Goal: Information Seeking & Learning: Learn about a topic

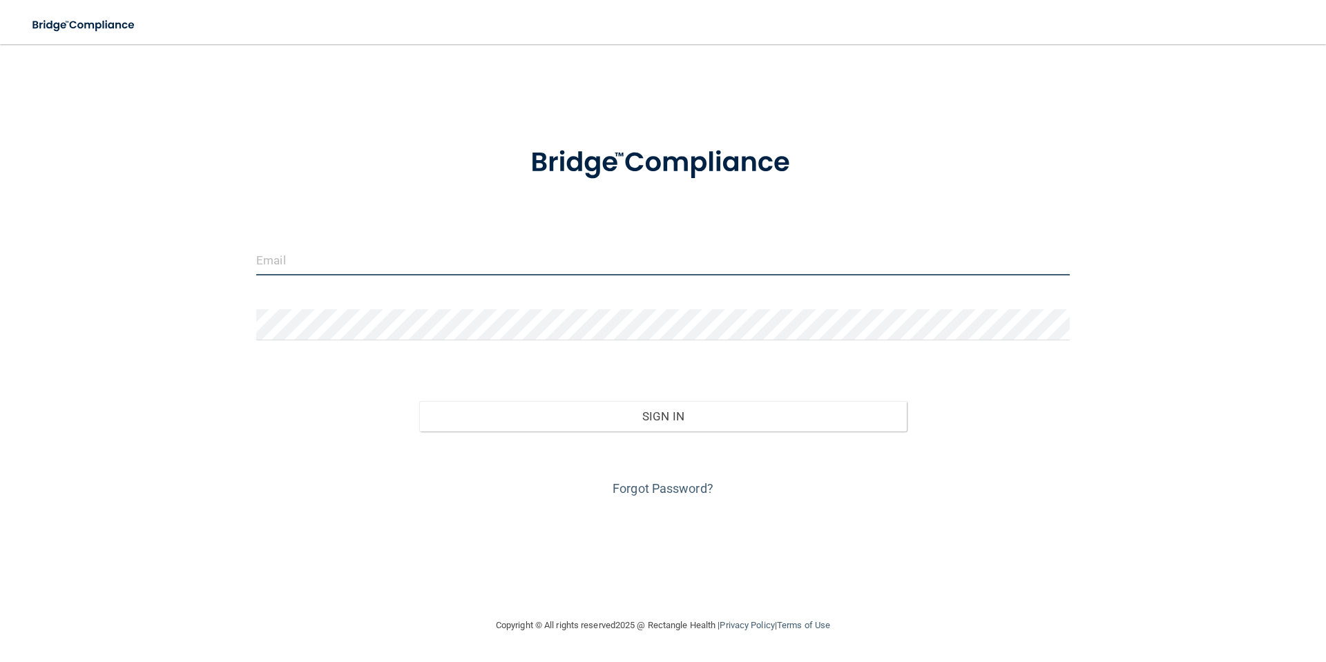
type input "[EMAIL_ADDRESS][DOMAIN_NAME]"
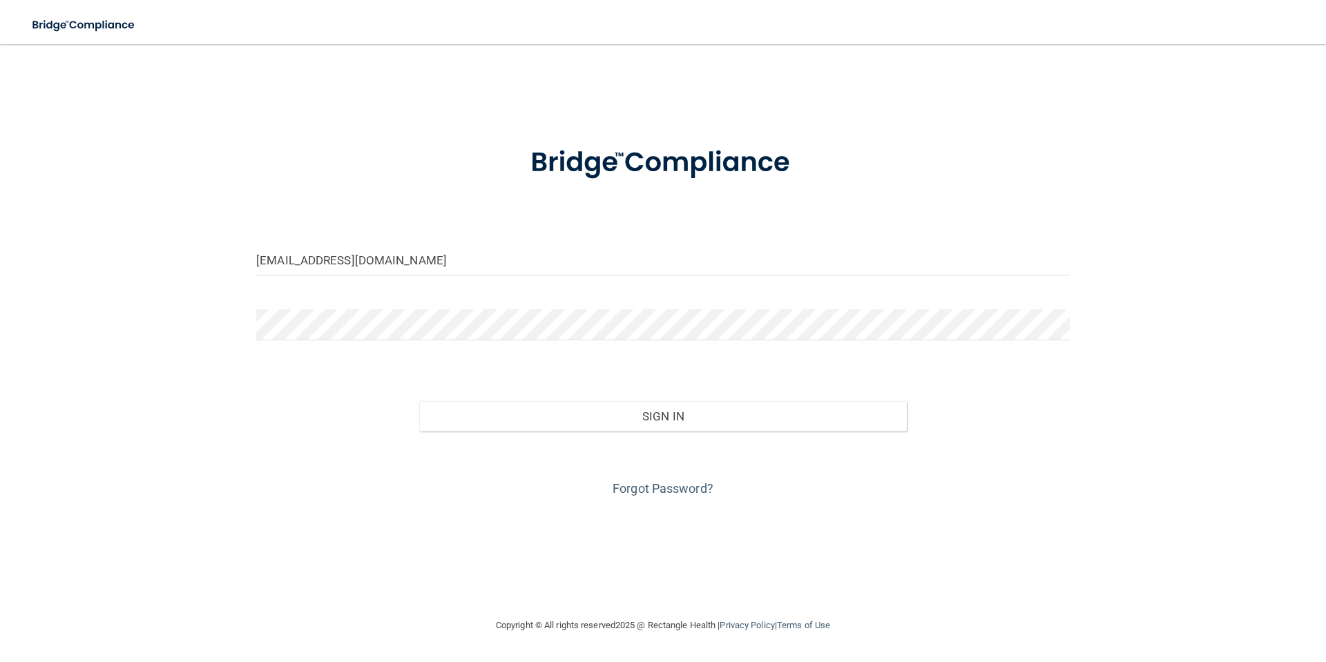
drag, startPoint x: 927, startPoint y: 36, endPoint x: 920, endPoint y: 32, distance: 7.7
click at [927, 36] on nav "Toggle navigation Manage My Enterprise Manage My Location" at bounding box center [663, 22] width 1326 height 44
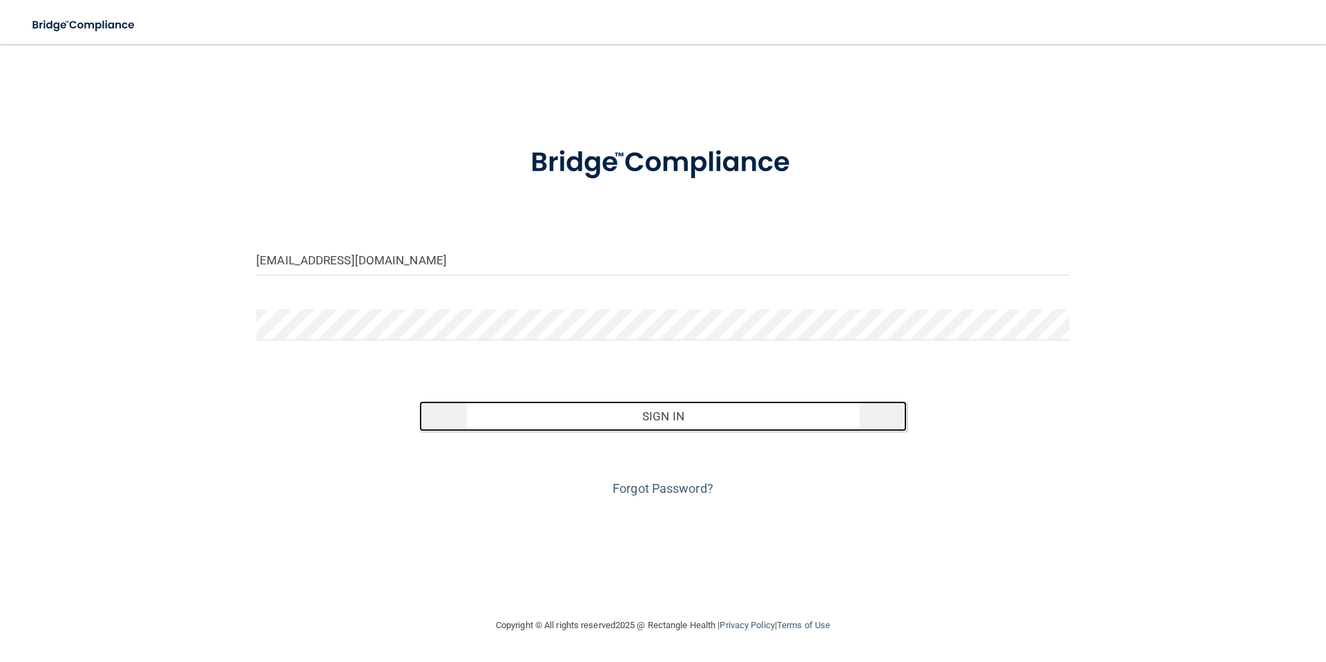
click at [691, 416] on button "Sign In" at bounding box center [663, 416] width 488 height 30
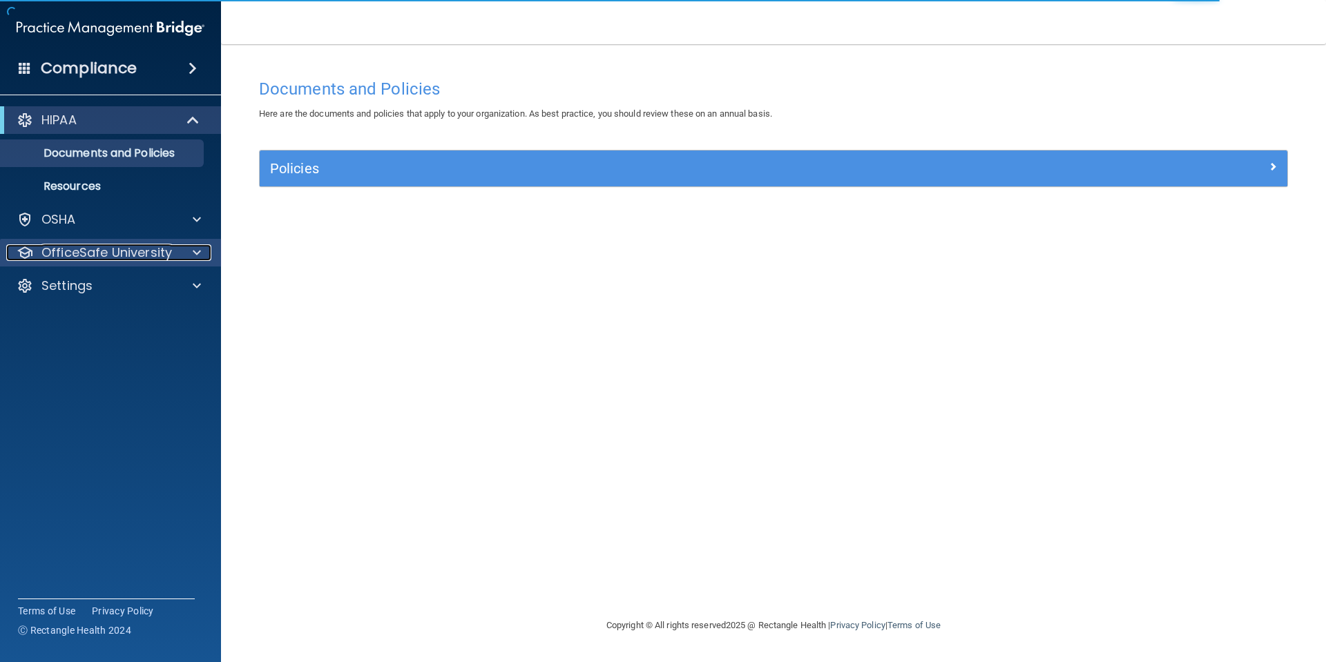
click at [126, 253] on p "OfficeSafe University" at bounding box center [106, 253] width 131 height 17
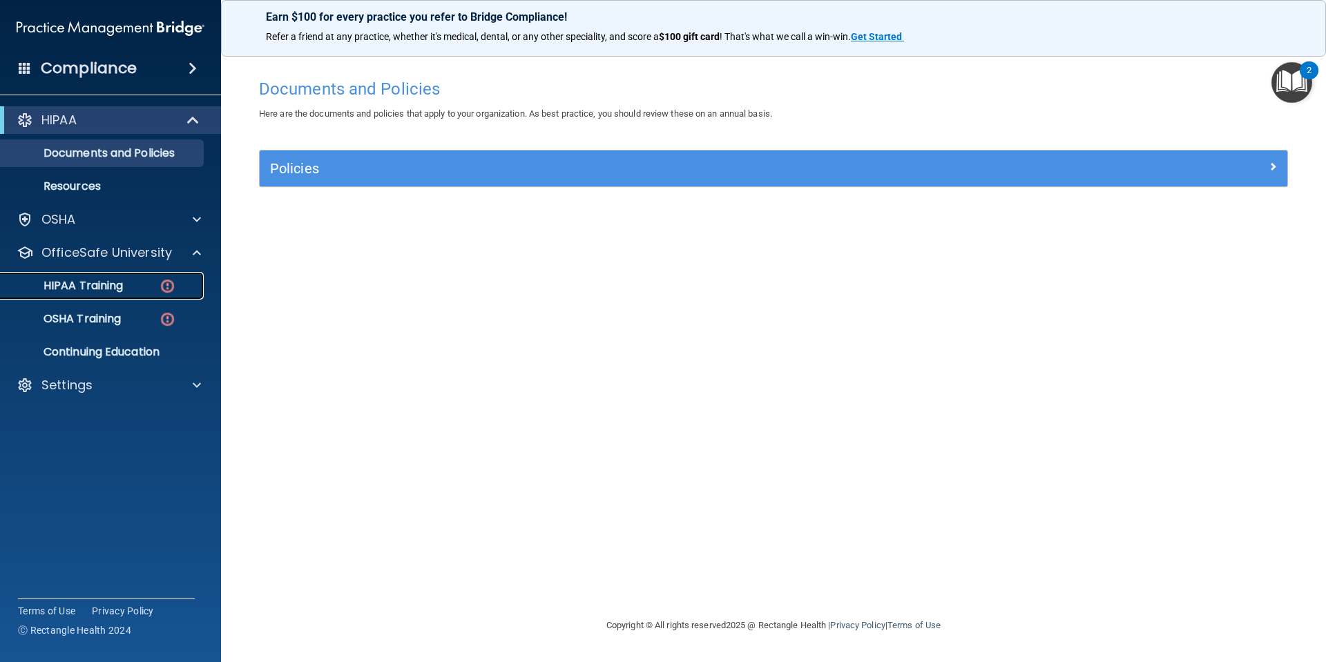
click at [102, 285] on p "HIPAA Training" at bounding box center [66, 286] width 114 height 14
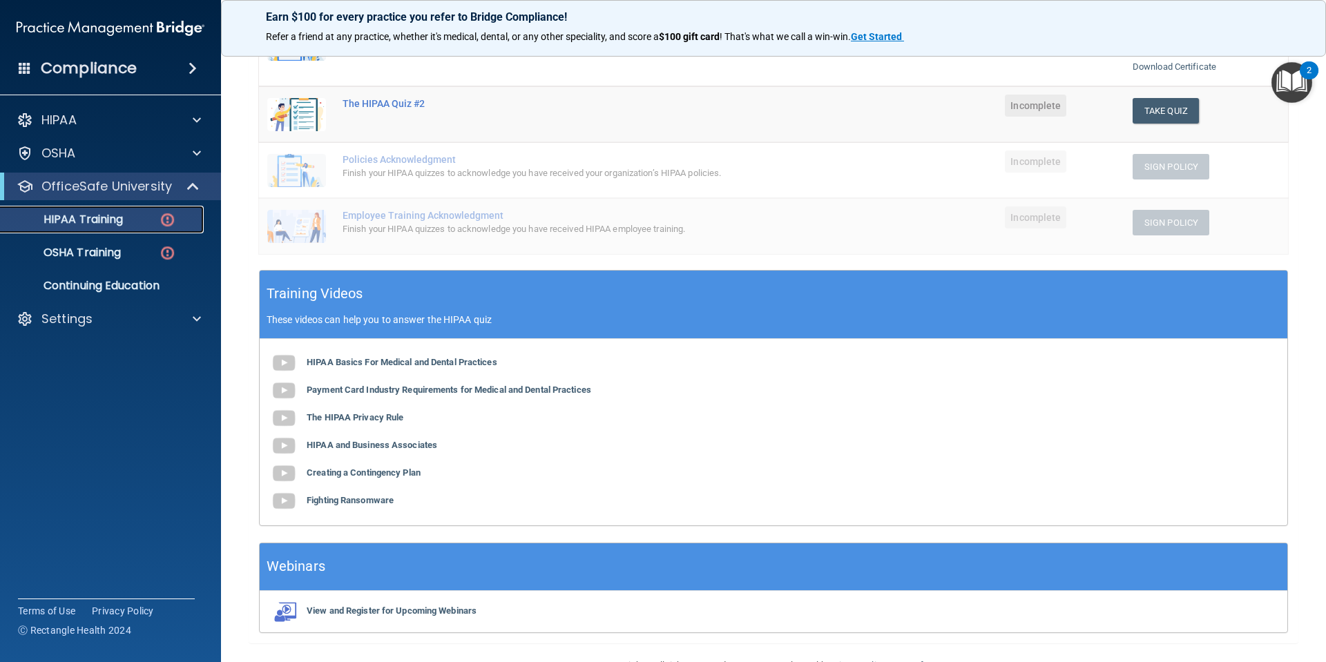
scroll to position [303, 0]
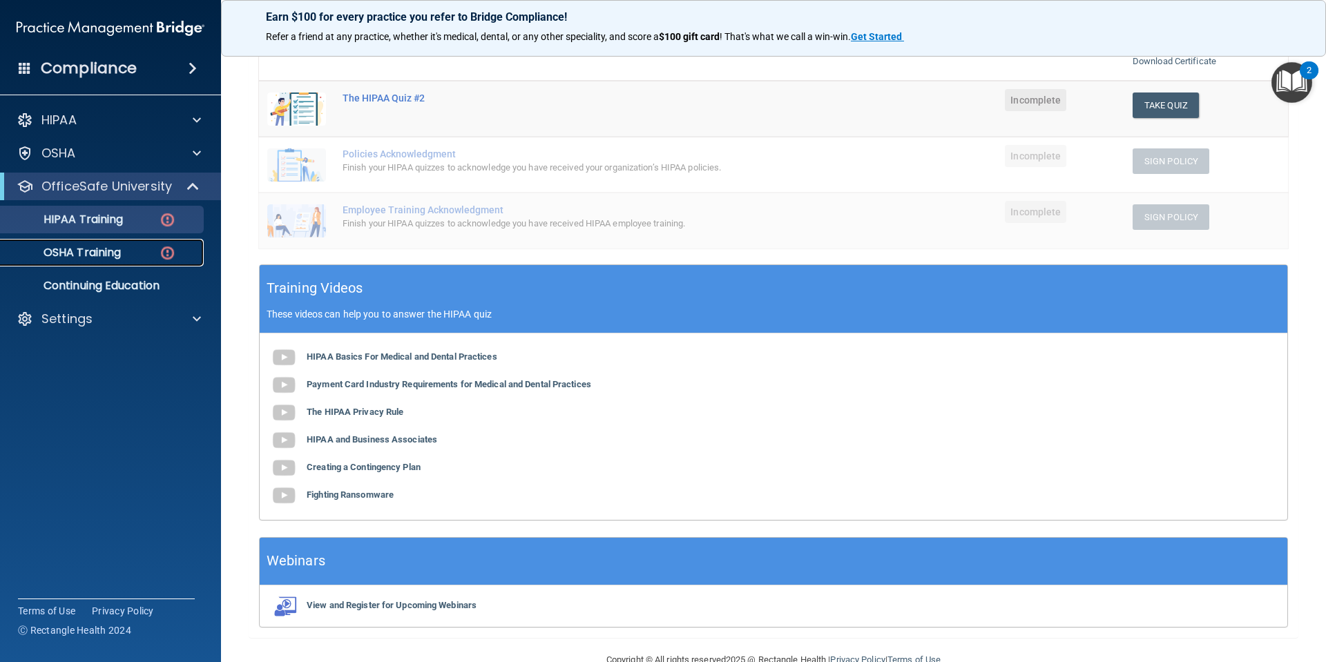
click at [101, 247] on p "OSHA Training" at bounding box center [65, 253] width 112 height 14
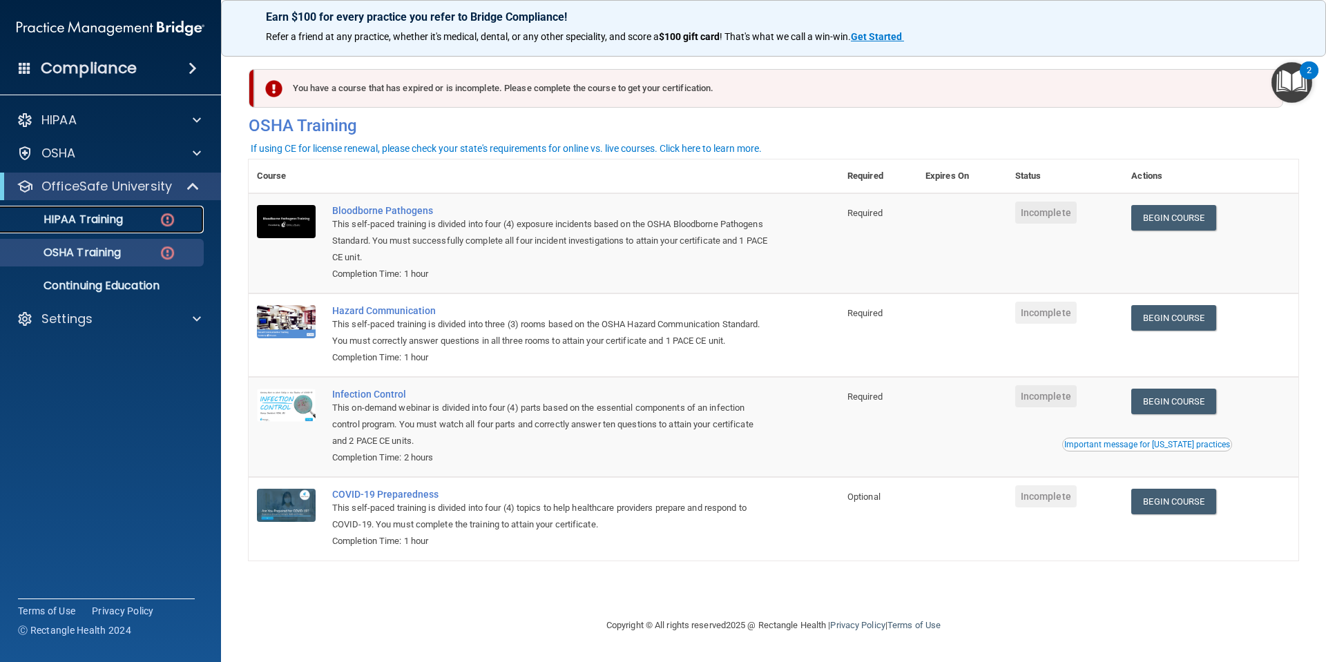
click at [107, 217] on p "HIPAA Training" at bounding box center [66, 220] width 114 height 14
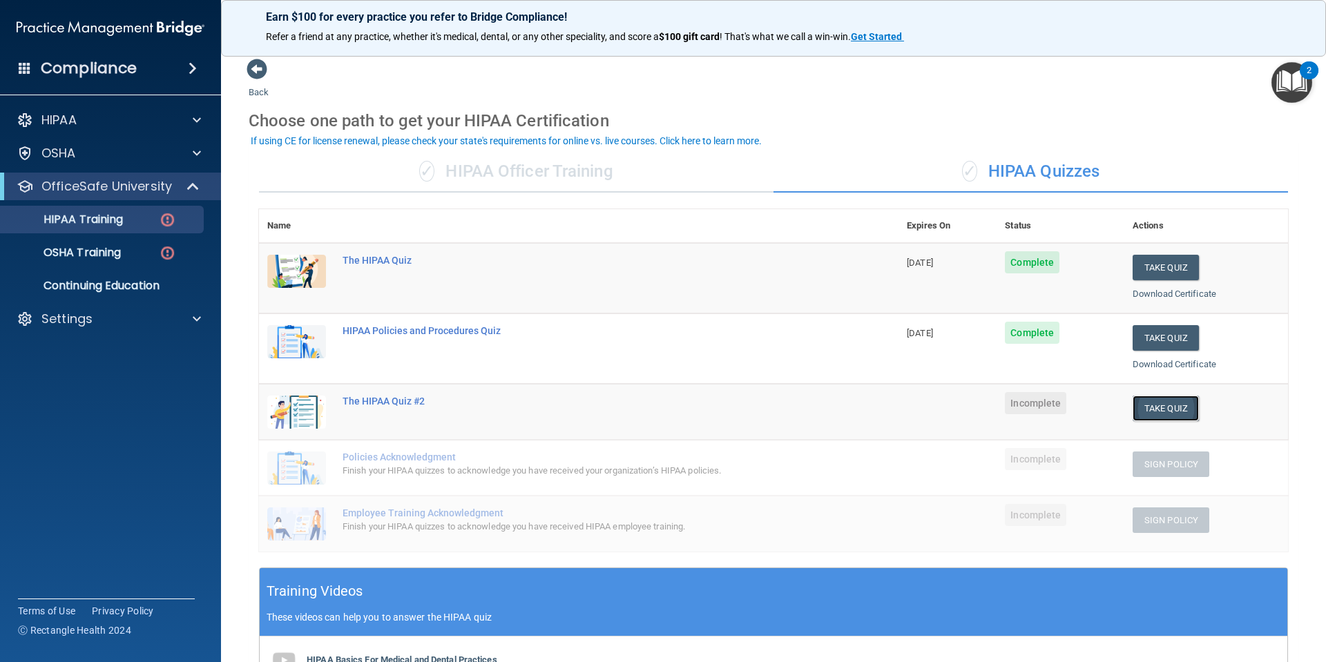
click at [1156, 409] on button "Take Quiz" at bounding box center [1166, 409] width 66 height 26
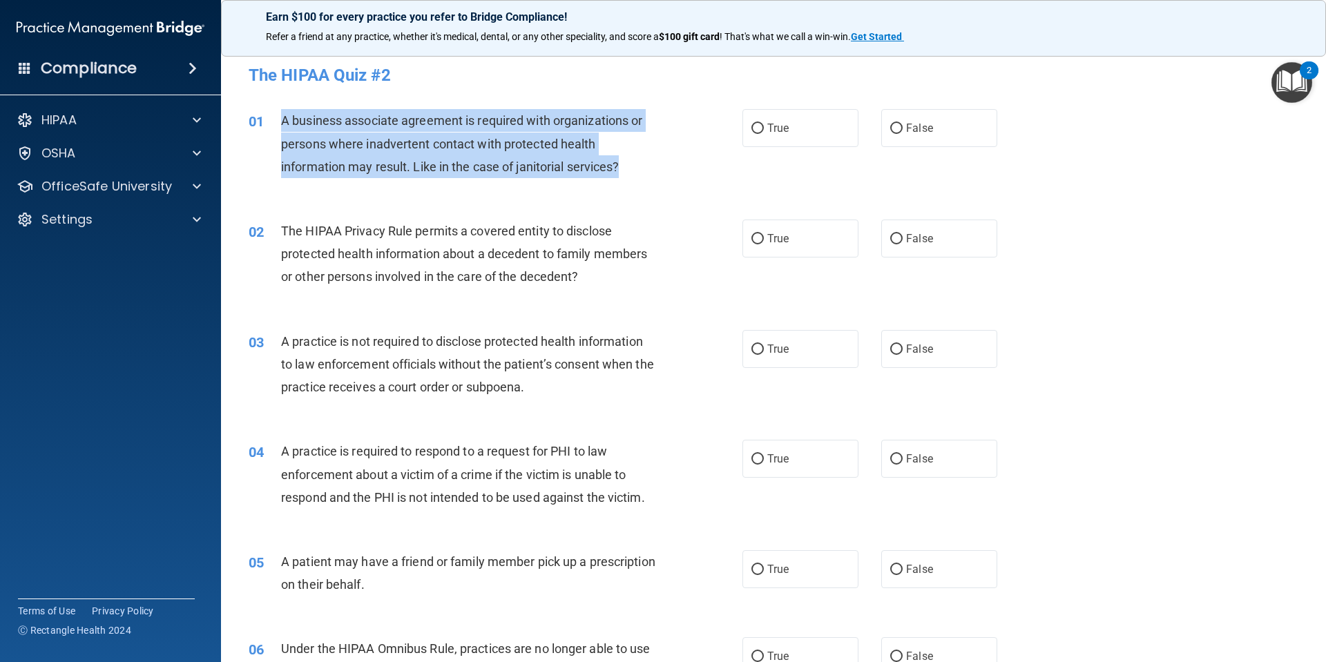
drag, startPoint x: 626, startPoint y: 168, endPoint x: 281, endPoint y: 115, distance: 348.6
click at [281, 115] on div "A business associate agreement is required with organizations or persons where …" at bounding box center [474, 143] width 386 height 69
copy span "A business associate agreement is required with organizations or persons where …"
click at [753, 128] on input "True" at bounding box center [757, 129] width 12 height 10
radio input "true"
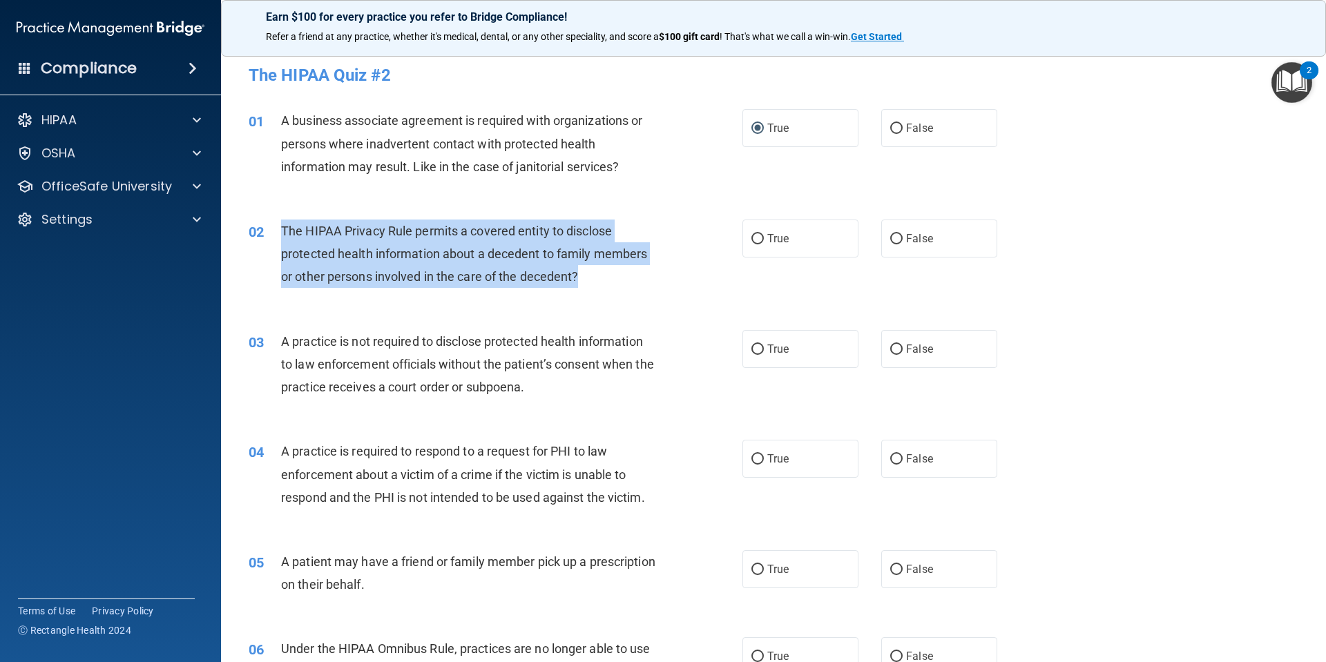
drag, startPoint x: 588, startPoint y: 280, endPoint x: 283, endPoint y: 225, distance: 309.4
click at [283, 225] on div "The HIPAA Privacy Rule permits a covered entity to disclose protected health in…" at bounding box center [474, 254] width 386 height 69
copy span "The HIPAA Privacy Rule permits a covered entity to disclose protected health in…"
click at [751, 235] on input "True" at bounding box center [757, 239] width 12 height 10
radio input "true"
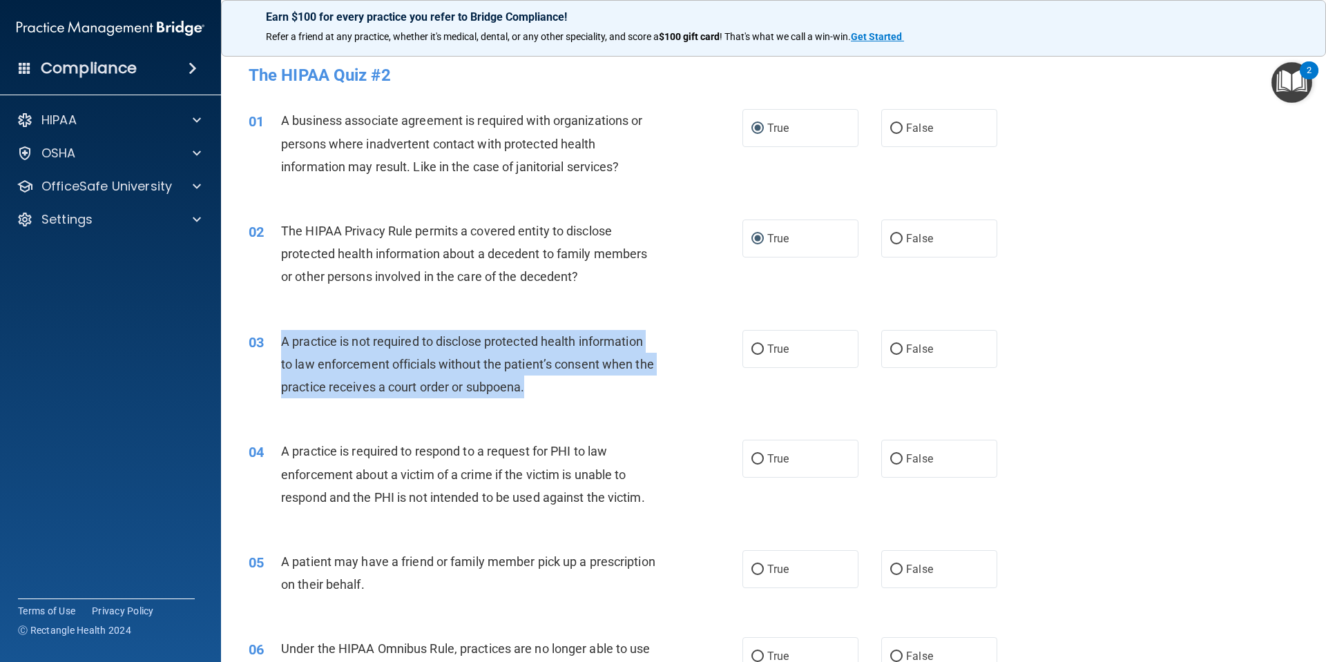
drag, startPoint x: 566, startPoint y: 387, endPoint x: 281, endPoint y: 336, distance: 289.8
click at [281, 336] on div "A practice is not required to disclose protected health information to law enfo…" at bounding box center [474, 364] width 386 height 69
copy span "A practice is not required to disclose protected health information to law enfo…"
click at [890, 345] on input "False" at bounding box center [896, 350] width 12 height 10
radio input "true"
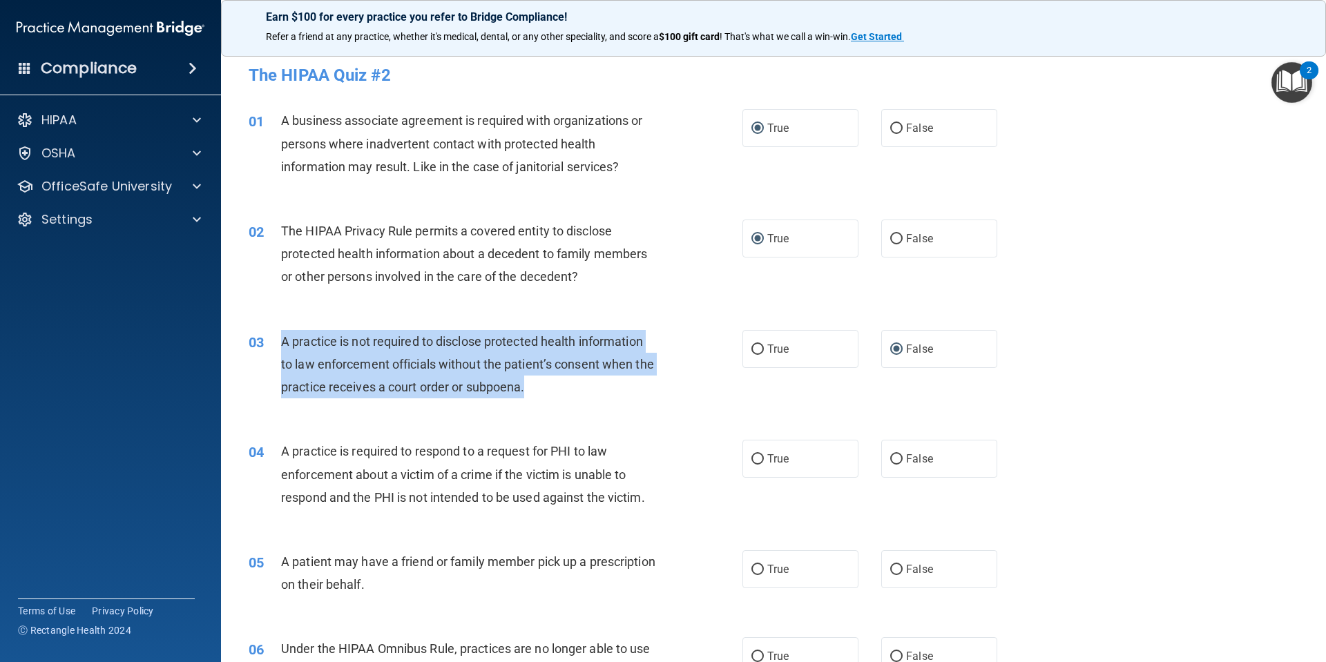
scroll to position [230, 0]
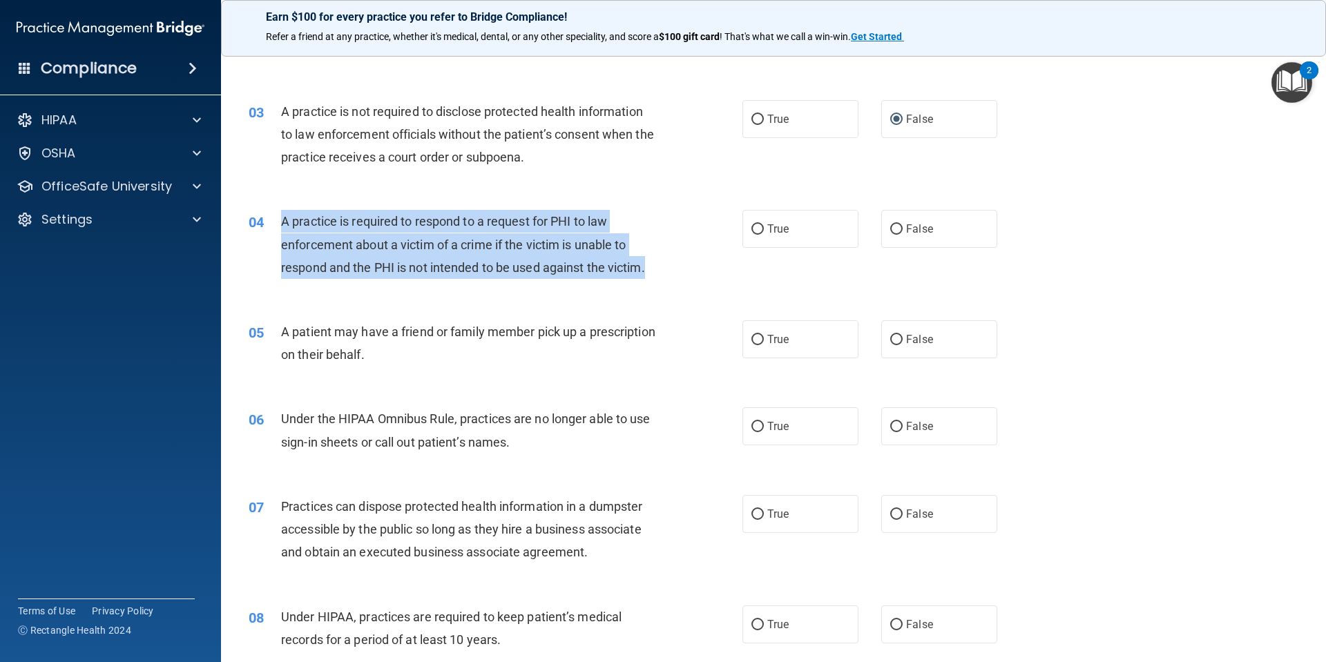
drag, startPoint x: 649, startPoint y: 271, endPoint x: 276, endPoint y: 224, distance: 376.5
click at [276, 224] on div "04 A practice is required to respond to a request for PHI to law enforcement ab…" at bounding box center [495, 248] width 535 height 76
copy div "A practice is required to respond to a request for PHI to law enforcement about…"
click at [890, 225] on input "False" at bounding box center [896, 229] width 12 height 10
radio input "true"
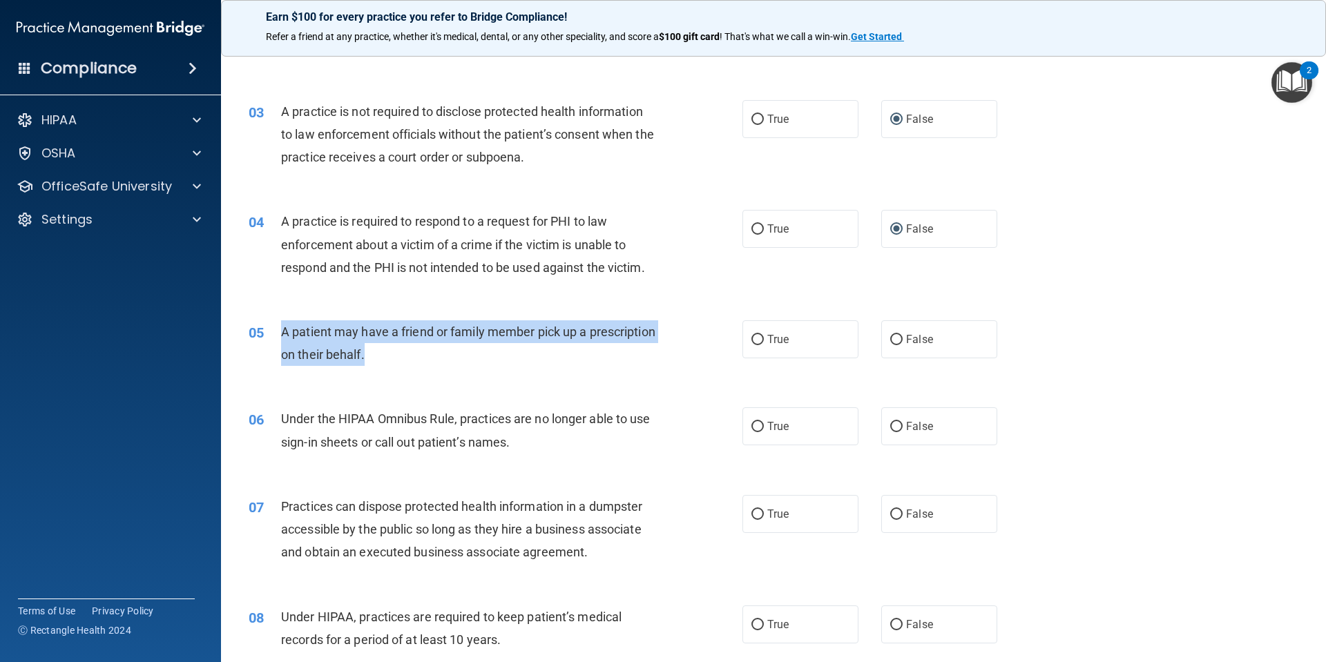
drag, startPoint x: 441, startPoint y: 361, endPoint x: 280, endPoint y: 329, distance: 164.0
click at [280, 329] on div "05 A patient may have a friend or family member pick up a prescription on their…" at bounding box center [495, 346] width 535 height 52
copy div "A patient may have a friend or family member pick up a prescription on their be…"
click at [751, 338] on input "True" at bounding box center [757, 340] width 12 height 10
radio input "true"
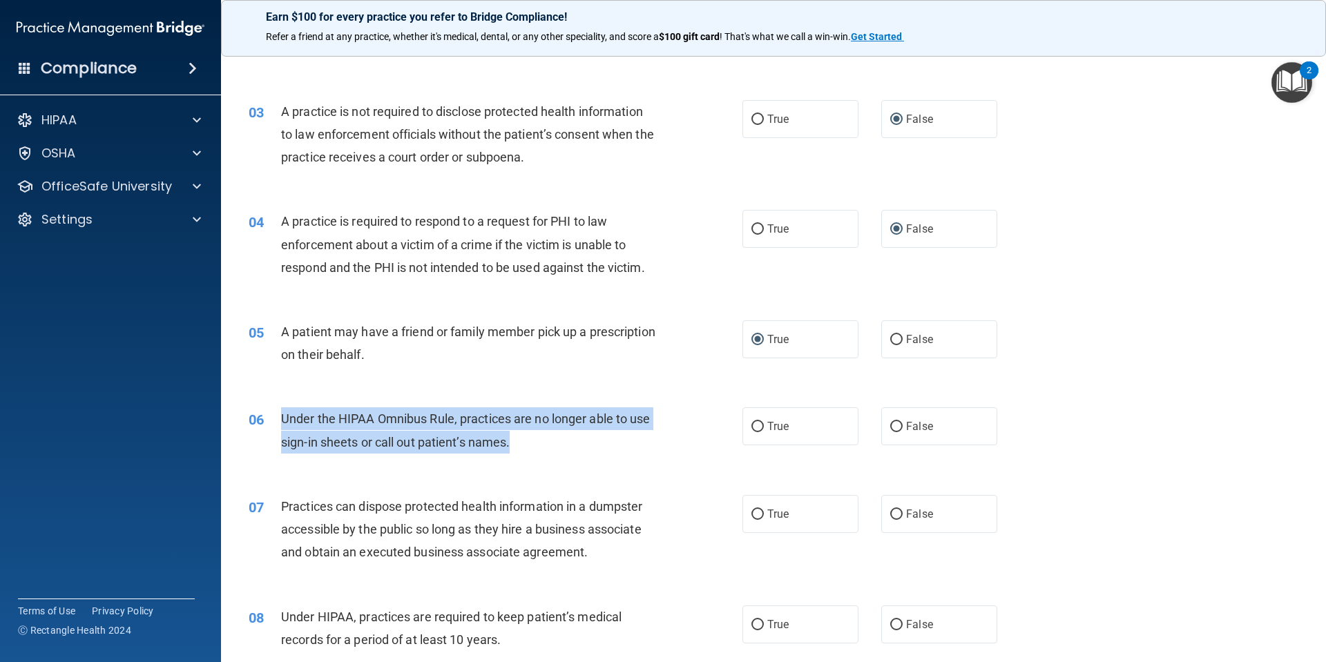
drag, startPoint x: 520, startPoint y: 443, endPoint x: 294, endPoint y: 423, distance: 227.5
click at [274, 412] on div "06 Under the HIPAA Omnibus Rule, practices are no longer able to use sign-in sh…" at bounding box center [495, 434] width 535 height 52
copy div "Under the HIPAA Omnibus Rule, practices are no longer able to use sign-in sheet…"
click at [893, 428] on input "False" at bounding box center [896, 427] width 12 height 10
radio input "true"
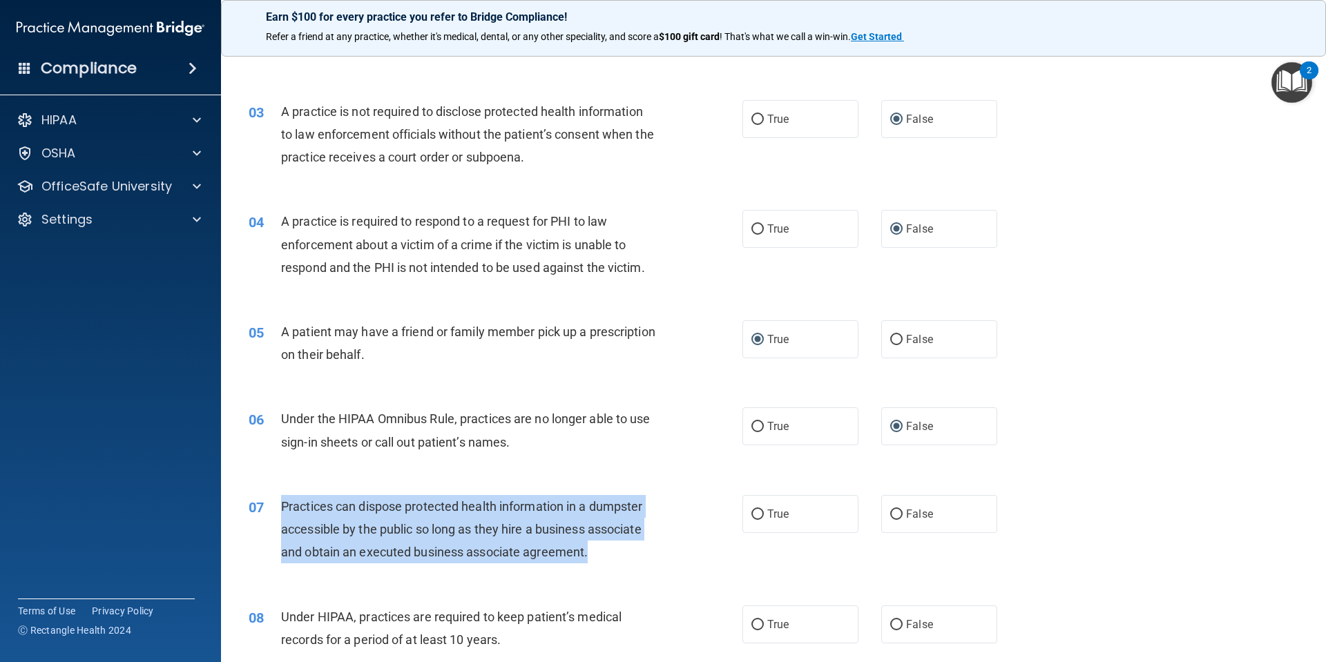
drag, startPoint x: 608, startPoint y: 556, endPoint x: 276, endPoint y: 512, distance: 334.5
click at [276, 512] on div "07 Practices can dispose protected health information in a dumpster accessible …" at bounding box center [495, 533] width 535 height 76
copy div "Practices can dispose protected health information in a dumpster accessible by …"
click at [1067, 82] on div "02 The HIPAA Privacy Rule permits a covered entity to disclose protected health…" at bounding box center [773, 27] width 1071 height 111
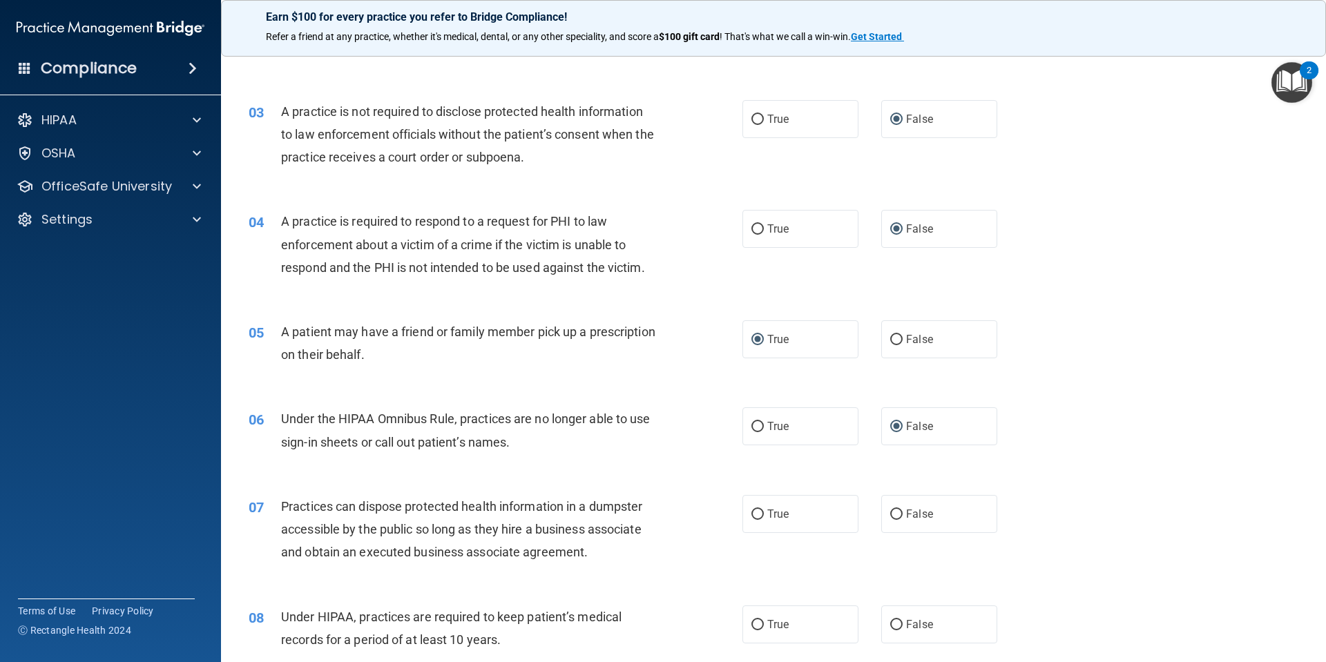
scroll to position [461, 0]
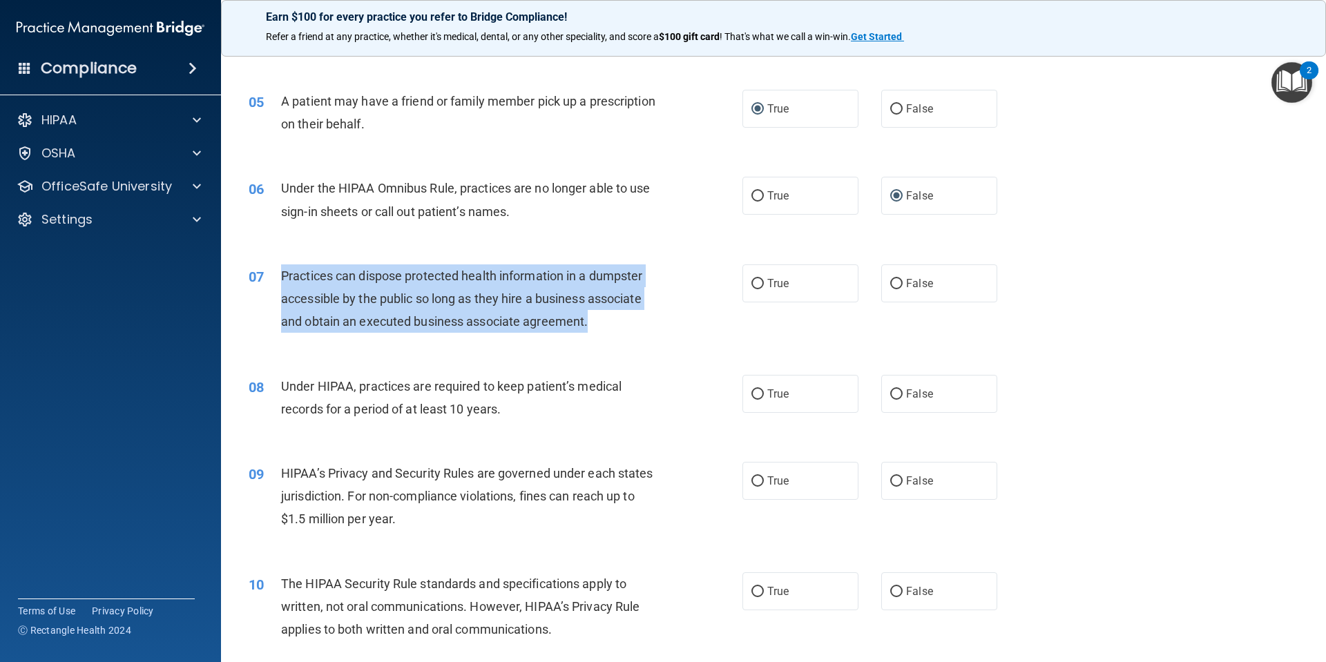
drag, startPoint x: 596, startPoint y: 317, endPoint x: 332, endPoint y: 297, distance: 264.6
click at [275, 285] on div "07 Practices can dispose protected health information in a dumpster accessible …" at bounding box center [495, 303] width 535 height 76
copy div "Practices can dispose protected health information in a dumpster accessible by …"
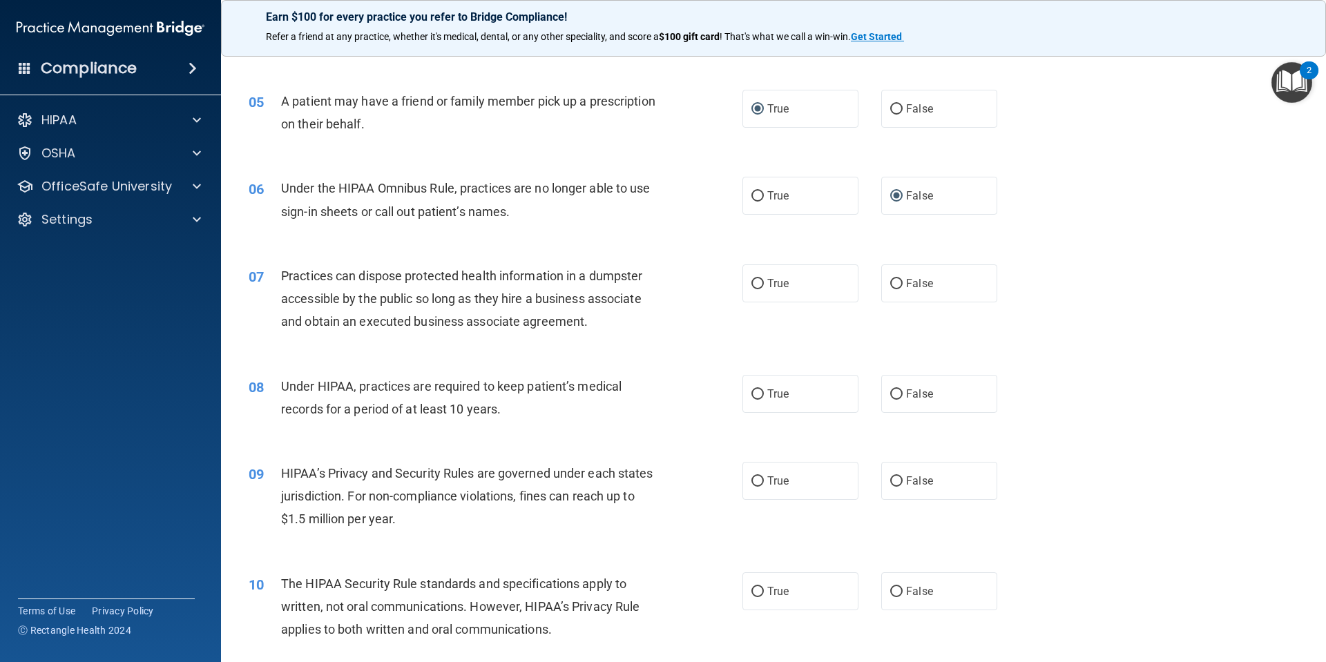
drag, startPoint x: 1123, startPoint y: 209, endPoint x: 861, endPoint y: 115, distance: 279.0
click at [1123, 209] on div "06 Under the HIPAA Omnibus Rule, practices are no longer able to use sign-in sh…" at bounding box center [773, 203] width 1071 height 87
click at [890, 285] on input "False" at bounding box center [896, 284] width 12 height 10
radio input "true"
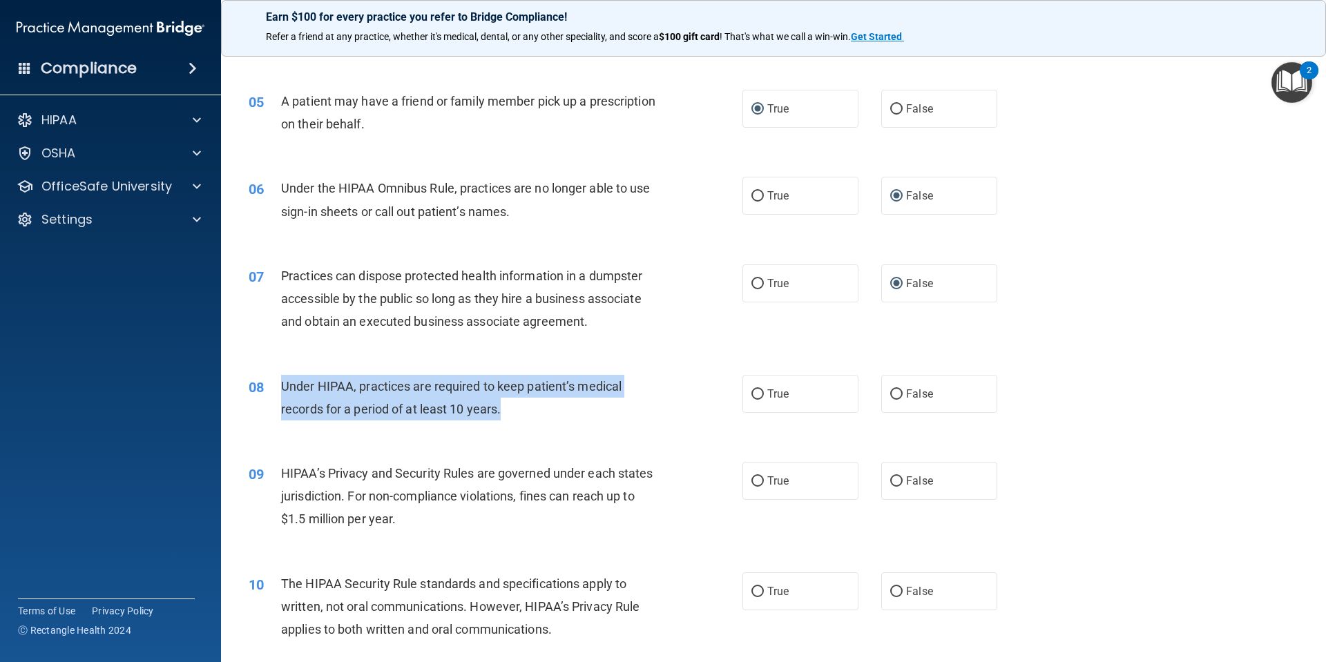
drag, startPoint x: 515, startPoint y: 410, endPoint x: 284, endPoint y: 379, distance: 232.8
click at [284, 379] on div "Under HIPAA, practices are required to keep patient’s medical records for a per…" at bounding box center [474, 398] width 386 height 46
copy span "Under HIPAA, practices are required to keep patient’s medical records for a per…"
drag, startPoint x: 886, startPoint y: 399, endPoint x: 874, endPoint y: 402, distance: 12.7
click at [890, 399] on input "False" at bounding box center [896, 395] width 12 height 10
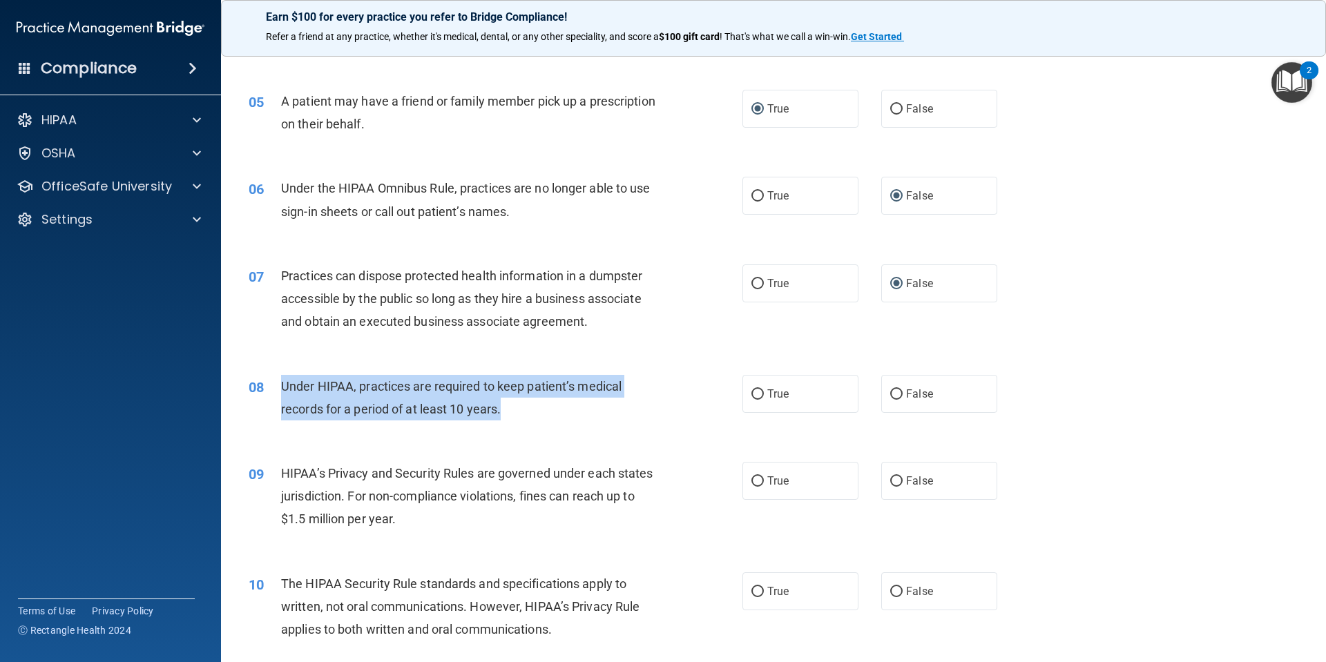
radio input "true"
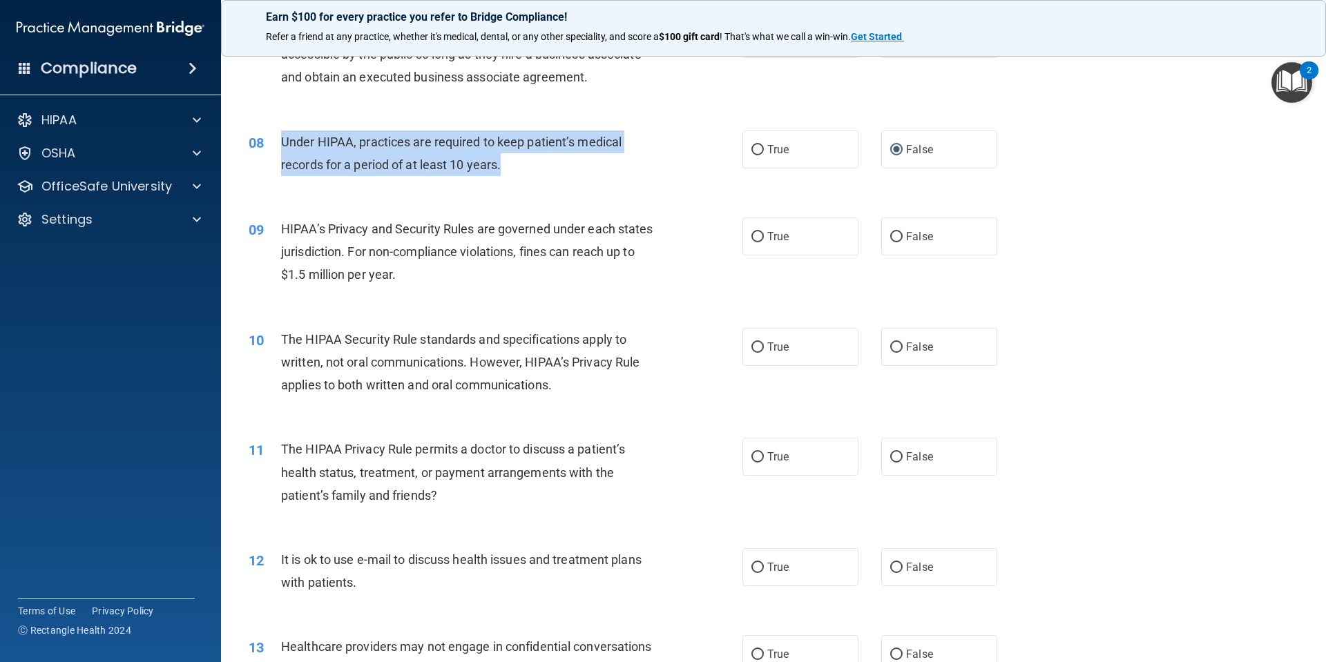
scroll to position [691, 0]
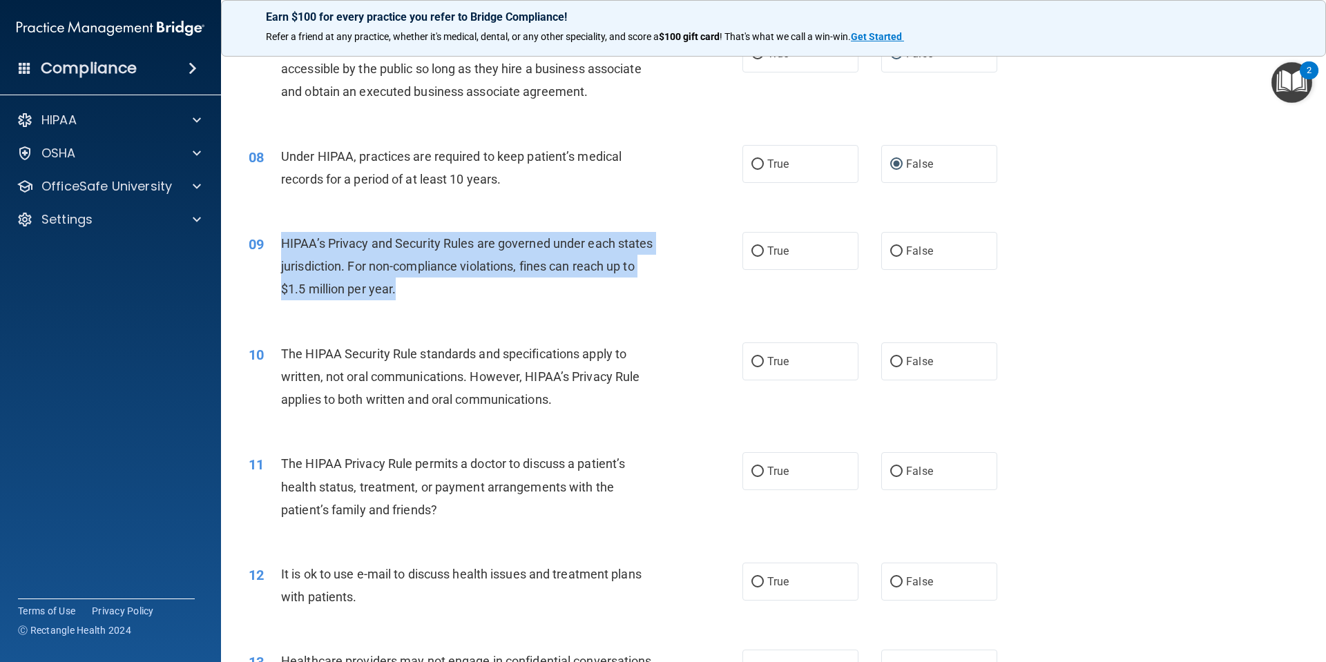
drag, startPoint x: 432, startPoint y: 291, endPoint x: 282, endPoint y: 242, distance: 157.7
click at [282, 242] on div "HIPAA’s Privacy and Security Rules are governed under each states jurisdiction.…" at bounding box center [474, 266] width 386 height 69
copy span "HIPAA’s Privacy and Security Rules are governed under each states jurisdiction.…"
click at [890, 251] on input "False" at bounding box center [896, 252] width 12 height 10
radio input "true"
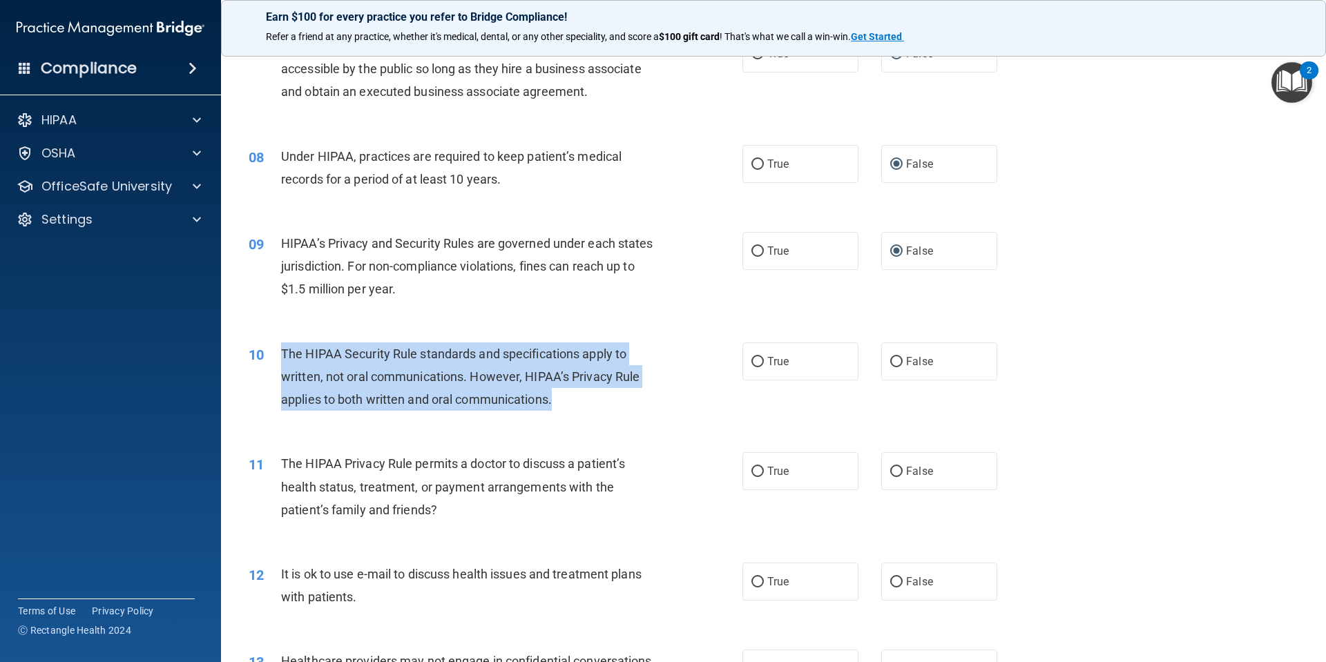
drag, startPoint x: 563, startPoint y: 408, endPoint x: 267, endPoint y: 356, distance: 300.7
click at [267, 356] on div "10 The HIPAA Security Rule standards and specifications apply to written, not o…" at bounding box center [495, 381] width 535 height 76
click at [890, 358] on input "False" at bounding box center [896, 362] width 12 height 10
radio input "true"
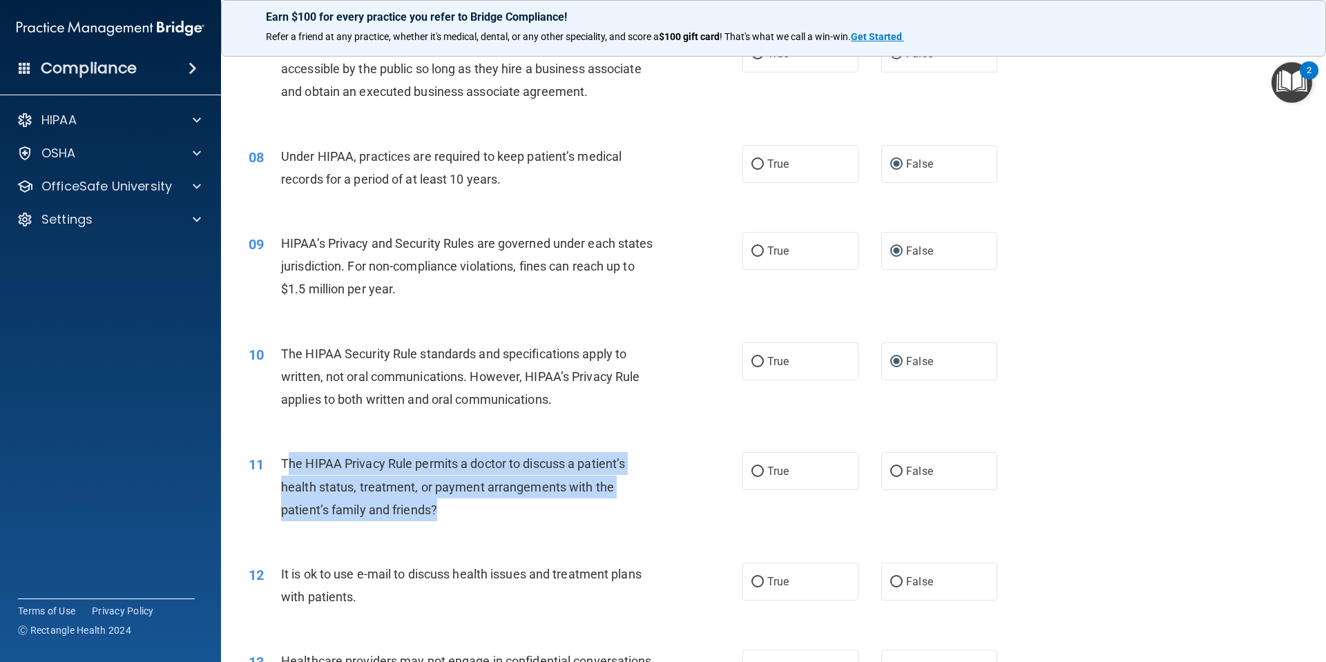
drag, startPoint x: 477, startPoint y: 507, endPoint x: 285, endPoint y: 463, distance: 197.6
click at [285, 463] on div "The HIPAA Privacy Rule permits a doctor to discuss a patient’s health status, t…" at bounding box center [474, 486] width 386 height 69
click at [475, 517] on div "The HIPAA Privacy Rule permits a doctor to discuss a patient’s health status, t…" at bounding box center [474, 486] width 386 height 69
drag, startPoint x: 451, startPoint y: 513, endPoint x: 280, endPoint y: 460, distance: 178.7
click at [281, 460] on div "The HIPAA Privacy Rule permits a doctor to discuss a patient’s health status, t…" at bounding box center [474, 486] width 386 height 69
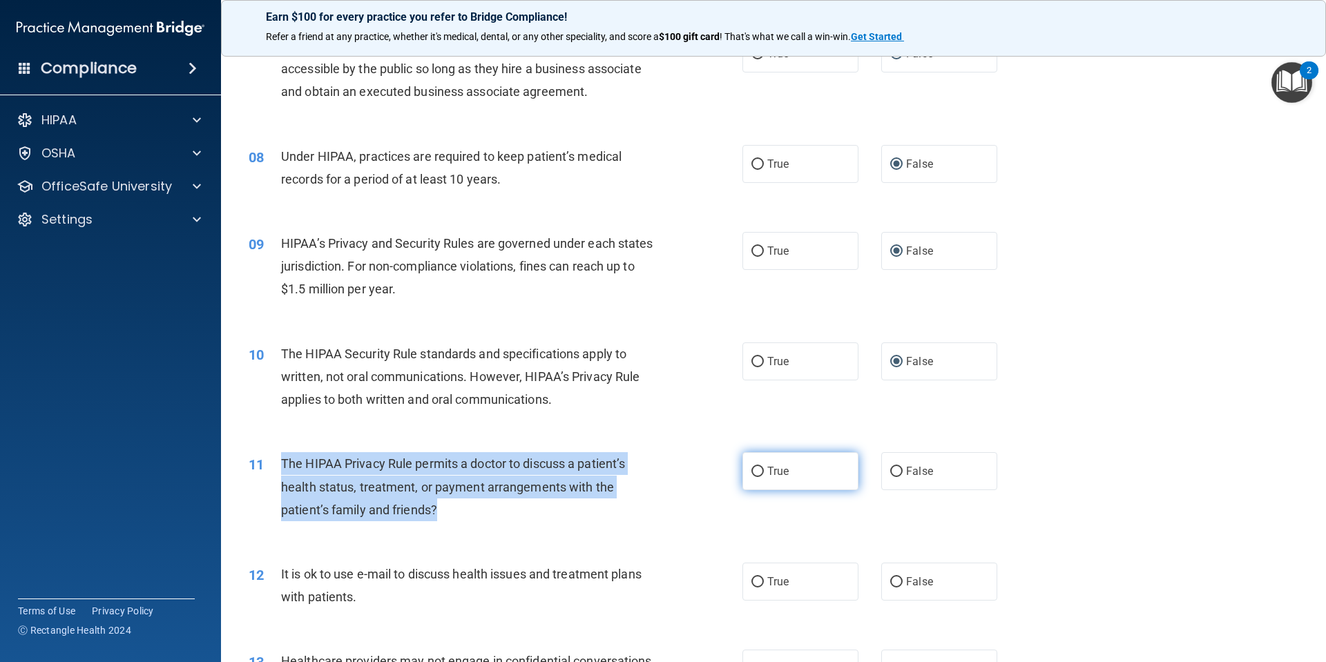
click at [751, 468] on input "True" at bounding box center [757, 472] width 12 height 10
radio input "true"
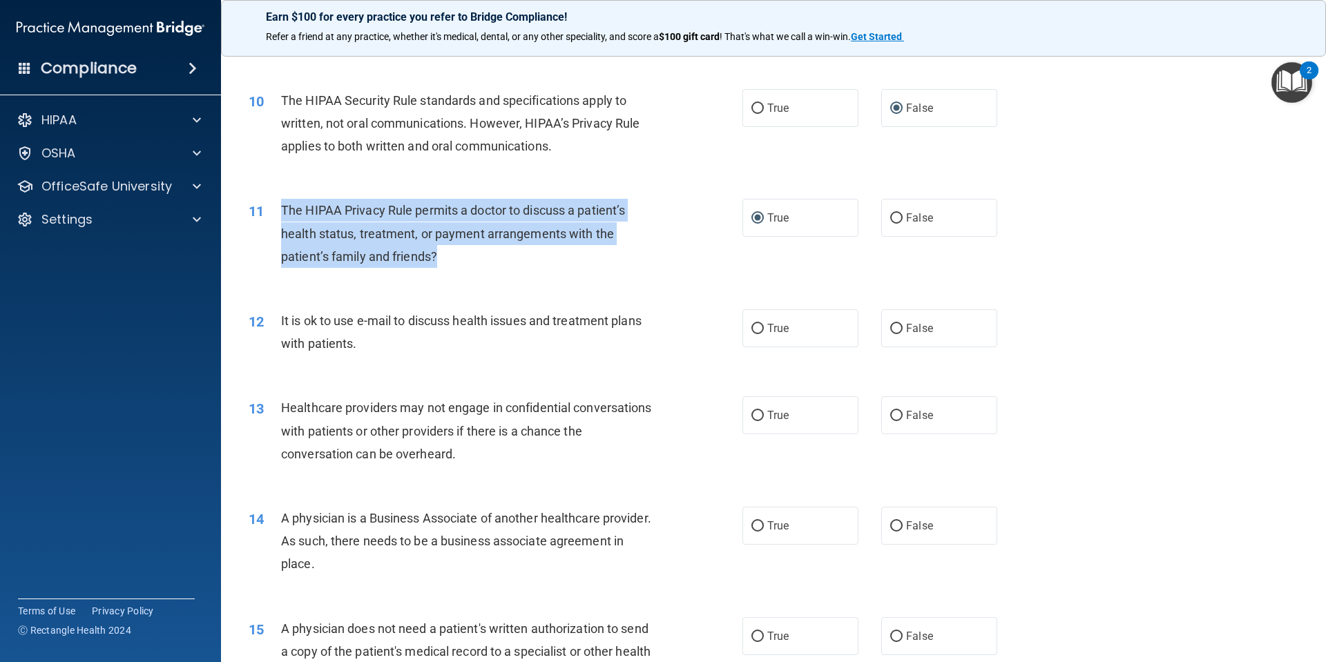
scroll to position [921, 0]
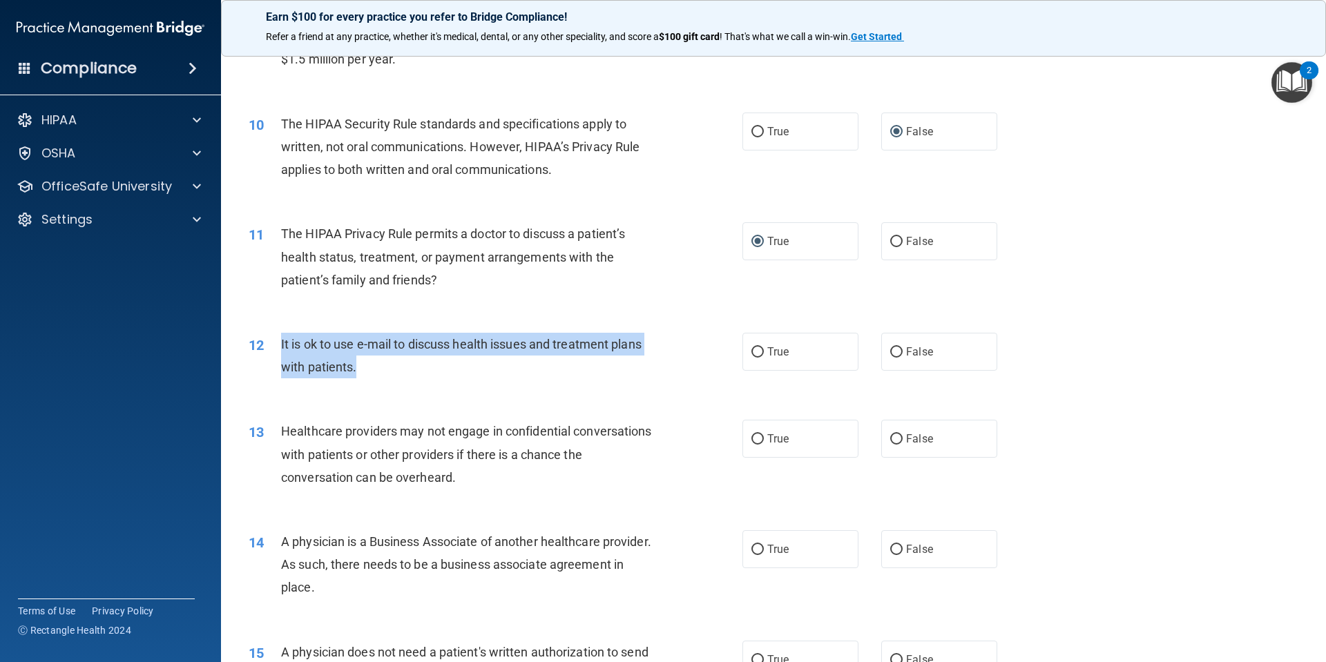
drag, startPoint x: 374, startPoint y: 372, endPoint x: 282, endPoint y: 346, distance: 95.5
click at [282, 346] on div "It is ok to use e-mail to discuss health issues and treatment plans with patien…" at bounding box center [474, 356] width 386 height 46
drag, startPoint x: 754, startPoint y: 352, endPoint x: 740, endPoint y: 354, distance: 13.3
click at [754, 352] on input "True" at bounding box center [757, 352] width 12 height 10
radio input "true"
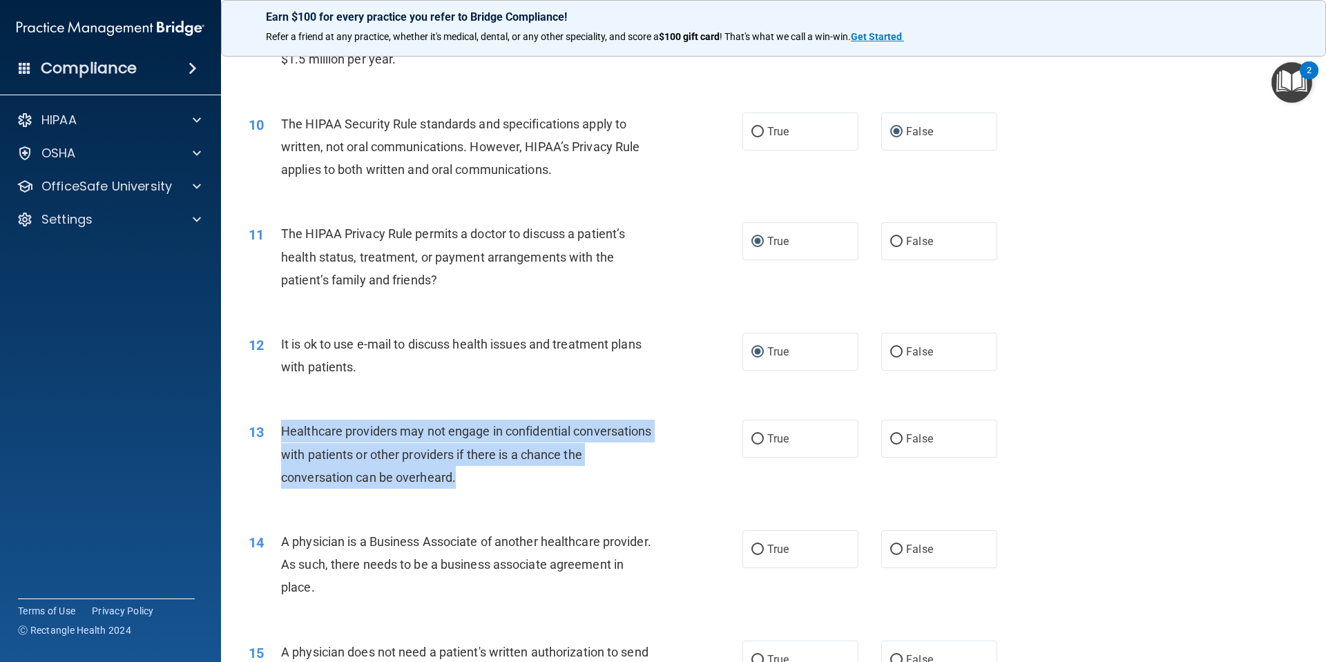
drag, startPoint x: 495, startPoint y: 477, endPoint x: 274, endPoint y: 438, distance: 225.2
click at [274, 438] on div "13 Healthcare providers may not engage in confidential conversations with patie…" at bounding box center [495, 458] width 535 height 76
click at [890, 435] on input "False" at bounding box center [896, 439] width 12 height 10
radio input "true"
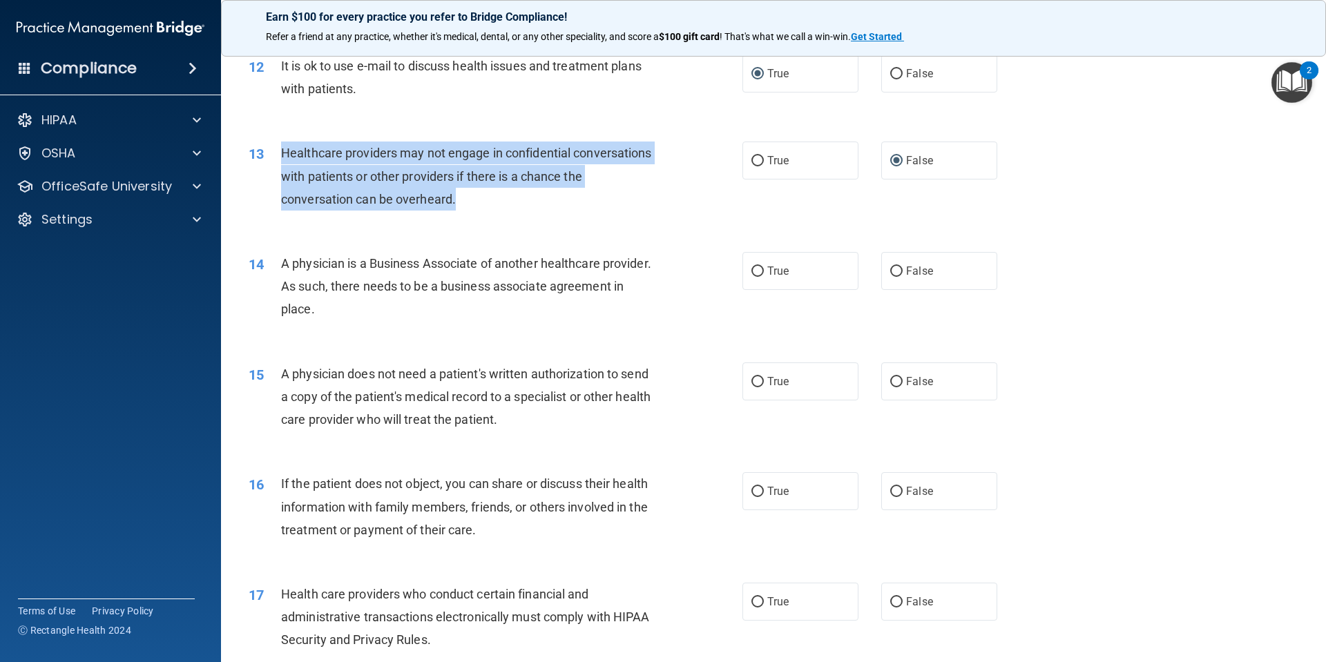
scroll to position [1151, 0]
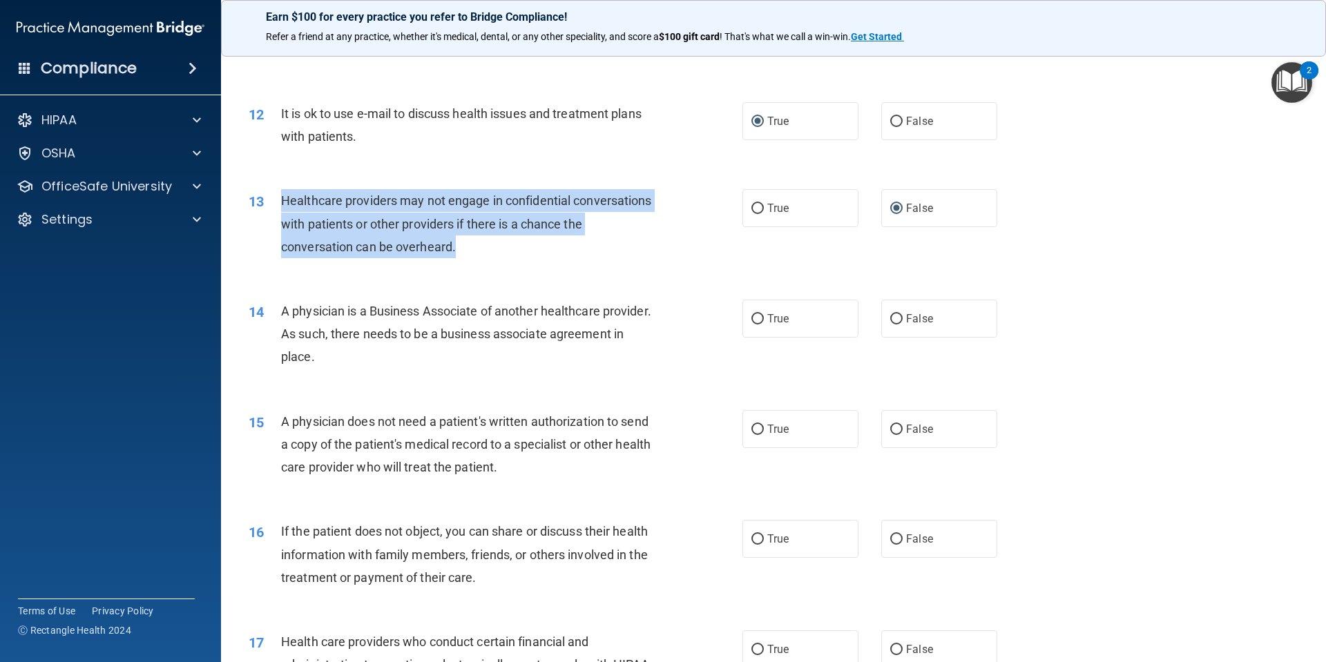
drag, startPoint x: 399, startPoint y: 355, endPoint x: 284, endPoint y: 318, distance: 121.2
click at [284, 318] on div "A physician is a Business Associate of another healthcare provider. As such, th…" at bounding box center [474, 334] width 386 height 69
click at [751, 321] on input "True" at bounding box center [757, 319] width 12 height 10
radio input "true"
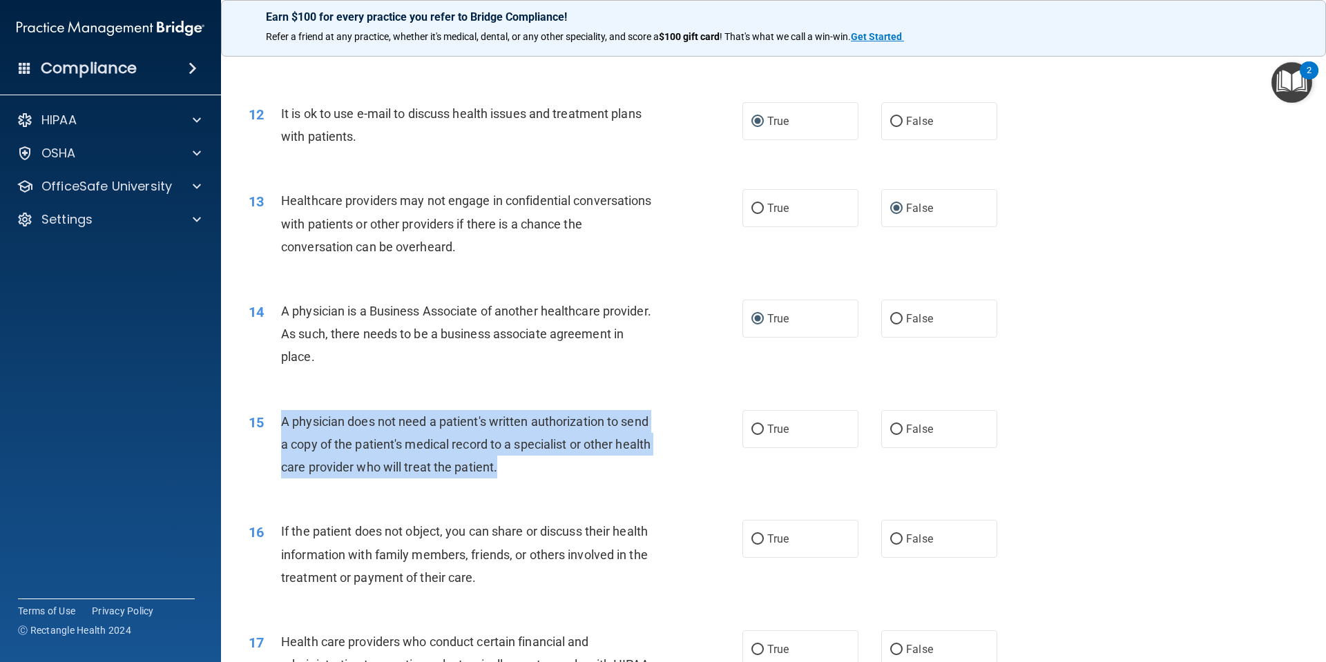
drag, startPoint x: 544, startPoint y: 472, endPoint x: 278, endPoint y: 419, distance: 271.2
click at [278, 419] on div "15 A physician does not need a patient's written authorization to send a copy o…" at bounding box center [495, 448] width 535 height 76
drag, startPoint x: 753, startPoint y: 432, endPoint x: 697, endPoint y: 432, distance: 55.9
click at [753, 432] on input "True" at bounding box center [757, 430] width 12 height 10
radio input "true"
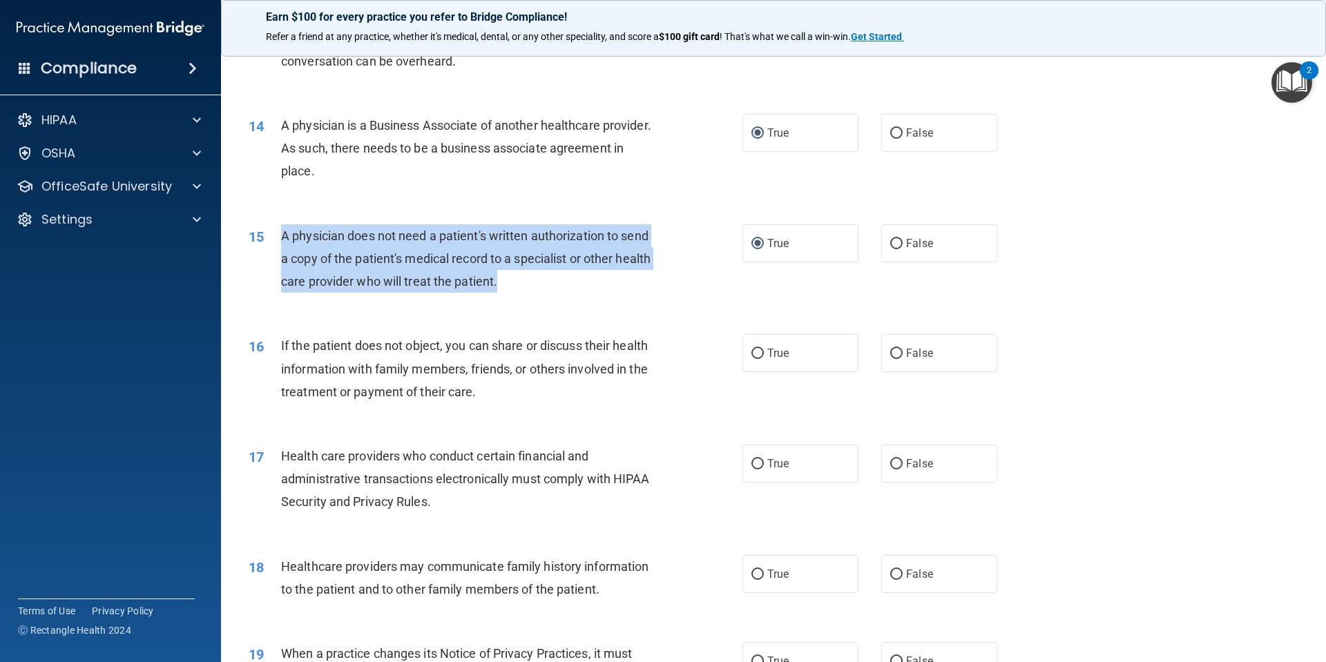
scroll to position [1381, 0]
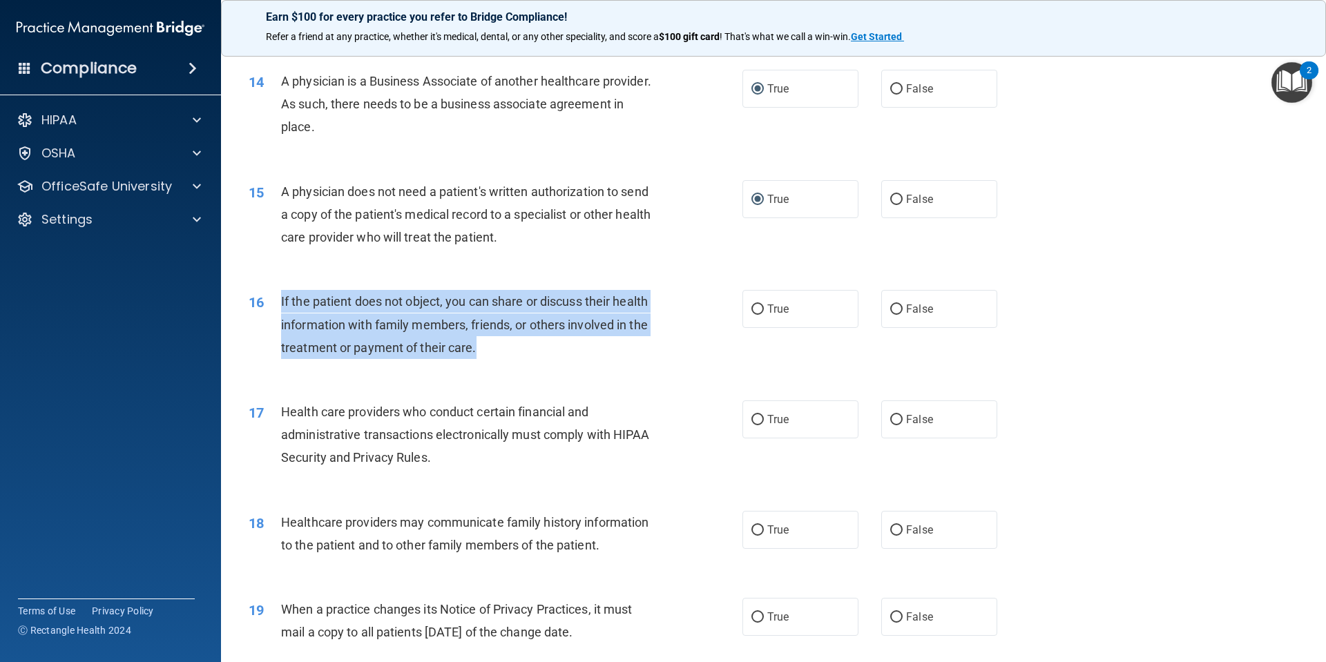
drag, startPoint x: 486, startPoint y: 354, endPoint x: 280, endPoint y: 297, distance: 214.1
click at [280, 297] on div "16 If the patient does not object, you can share or discuss their health inform…" at bounding box center [495, 328] width 535 height 76
click at [751, 306] on input "True" at bounding box center [757, 310] width 12 height 10
radio input "true"
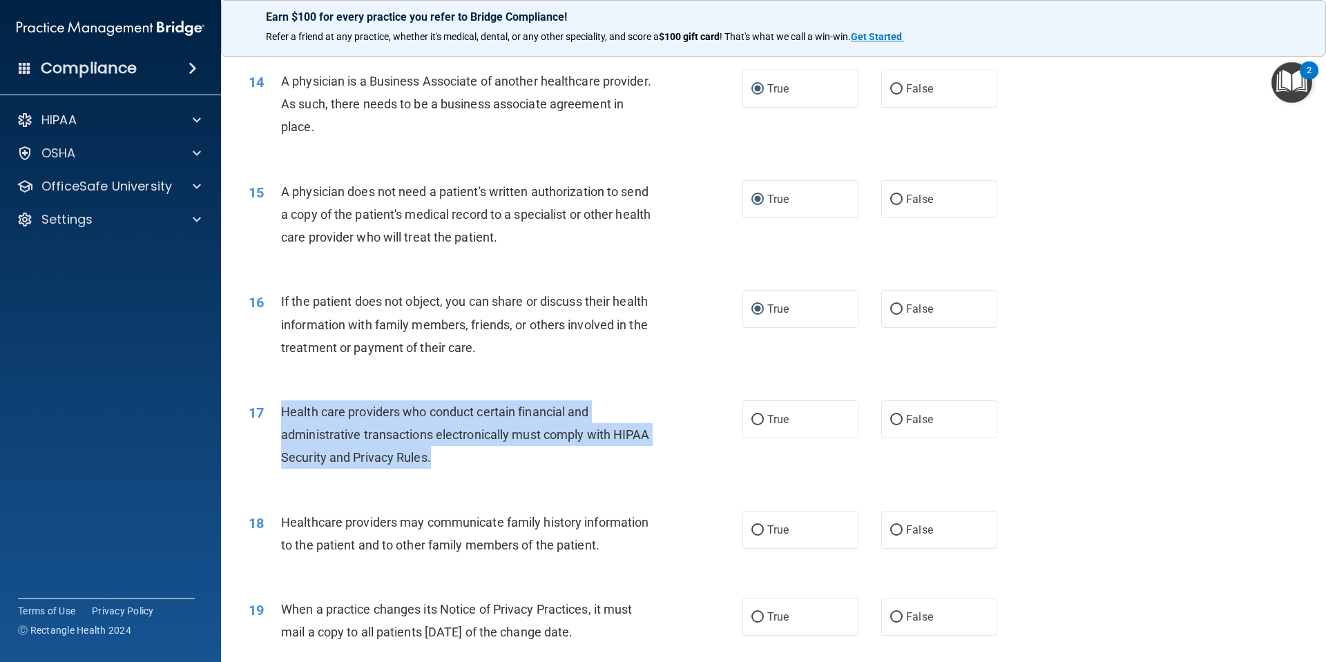
drag, startPoint x: 439, startPoint y: 458, endPoint x: 273, endPoint y: 423, distance: 170.0
click at [273, 423] on div "17 Health care providers who conduct certain financial and administrative trans…" at bounding box center [495, 439] width 535 height 76
click at [753, 418] on input "True" at bounding box center [757, 420] width 12 height 10
radio input "true"
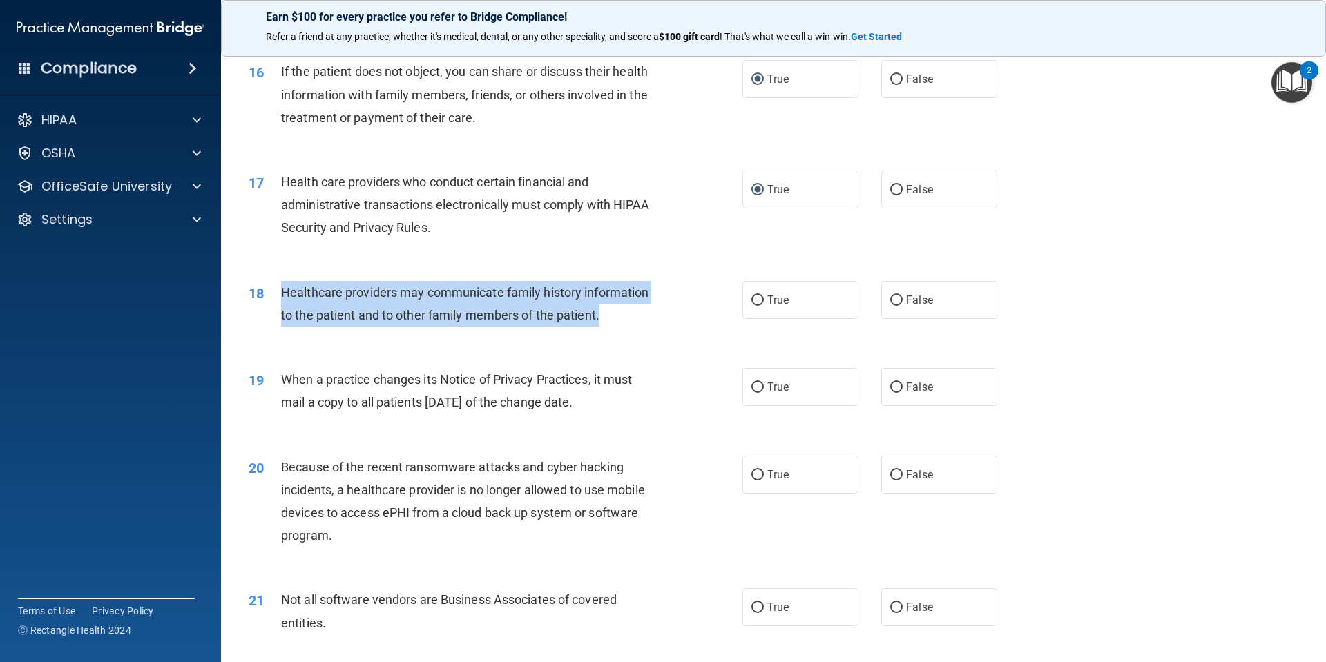
drag, startPoint x: 606, startPoint y: 318, endPoint x: 294, endPoint y: 296, distance: 313.0
click at [276, 291] on div "18 Healthcare providers may communicate family history information to the patie…" at bounding box center [495, 307] width 535 height 52
drag, startPoint x: 753, startPoint y: 300, endPoint x: 747, endPoint y: 304, distance: 7.5
click at [753, 300] on input "True" at bounding box center [757, 301] width 12 height 10
radio input "true"
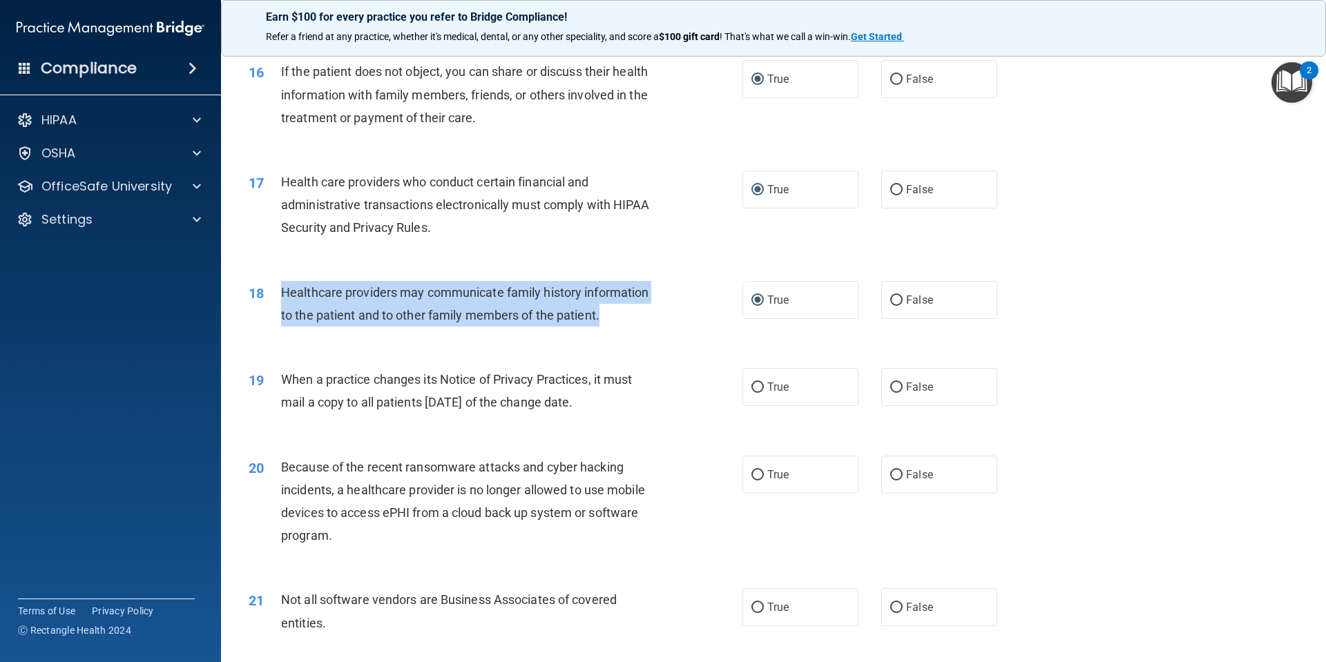
drag, startPoint x: 629, startPoint y: 408, endPoint x: 278, endPoint y: 385, distance: 350.9
click at [278, 385] on div "19 When a practice changes its Notice of Privacy Practices, it must mail a copy…" at bounding box center [495, 394] width 535 height 52
click at [894, 381] on label "False" at bounding box center [939, 387] width 116 height 38
click at [894, 383] on input "False" at bounding box center [896, 388] width 12 height 10
radio input "true"
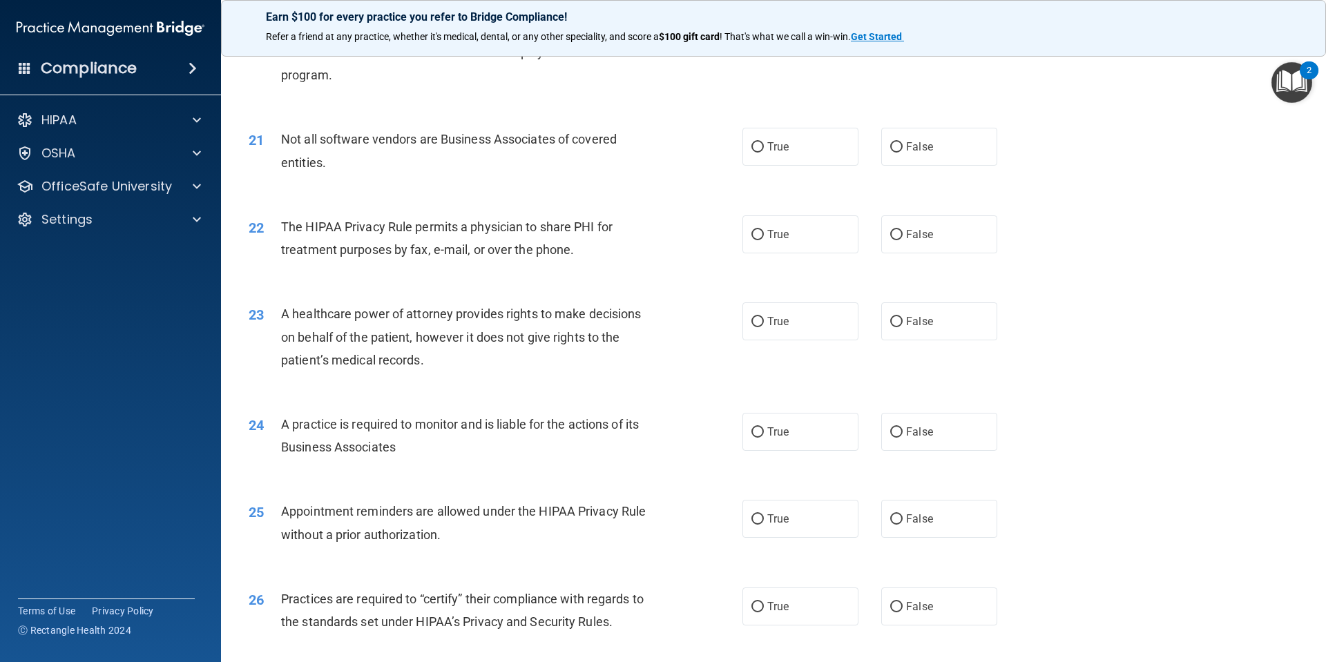
scroll to position [1842, 0]
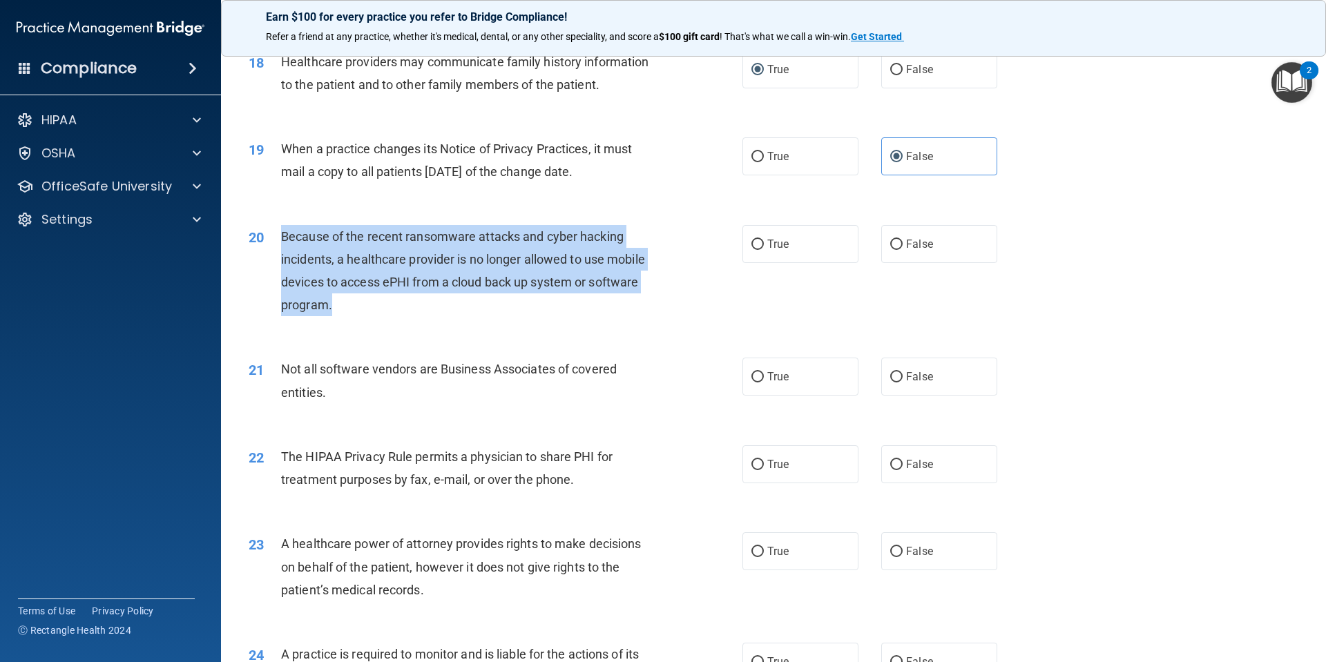
drag, startPoint x: 336, startPoint y: 309, endPoint x: 283, endPoint y: 231, distance: 94.4
click at [283, 231] on div "Because of the recent ransomware attacks and cyber hacking incidents, a healthc…" at bounding box center [474, 271] width 386 height 92
click at [890, 247] on input "False" at bounding box center [896, 245] width 12 height 10
radio input "true"
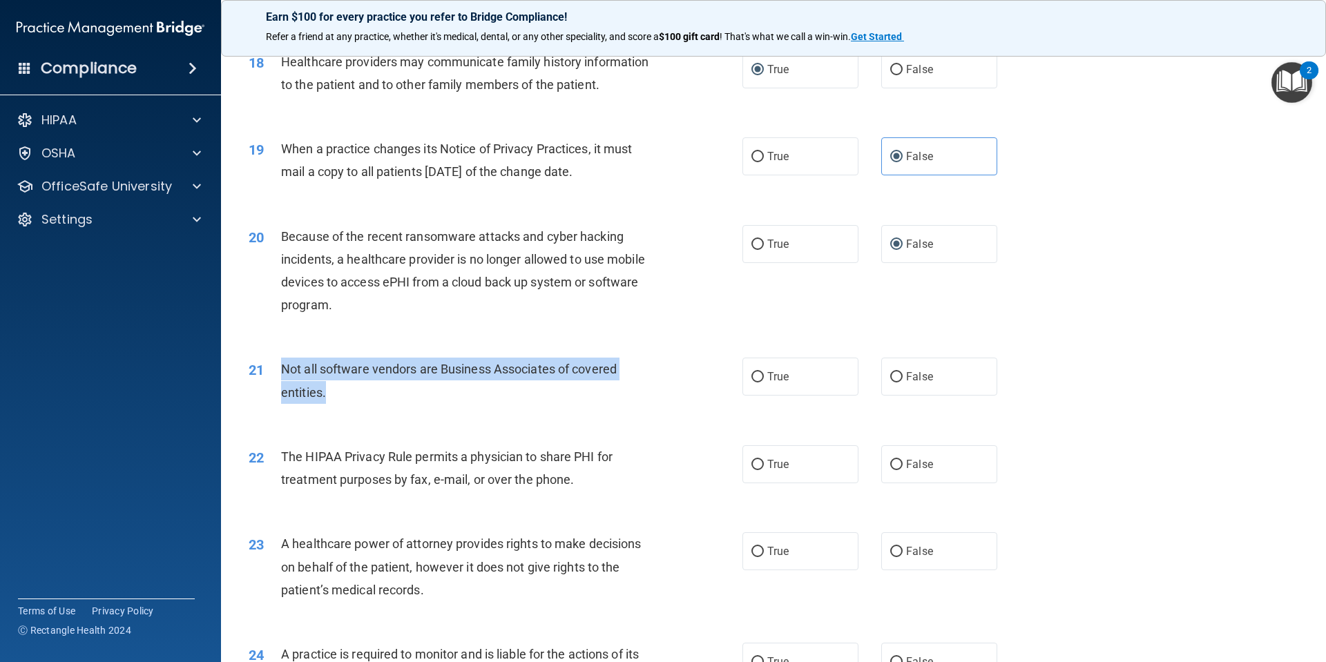
drag, startPoint x: 339, startPoint y: 399, endPoint x: 276, endPoint y: 379, distance: 66.6
click at [276, 379] on div "21 Not all software vendors are Business Associates of covered entities." at bounding box center [495, 384] width 535 height 52
drag, startPoint x: 750, startPoint y: 381, endPoint x: 743, endPoint y: 381, distance: 7.6
click at [751, 381] on input "True" at bounding box center [757, 377] width 12 height 10
radio input "true"
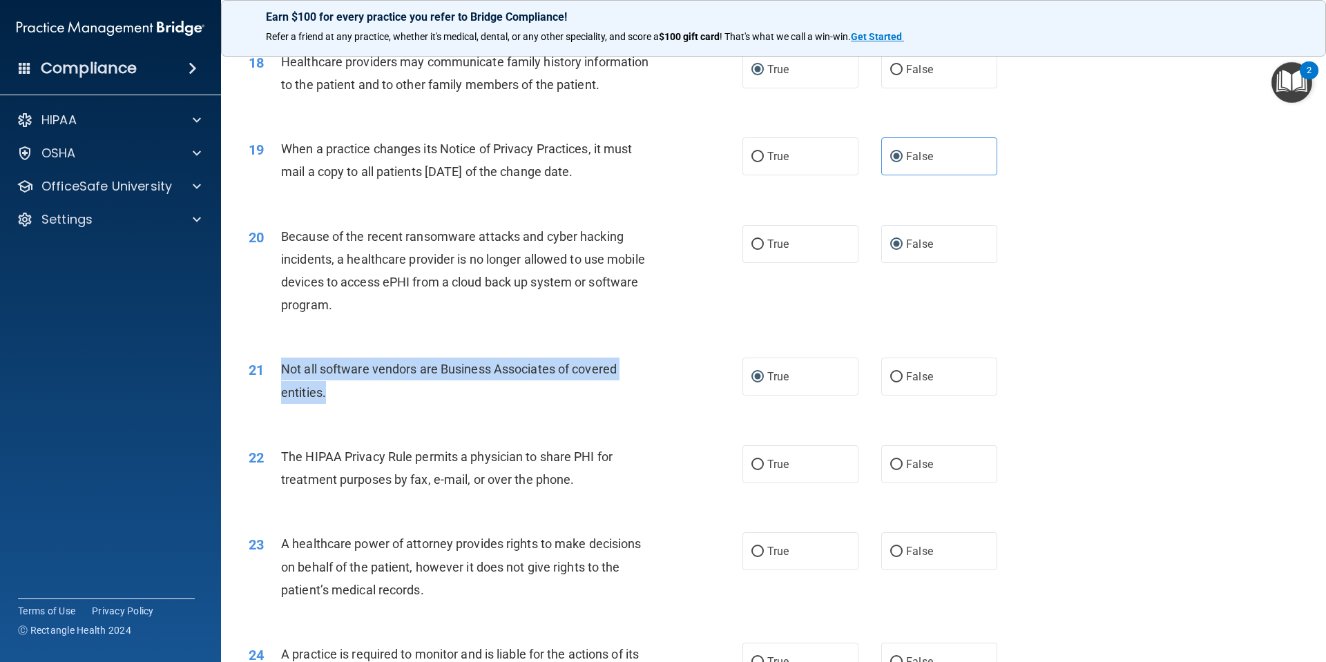
scroll to position [2072, 0]
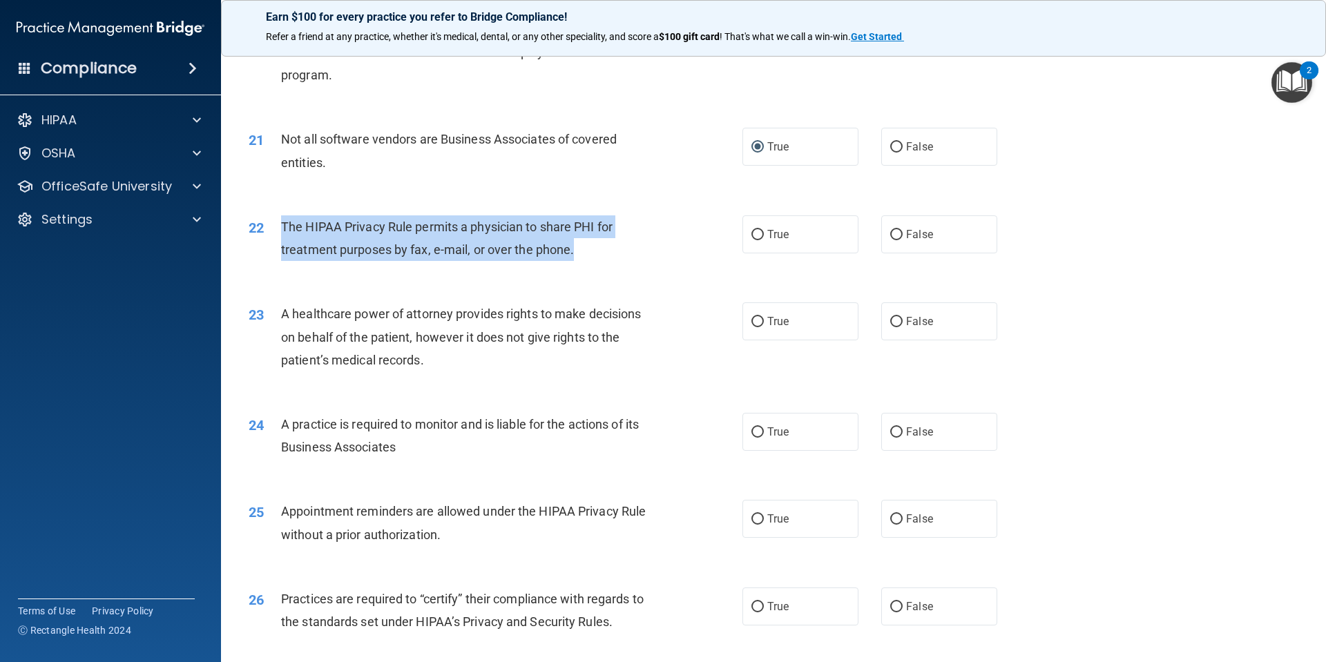
drag, startPoint x: 575, startPoint y: 247, endPoint x: 262, endPoint y: 219, distance: 314.1
click at [262, 219] on div "22 The HIPAA Privacy Rule permits a physician to share PHI for treatment purpos…" at bounding box center [495, 241] width 535 height 52
click at [751, 237] on input "True" at bounding box center [757, 235] width 12 height 10
radio input "true"
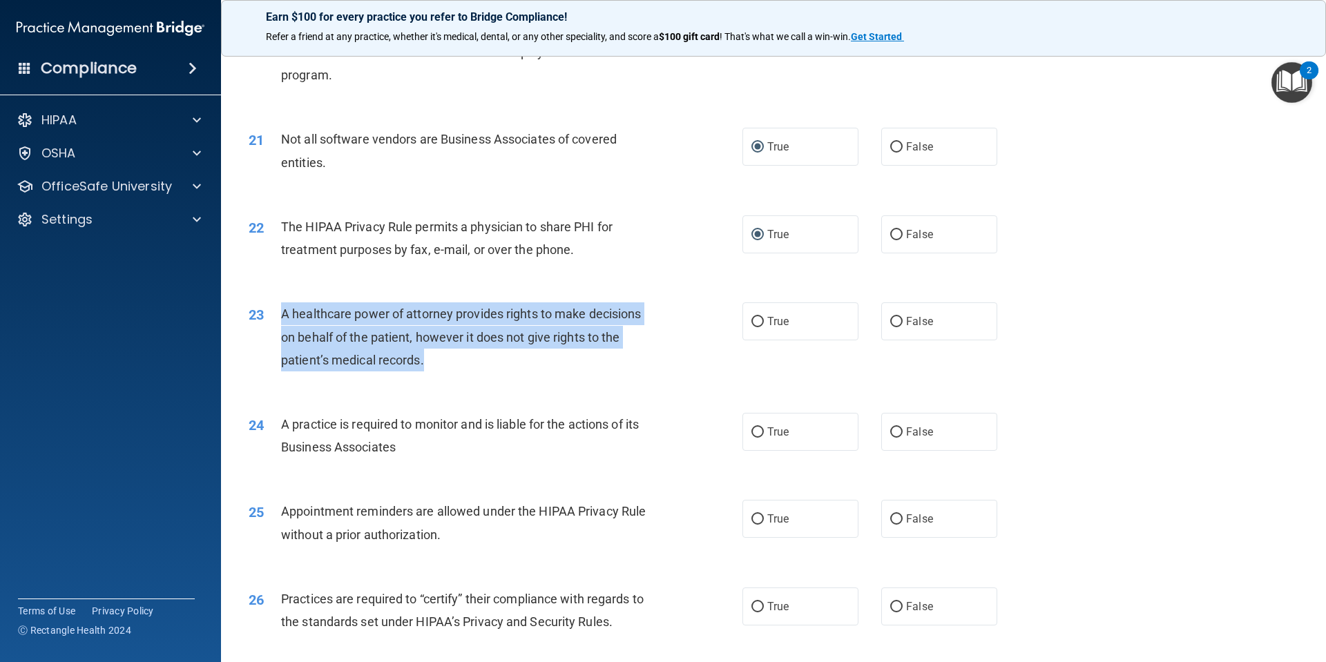
drag, startPoint x: 435, startPoint y: 358, endPoint x: 282, endPoint y: 314, distance: 159.6
click at [282, 314] on div "A healthcare power of attorney provides rights to make decisions on behalf of t…" at bounding box center [474, 337] width 386 height 69
drag, startPoint x: 751, startPoint y: 321, endPoint x: 697, endPoint y: 330, distance: 54.6
click at [751, 321] on input "True" at bounding box center [757, 322] width 12 height 10
radio input "true"
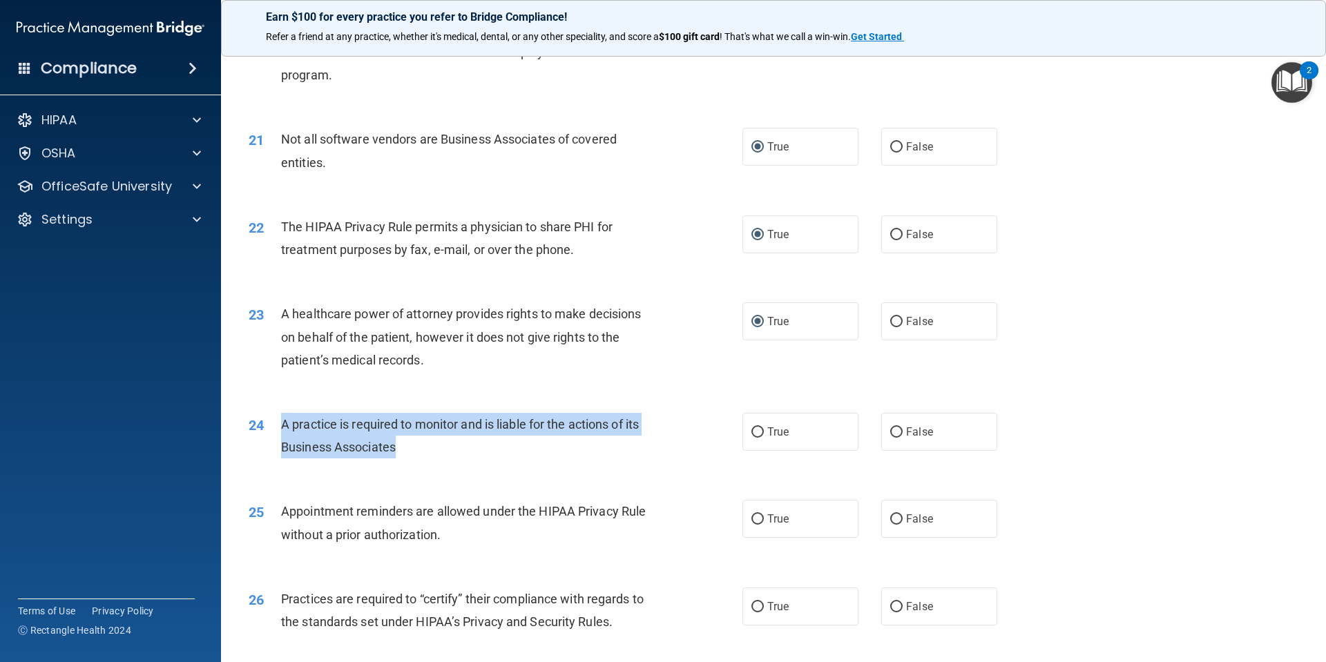
drag, startPoint x: 416, startPoint y: 448, endPoint x: 282, endPoint y: 425, distance: 136.7
click at [282, 425] on div "A practice is required to monitor and is liable for the actions of its Business…" at bounding box center [474, 436] width 386 height 46
click at [751, 432] on input "True" at bounding box center [757, 433] width 12 height 10
radio input "true"
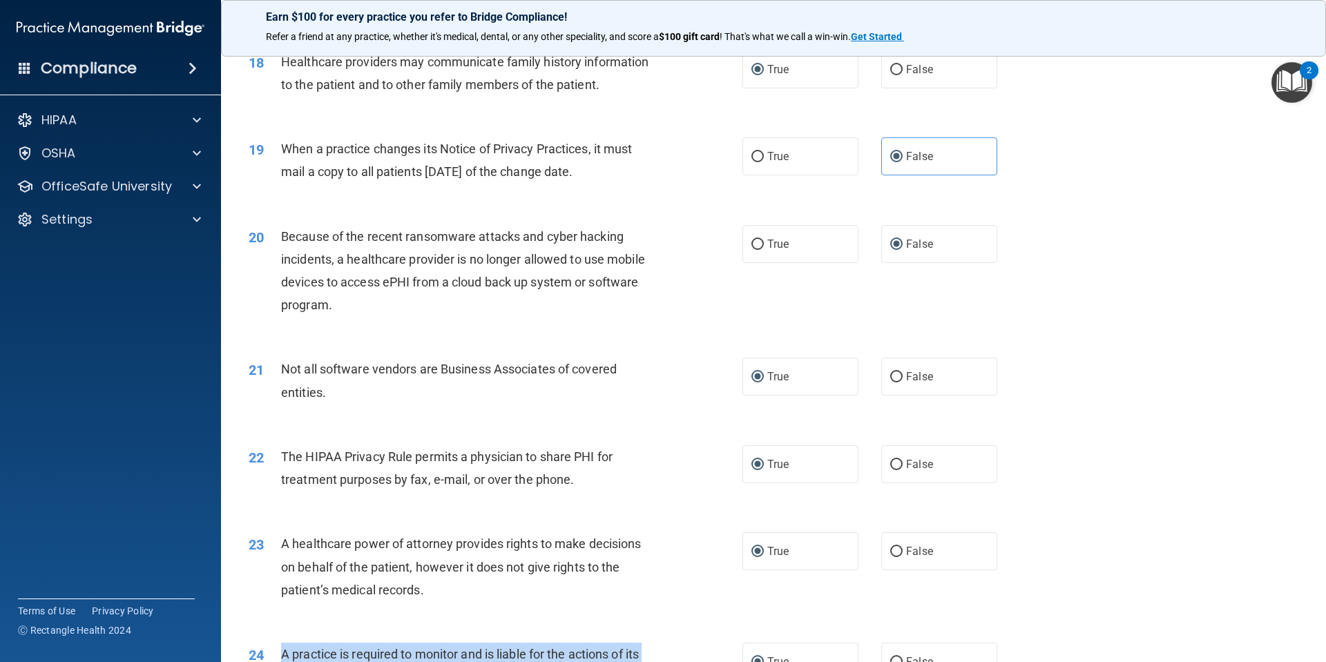
scroll to position [2302, 0]
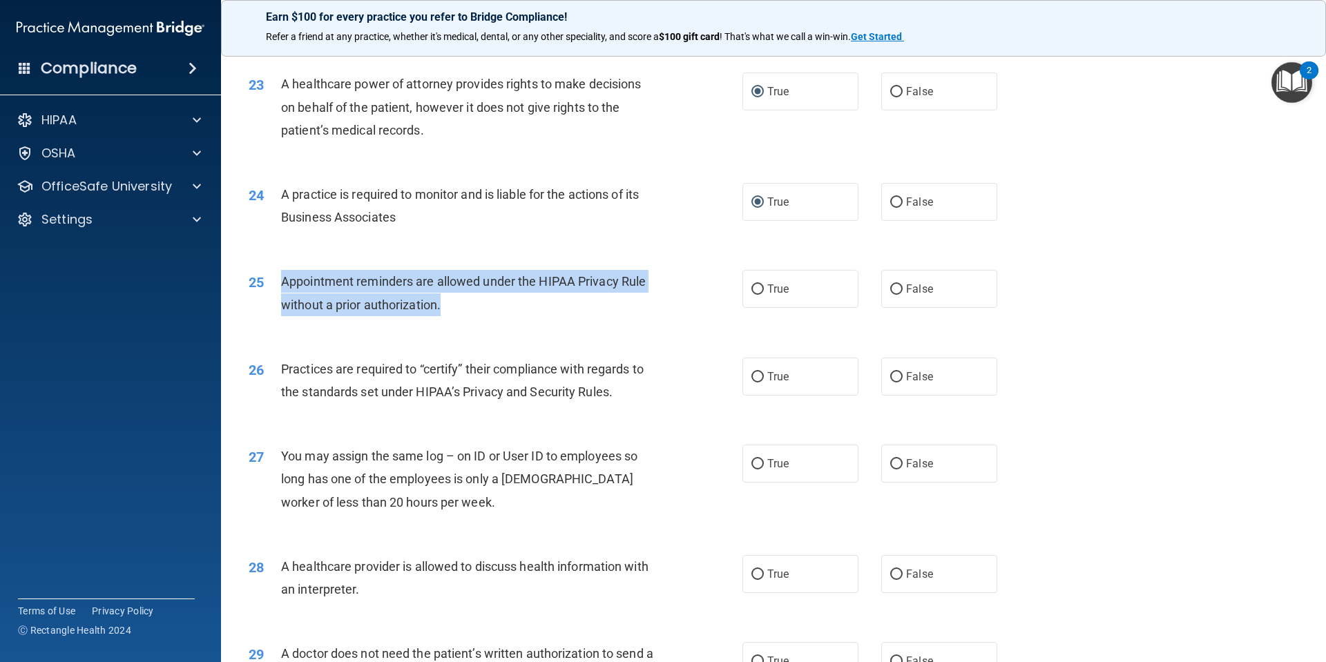
drag, startPoint x: 453, startPoint y: 312, endPoint x: 278, endPoint y: 282, distance: 177.1
click at [278, 282] on div "25 Appointment reminders are allowed under the HIPAA Privacy Rule without a pri…" at bounding box center [495, 296] width 535 height 52
drag, startPoint x: 748, startPoint y: 289, endPoint x: 718, endPoint y: 301, distance: 32.8
click at [751, 289] on input "True" at bounding box center [757, 290] width 12 height 10
radio input "true"
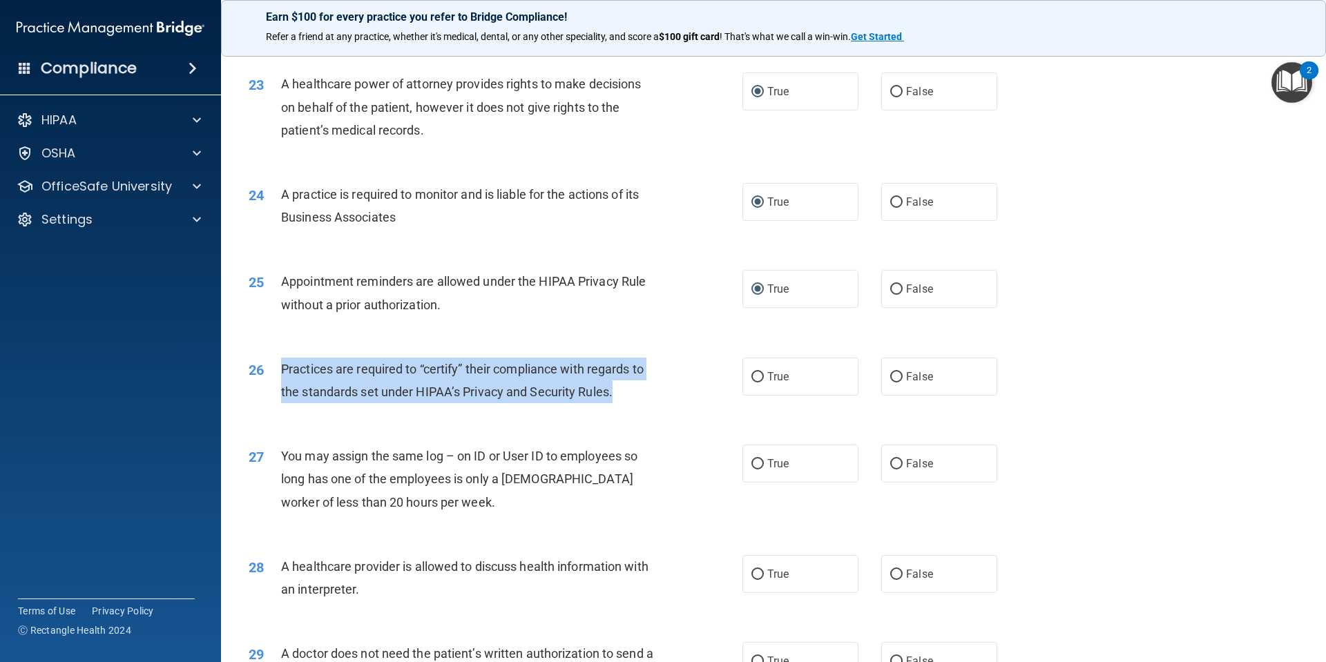
drag, startPoint x: 615, startPoint y: 392, endPoint x: 279, endPoint y: 368, distance: 337.2
click at [279, 368] on div "26 Practices are required to “certify” their compliance with regards to the sta…" at bounding box center [495, 384] width 535 height 52
click at [891, 375] on input "False" at bounding box center [896, 377] width 12 height 10
radio input "true"
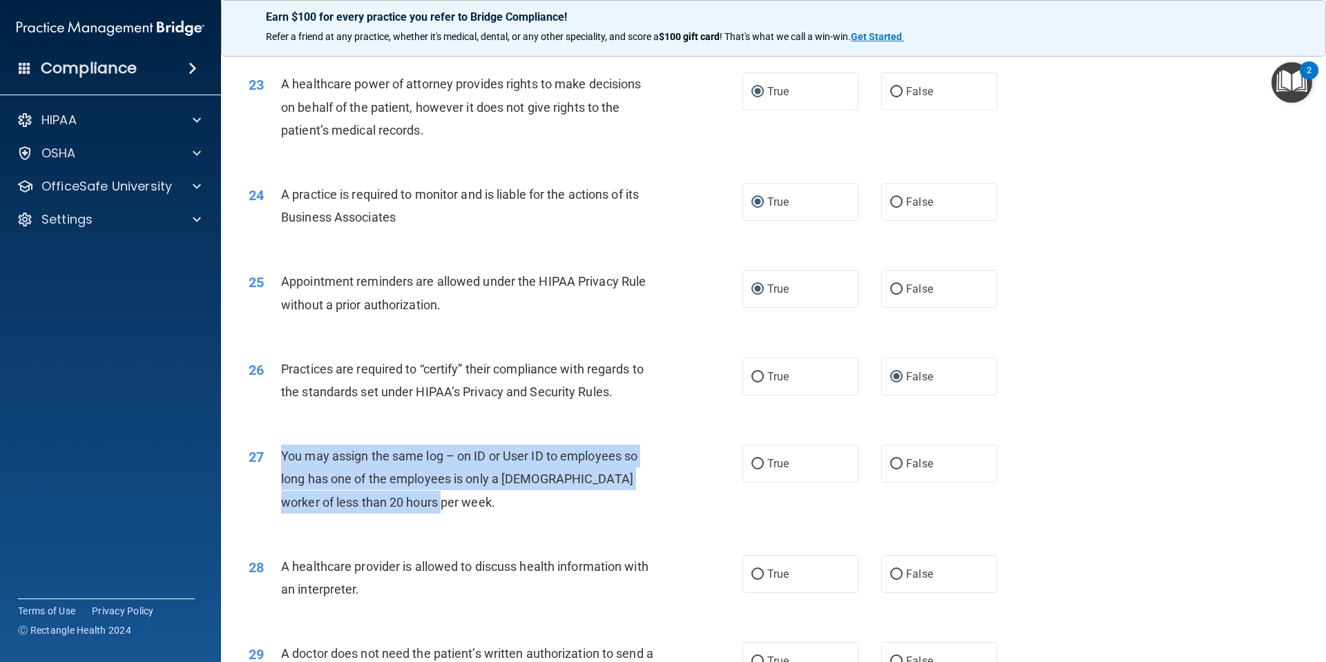
drag, startPoint x: 388, startPoint y: 504, endPoint x: 283, endPoint y: 459, distance: 114.2
click at [283, 459] on div "You may assign the same log – on ID or User ID to employees so long has one of …" at bounding box center [474, 479] width 386 height 69
click at [891, 464] on input "False" at bounding box center [896, 464] width 12 height 10
radio input "true"
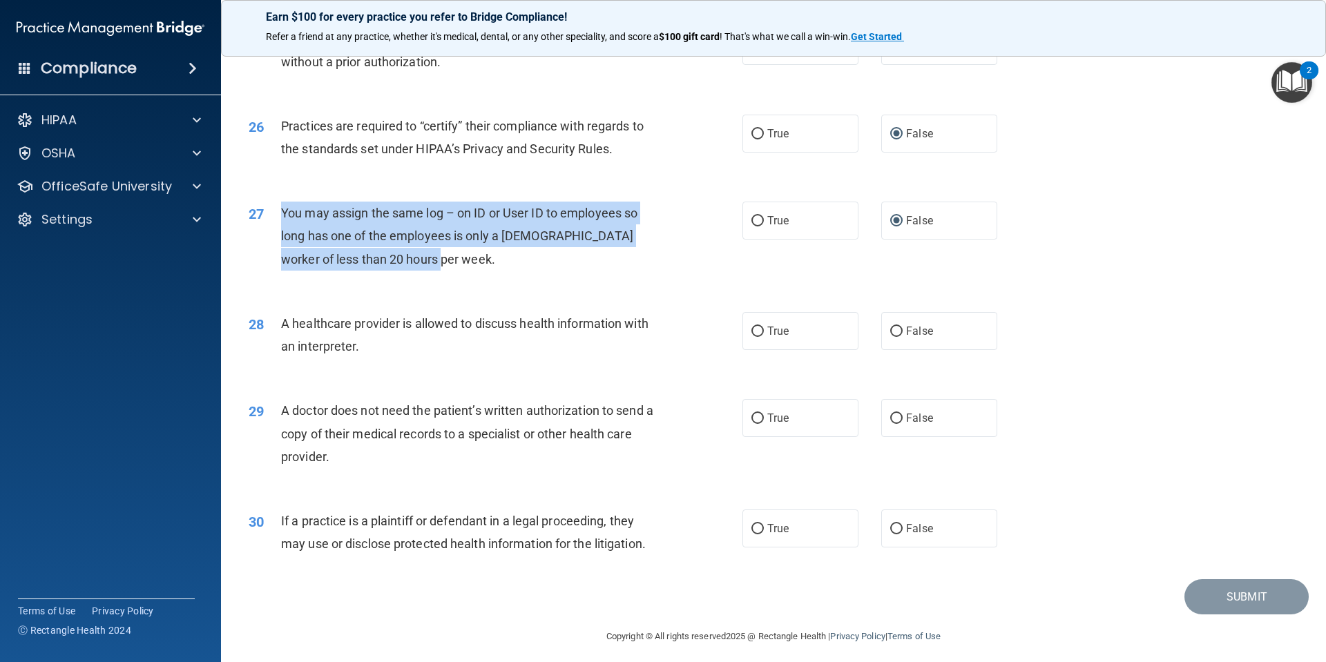
scroll to position [2553, 0]
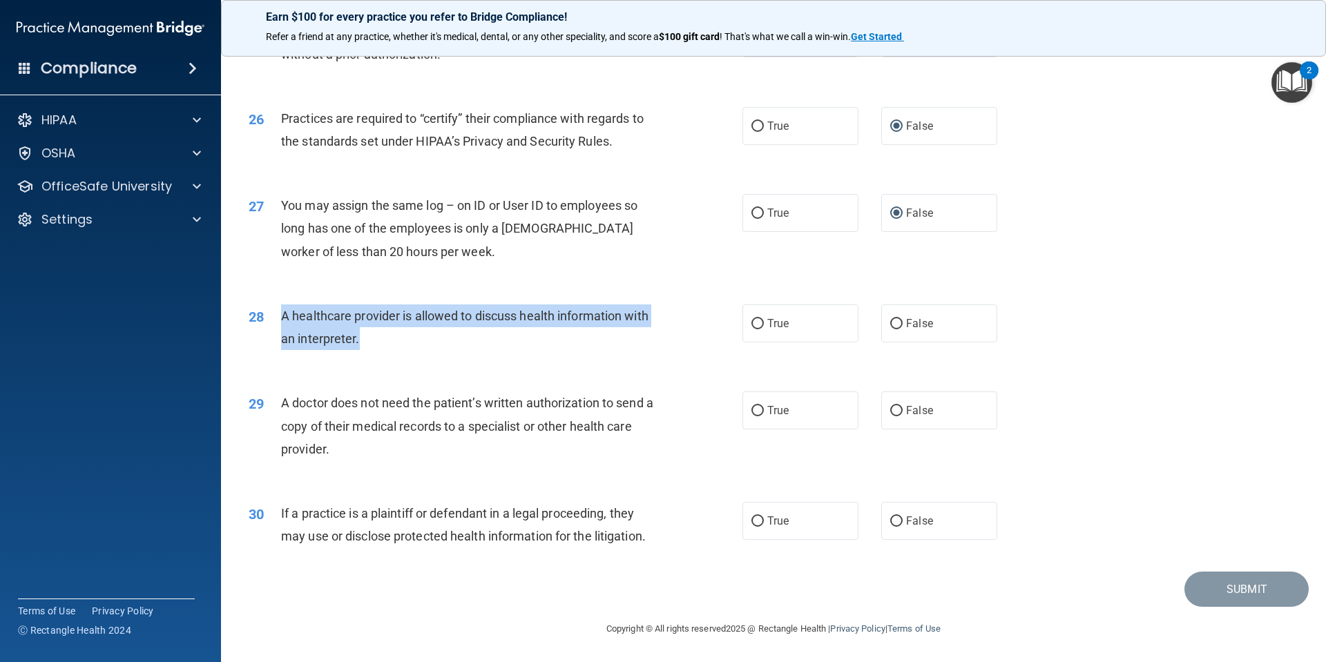
drag, startPoint x: 360, startPoint y: 340, endPoint x: 280, endPoint y: 316, distance: 83.7
click at [280, 316] on div "28 A healthcare provider is allowed to discuss health information with an inter…" at bounding box center [495, 331] width 535 height 52
click at [751, 325] on input "True" at bounding box center [757, 324] width 12 height 10
radio input "true"
drag, startPoint x: 347, startPoint y: 450, endPoint x: 278, endPoint y: 408, distance: 80.9
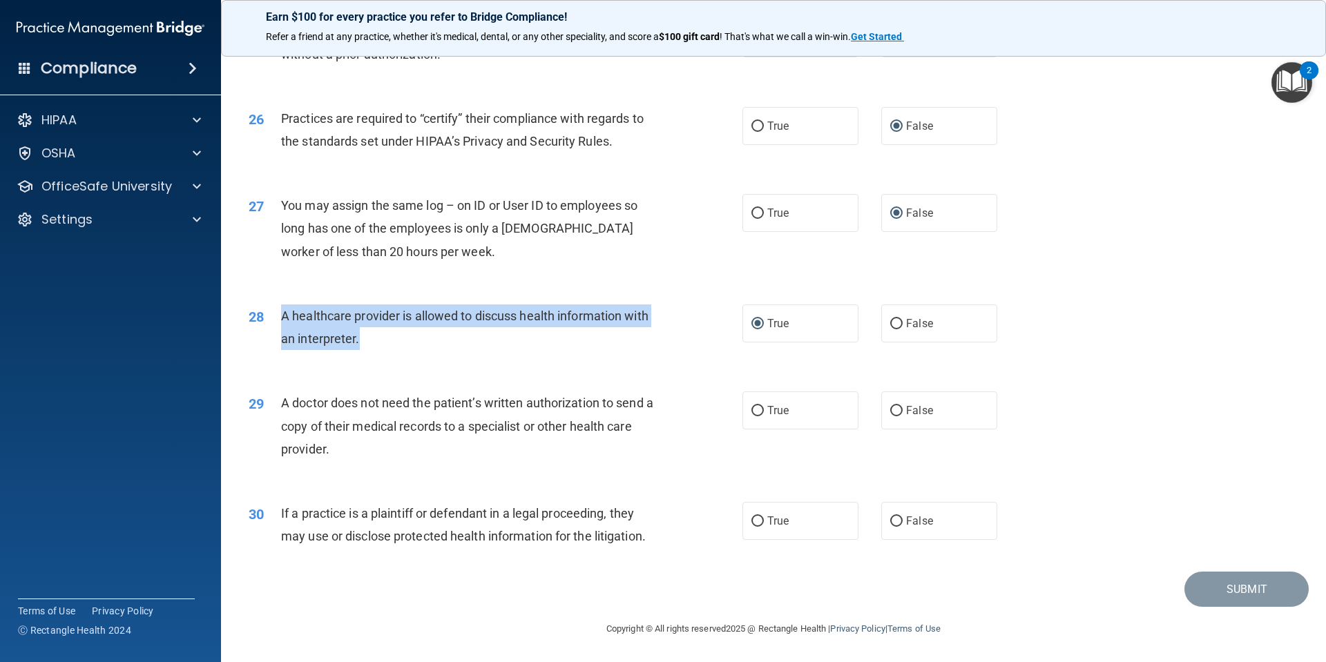
click at [278, 408] on div "29 A doctor does not need the patient’s written authorization to send a copy of…" at bounding box center [495, 430] width 535 height 76
click at [890, 407] on input "False" at bounding box center [896, 411] width 12 height 10
radio input "true"
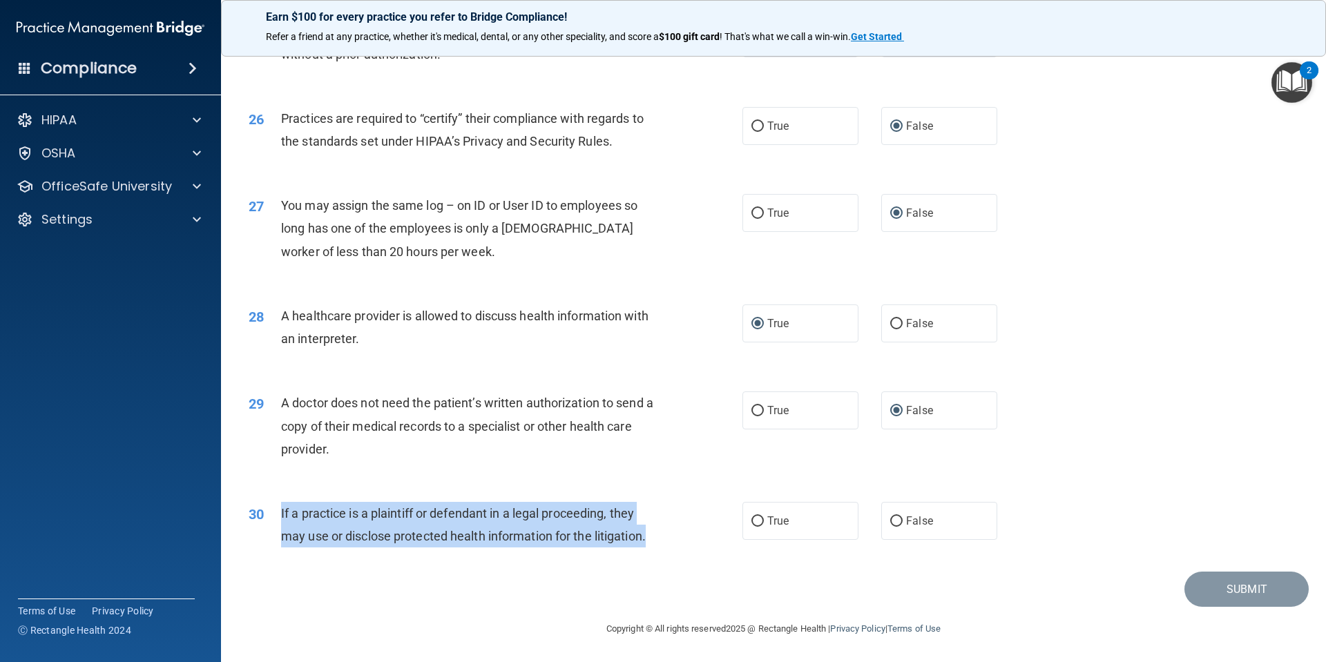
drag, startPoint x: 660, startPoint y: 537, endPoint x: 281, endPoint y: 508, distance: 380.3
click at [281, 508] on div "If a practice is a plaintiff or defendant in a legal proceeding, they may use o…" at bounding box center [474, 525] width 386 height 46
click at [751, 524] on input "True" at bounding box center [757, 522] width 12 height 10
radio input "true"
click at [1207, 595] on button "Submit" at bounding box center [1247, 589] width 124 height 35
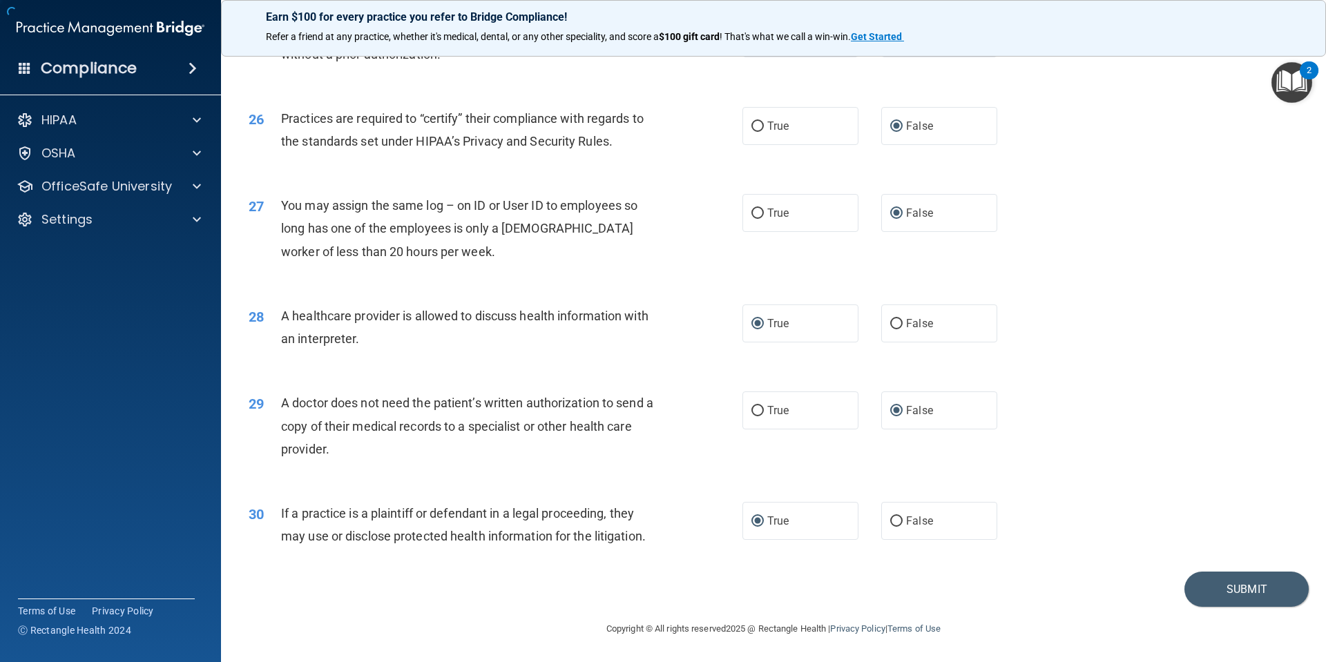
click at [1142, 426] on div "29 A doctor does not need the patient’s written authorization to send a copy of…" at bounding box center [773, 429] width 1071 height 111
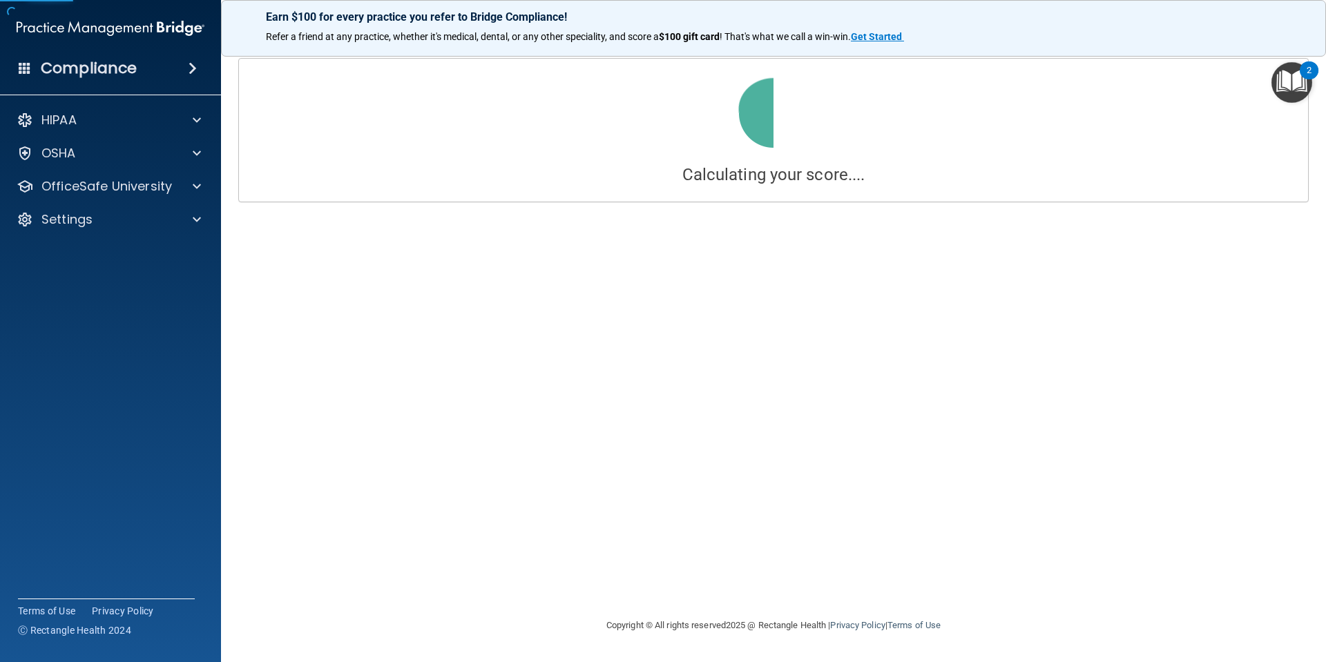
click at [1219, 594] on div "Calculating your score.... You did not pass the " The HIPAA Quiz #2 ". 73 out o…" at bounding box center [774, 331] width 1050 height 546
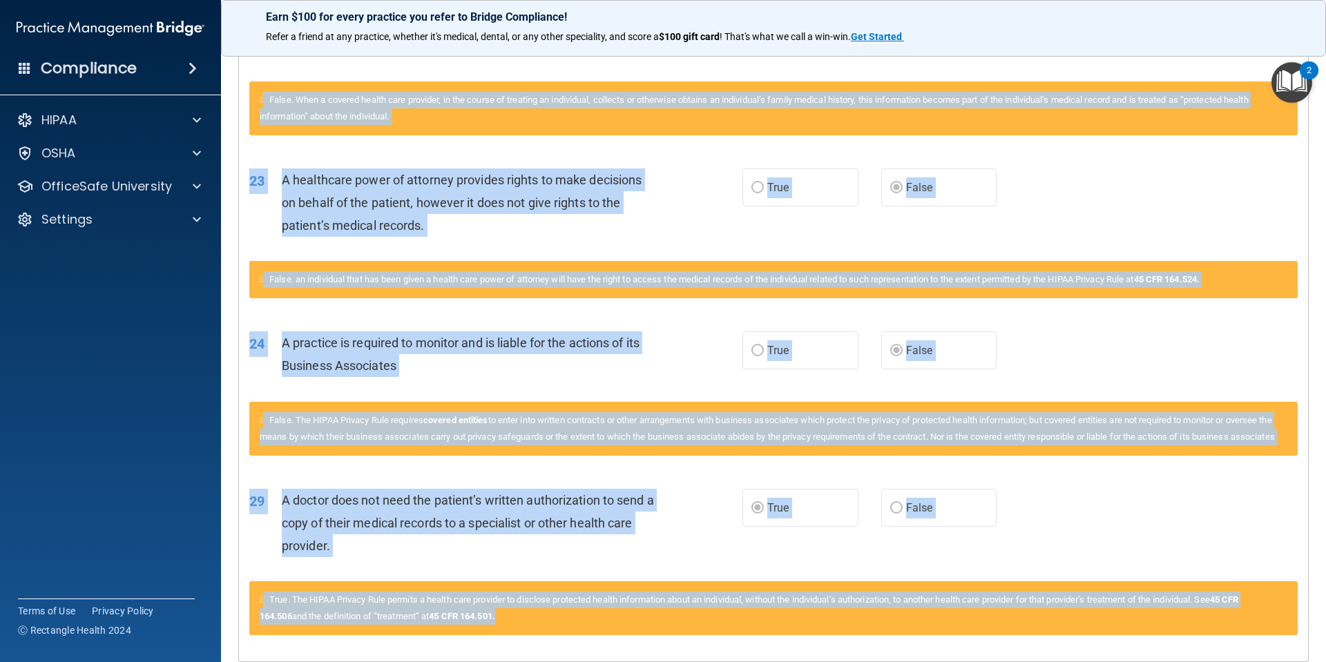
scroll to position [1185, 0]
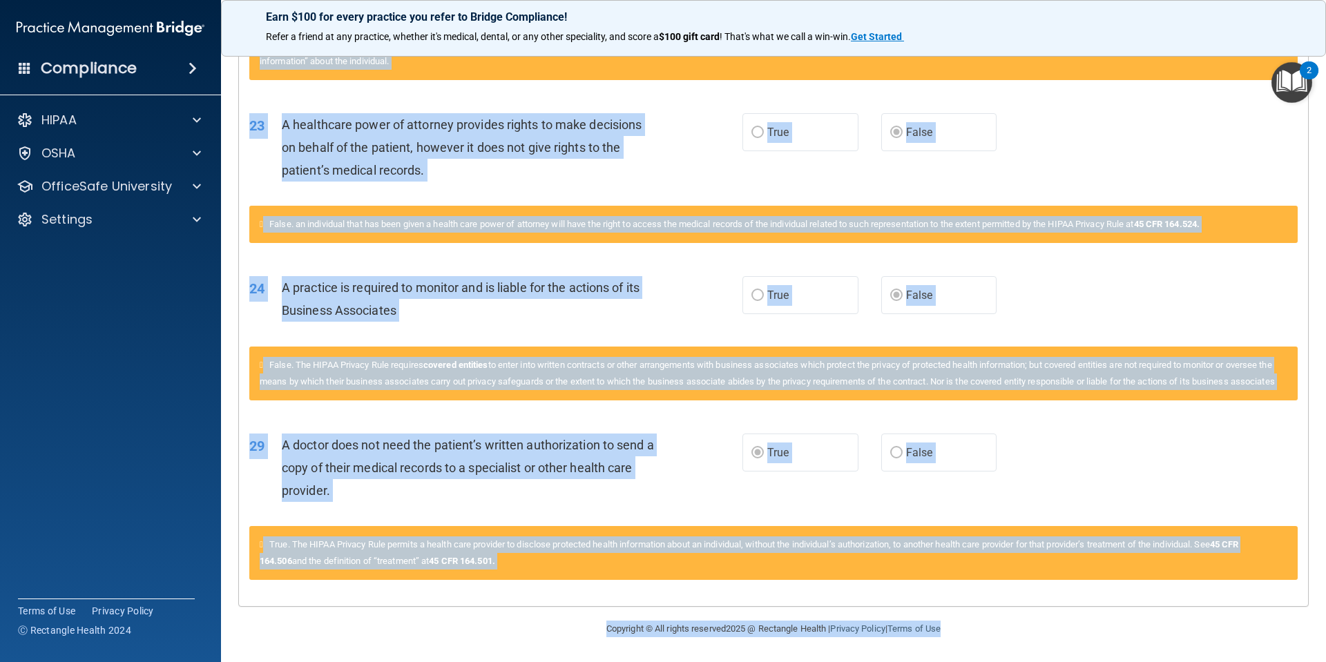
drag, startPoint x: 251, startPoint y: 118, endPoint x: 1066, endPoint y: 662, distance: 979.1
click at [1066, 662] on main "Calculating your score.... You did not pass the " The HIPAA Quiz #2 ". 73 out o…" at bounding box center [773, 353] width 1105 height 618
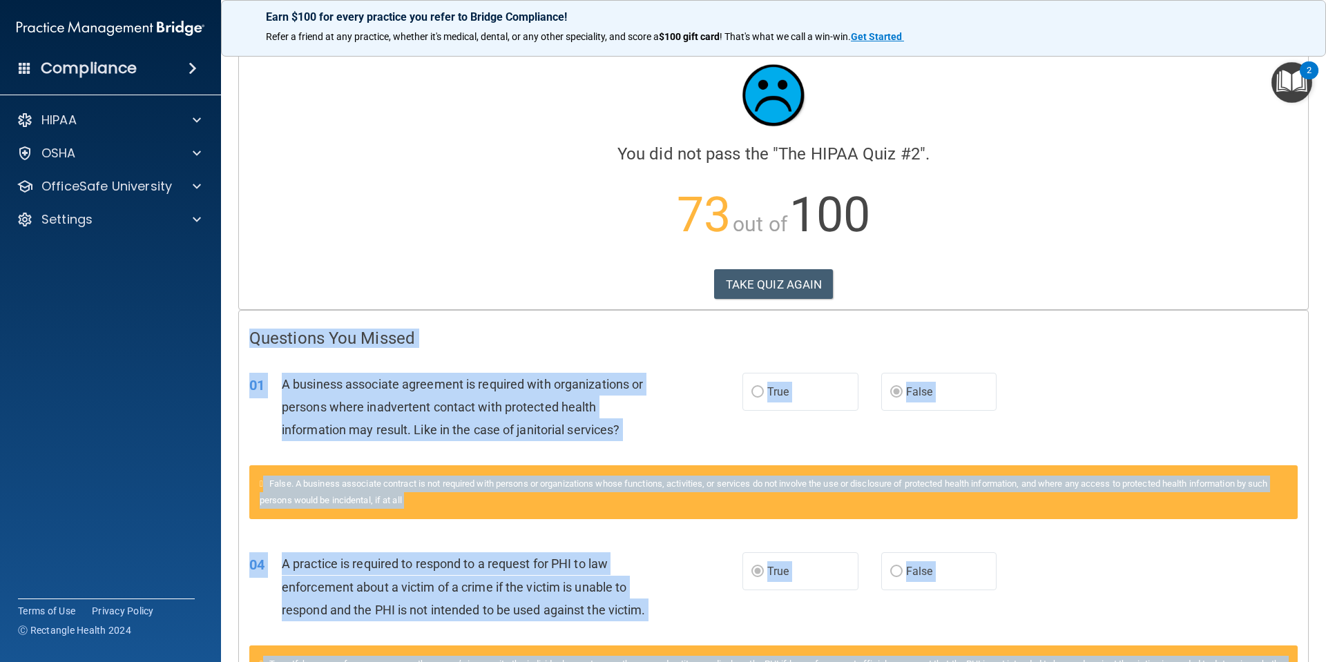
scroll to position [0, 0]
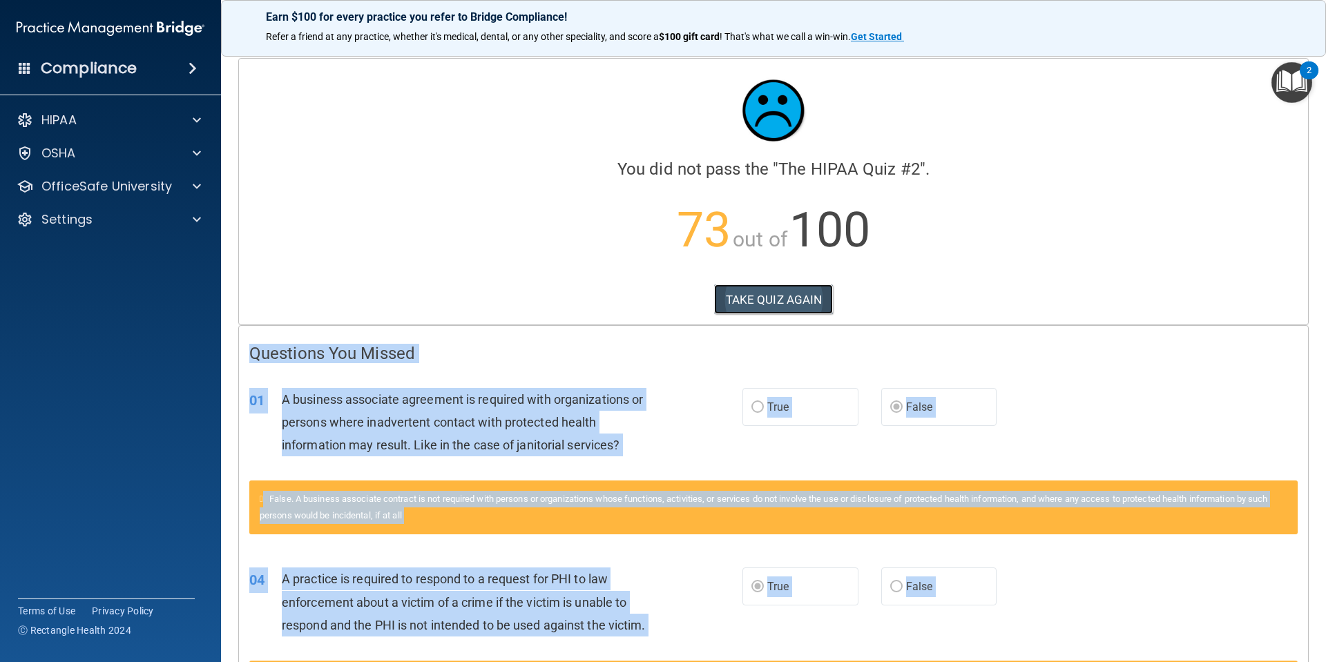
click at [776, 298] on button "TAKE QUIZ AGAIN" at bounding box center [773, 300] width 119 height 30
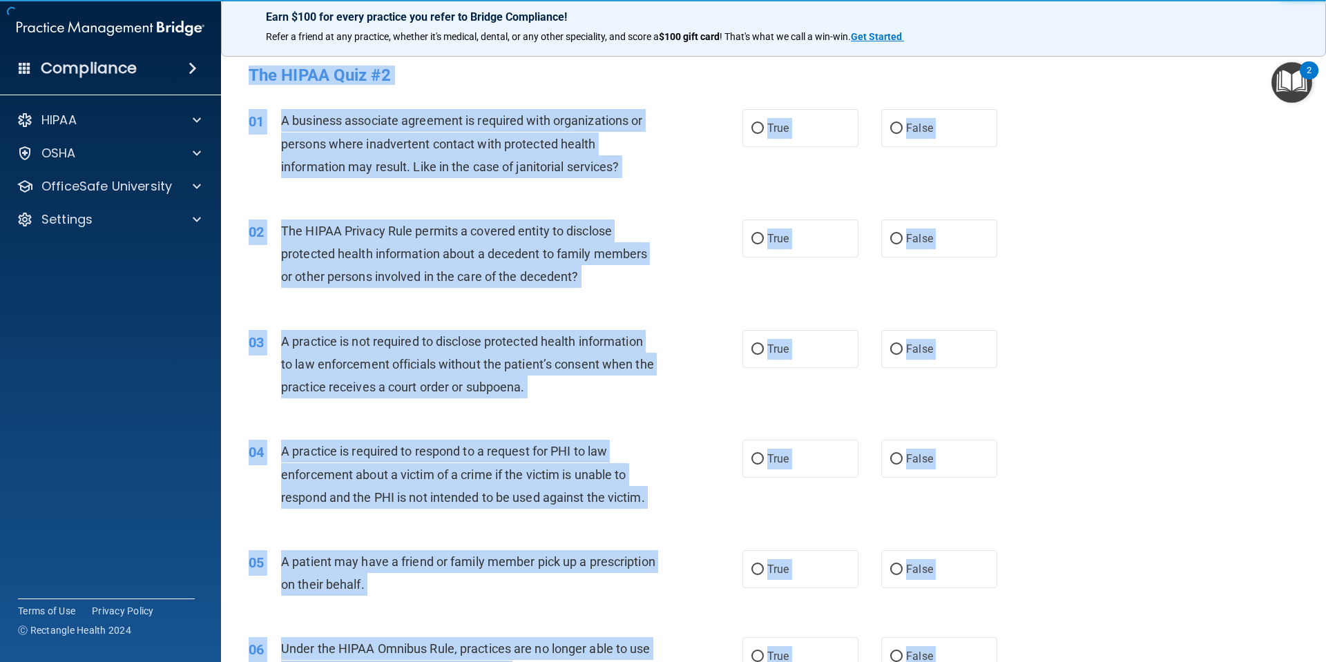
click at [1108, 227] on div "02 The HIPAA Privacy Rule permits a covered entity to disclose protected health…" at bounding box center [773, 257] width 1071 height 111
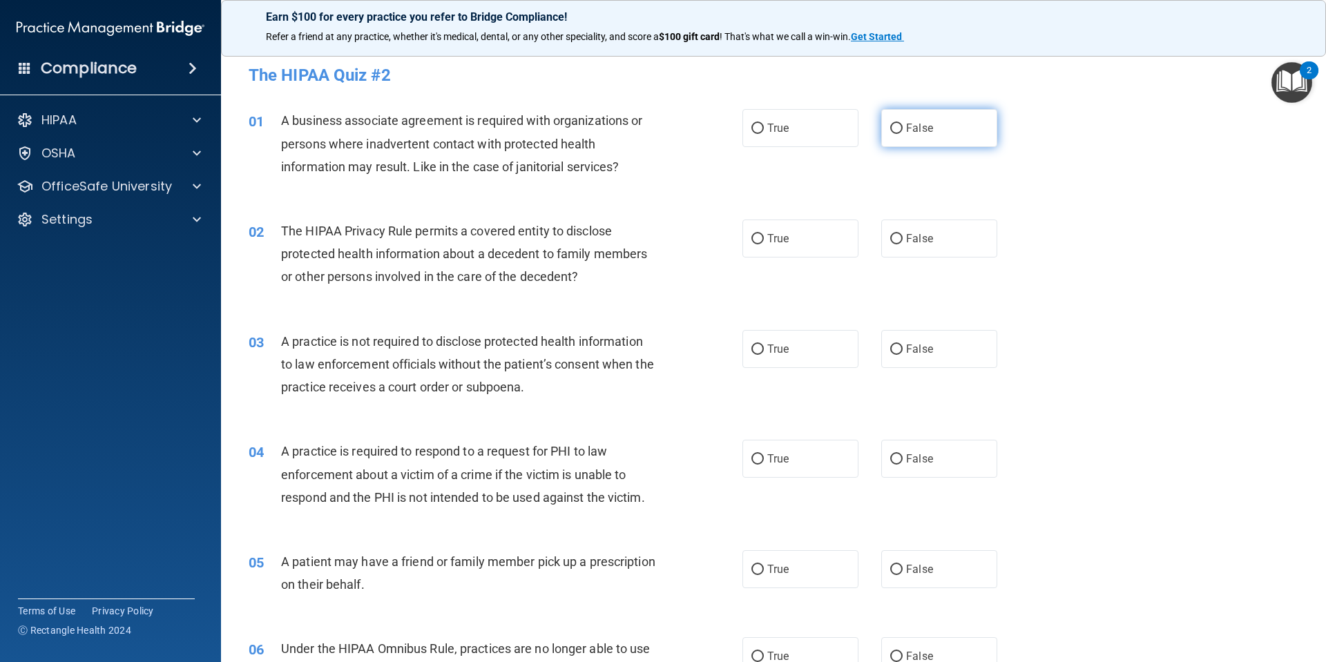
click at [892, 131] on input "False" at bounding box center [896, 129] width 12 height 10
radio input "true"
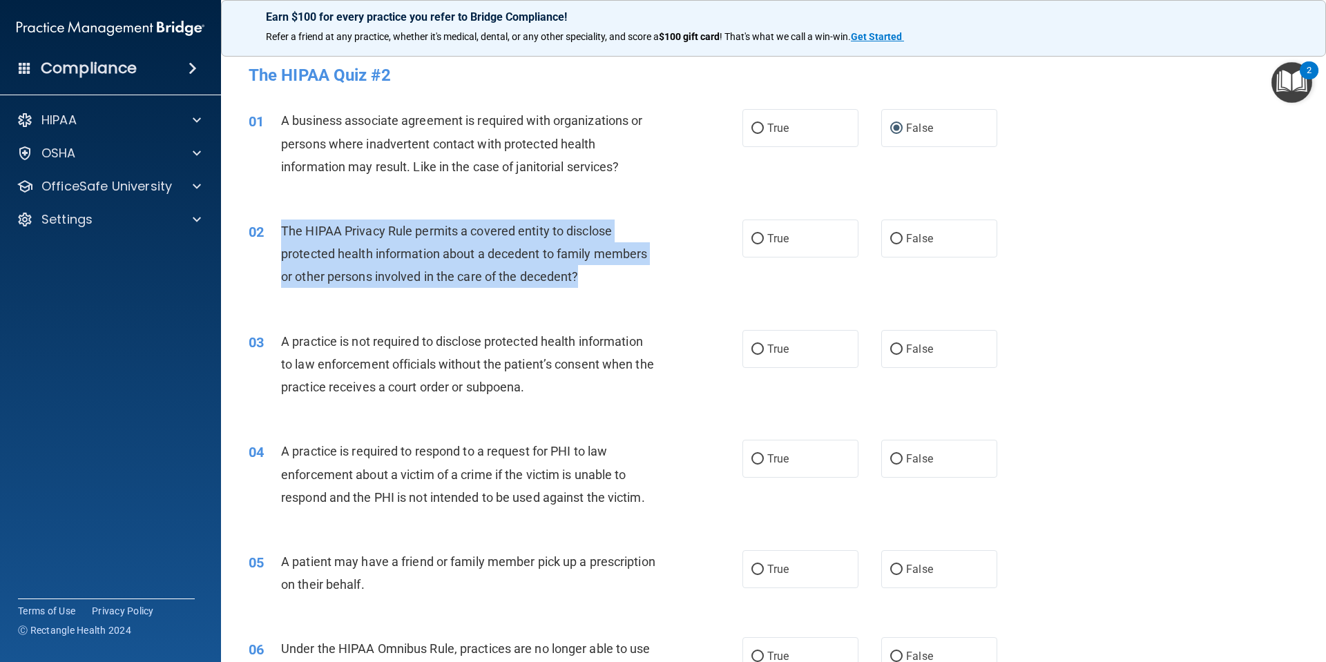
drag, startPoint x: 598, startPoint y: 274, endPoint x: 276, endPoint y: 235, distance: 324.9
click at [276, 235] on div "02 The HIPAA Privacy Rule permits a covered entity to disclose protected health…" at bounding box center [495, 258] width 535 height 76
click at [754, 234] on input "True" at bounding box center [757, 239] width 12 height 10
radio input "true"
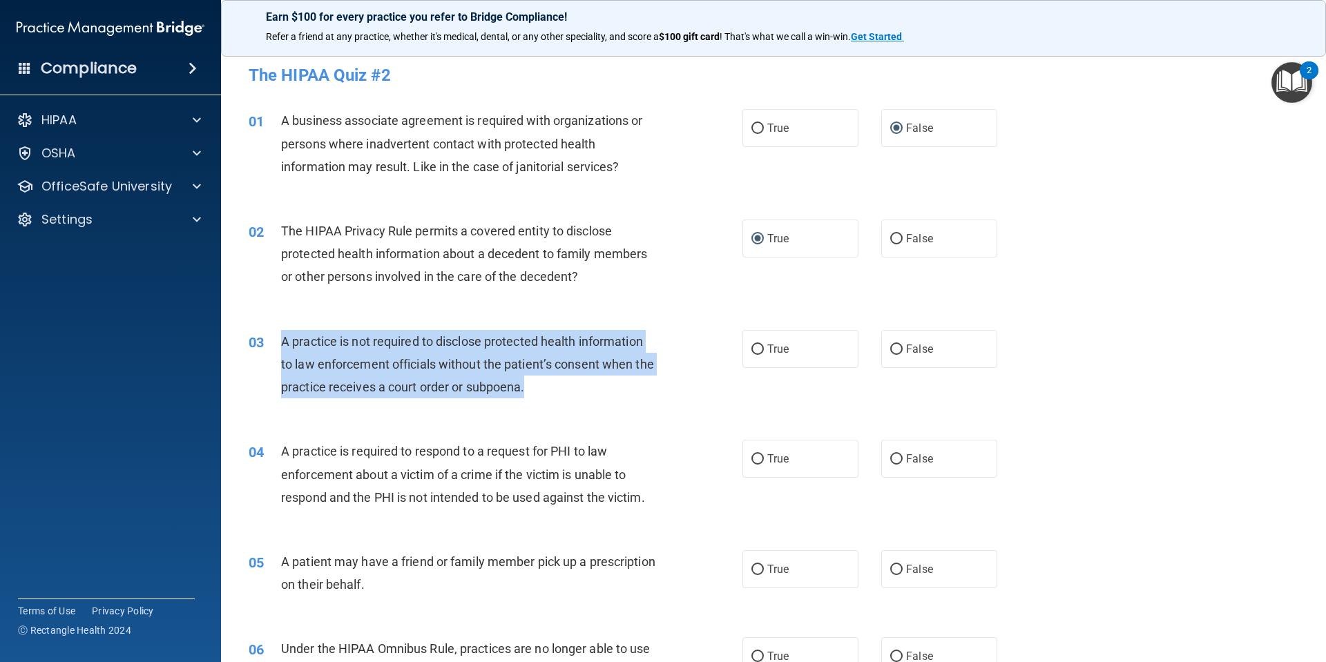
drag, startPoint x: 566, startPoint y: 394, endPoint x: 271, endPoint y: 338, distance: 300.2
click at [271, 338] on div "03 A practice is not required to disclose protected health information to law e…" at bounding box center [495, 368] width 535 height 76
click at [891, 347] on input "False" at bounding box center [896, 350] width 12 height 10
radio input "true"
click at [751, 459] on input "True" at bounding box center [757, 459] width 12 height 10
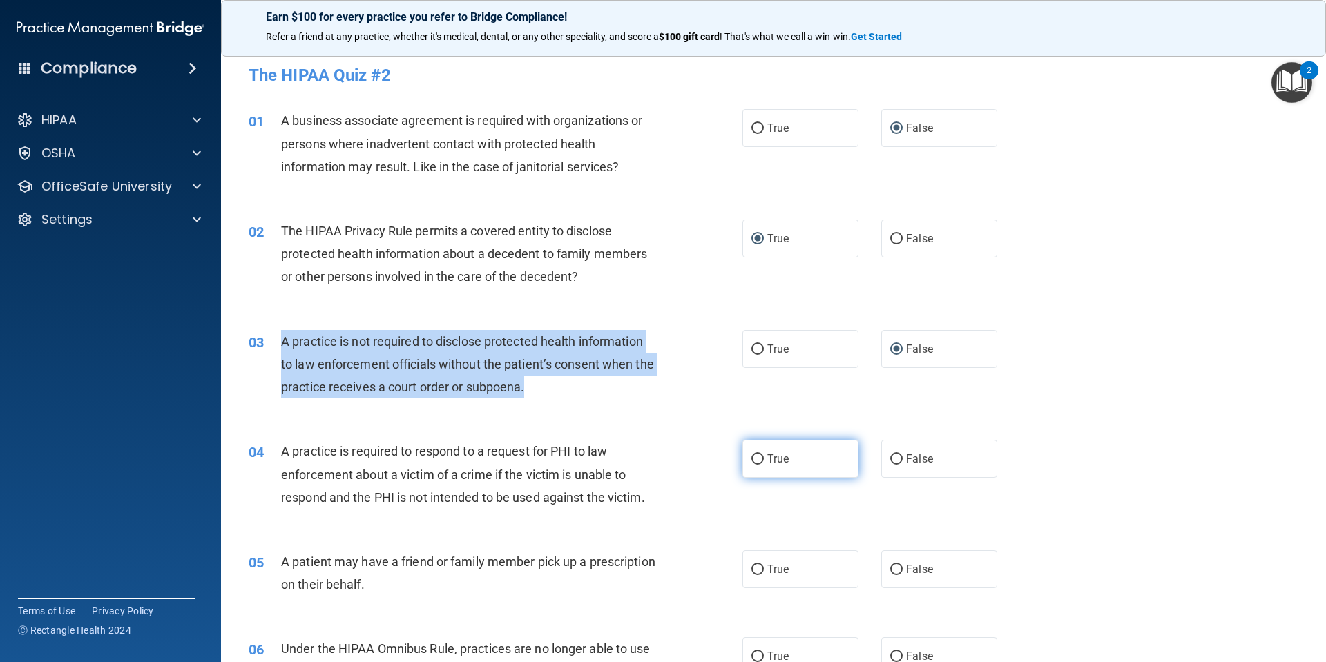
radio input "true"
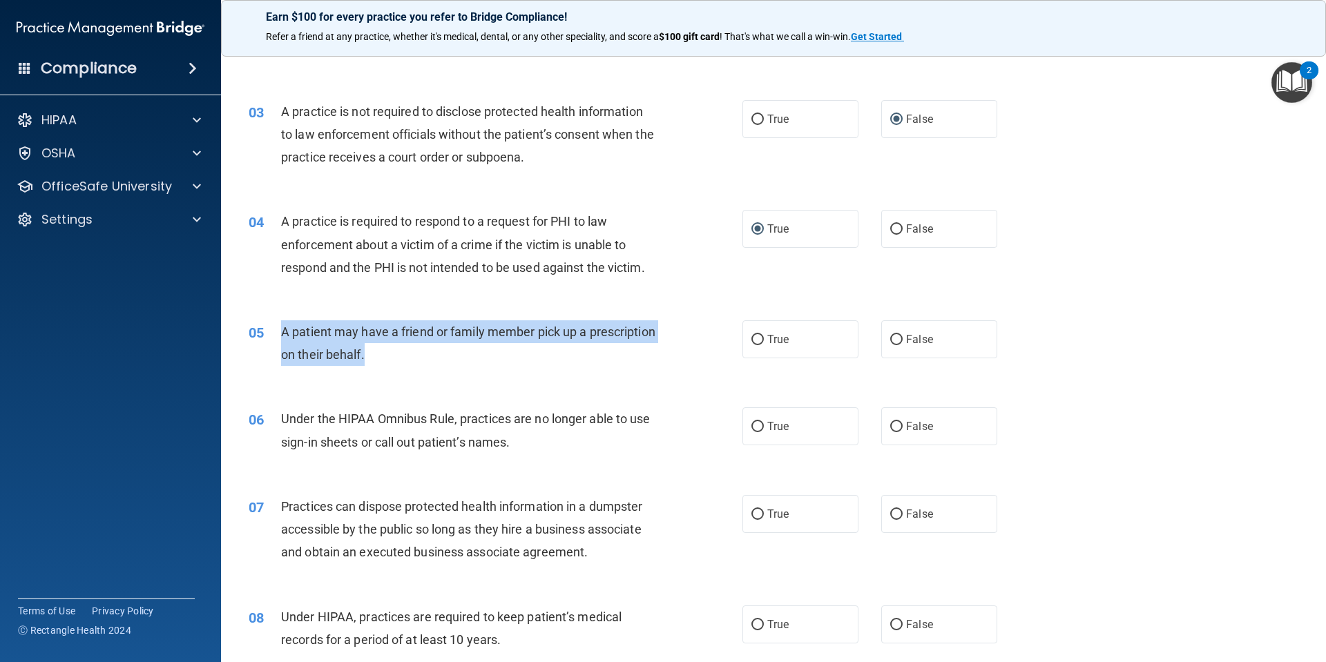
drag, startPoint x: 425, startPoint y: 355, endPoint x: 280, endPoint y: 332, distance: 146.9
click at [281, 332] on div "A patient may have a friend or family member pick up a prescription on their be…" at bounding box center [474, 343] width 386 height 46
click at [751, 339] on input "True" at bounding box center [757, 340] width 12 height 10
radio input "true"
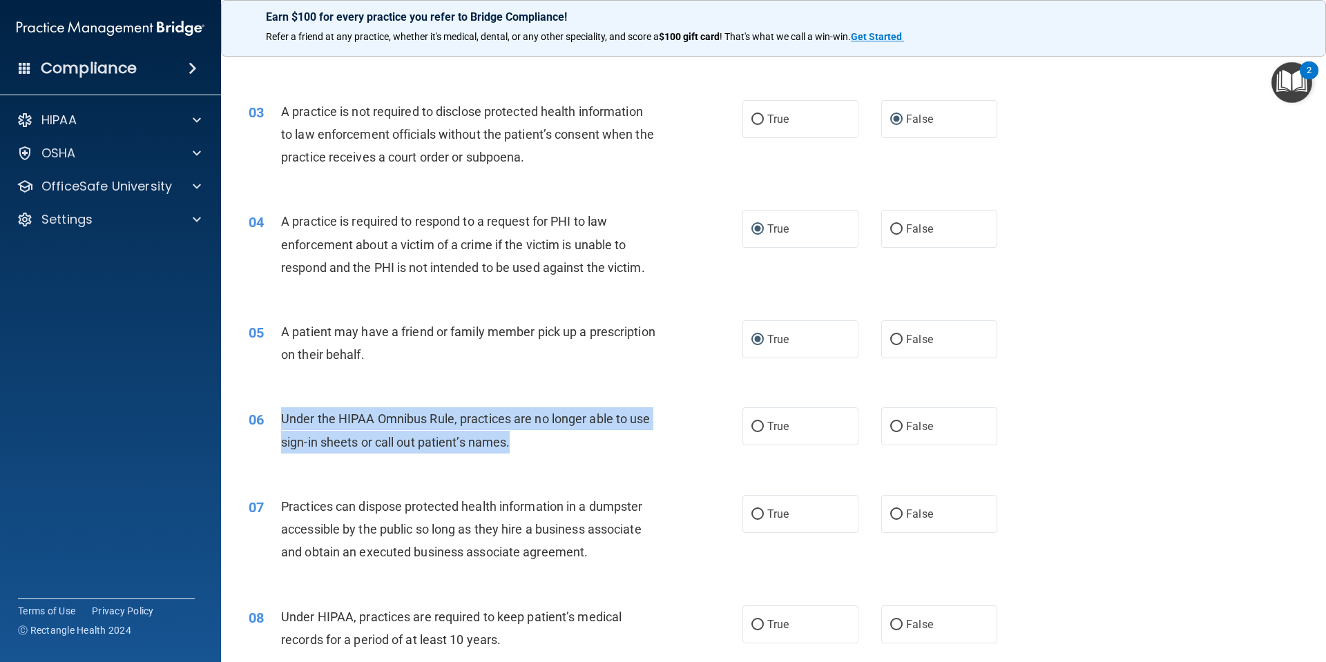
drag, startPoint x: 502, startPoint y: 446, endPoint x: 282, endPoint y: 410, distance: 223.1
click at [282, 410] on div "Under the HIPAA Omnibus Rule, practices are no longer able to use sign-in sheet…" at bounding box center [474, 431] width 386 height 46
click at [890, 430] on input "False" at bounding box center [896, 427] width 12 height 10
radio input "true"
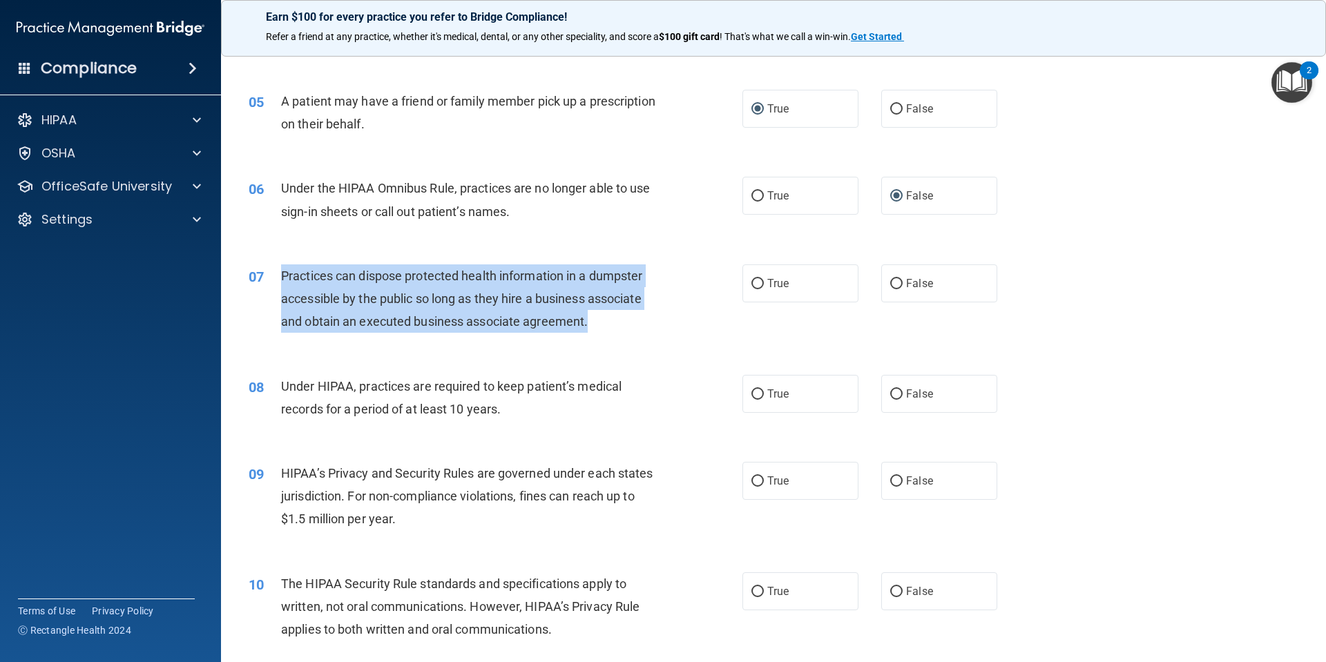
drag, startPoint x: 597, startPoint y: 323, endPoint x: 270, endPoint y: 276, distance: 330.2
click at [270, 276] on div "07 Practices can dispose protected health information in a dumpster accessible …" at bounding box center [495, 303] width 535 height 76
click at [890, 282] on input "False" at bounding box center [896, 284] width 12 height 10
radio input "true"
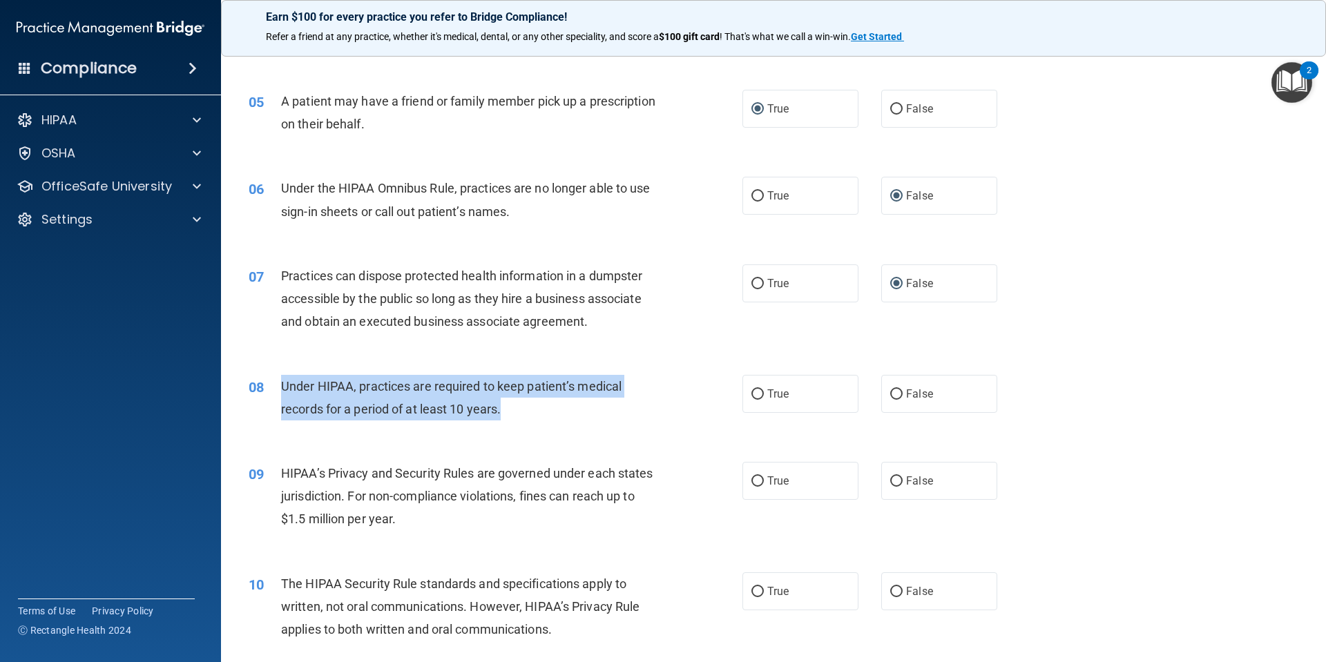
drag, startPoint x: 517, startPoint y: 410, endPoint x: 271, endPoint y: 392, distance: 247.2
click at [271, 392] on div "08 Under HIPAA, practices are required to keep patient’s medical records for a …" at bounding box center [495, 401] width 535 height 52
click at [890, 393] on input "False" at bounding box center [896, 395] width 12 height 10
radio input "true"
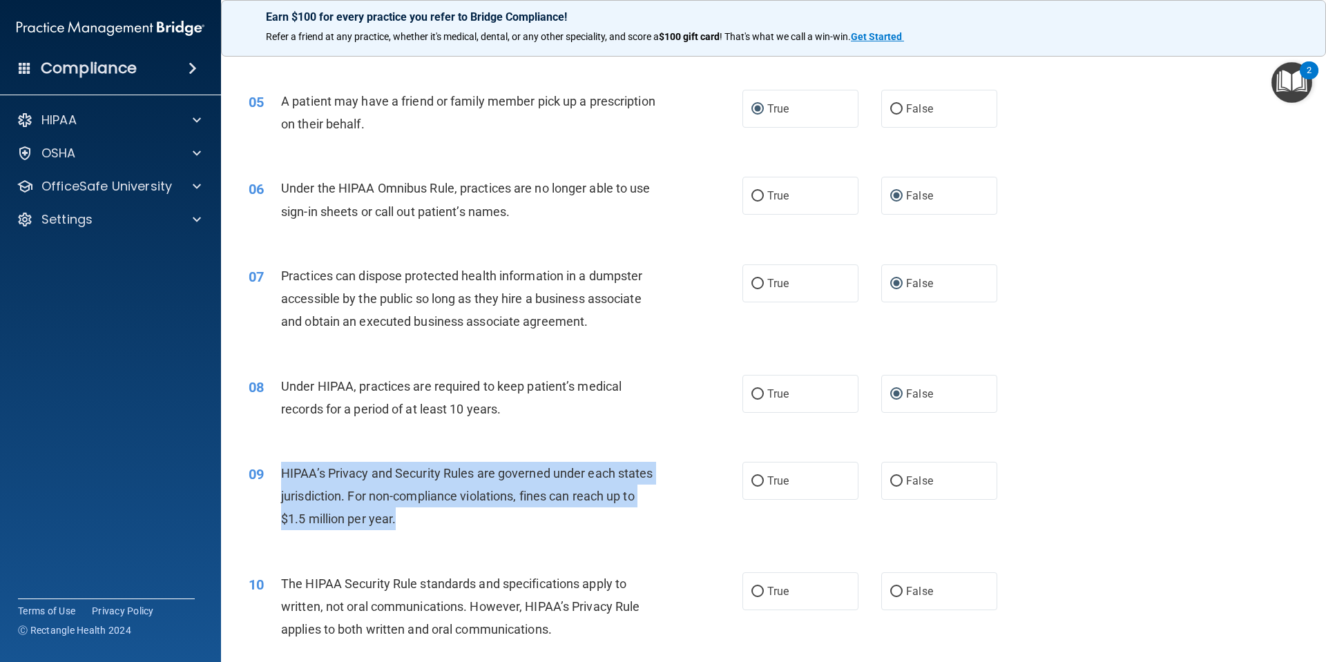
drag, startPoint x: 447, startPoint y: 521, endPoint x: 275, endPoint y: 472, distance: 178.8
click at [275, 472] on div "09 HIPAA’s Privacy and Security Rules are governed under each states jurisdicti…" at bounding box center [495, 500] width 535 height 76
click at [430, 518] on div "HIPAA’s Privacy and Security Rules are governed under each states jurisdiction.…" at bounding box center [474, 496] width 386 height 69
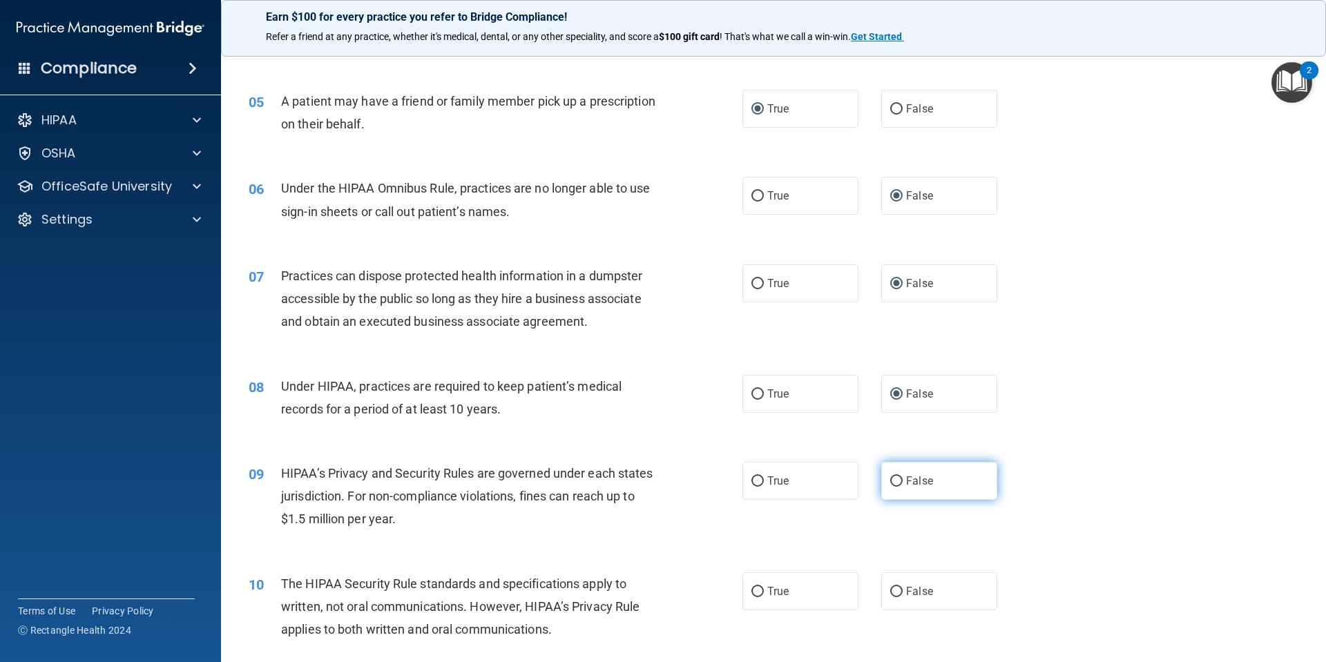
click at [890, 479] on input "False" at bounding box center [896, 482] width 12 height 10
radio input "true"
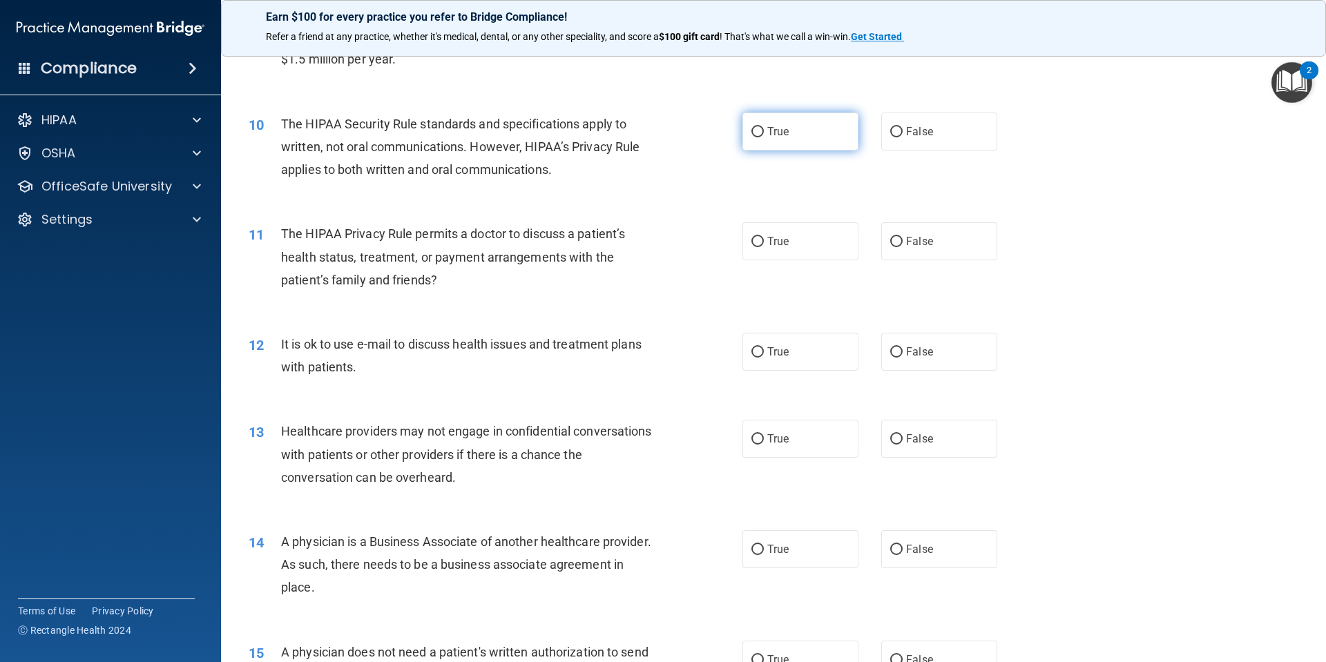
click at [756, 127] on input "True" at bounding box center [757, 132] width 12 height 10
radio input "true"
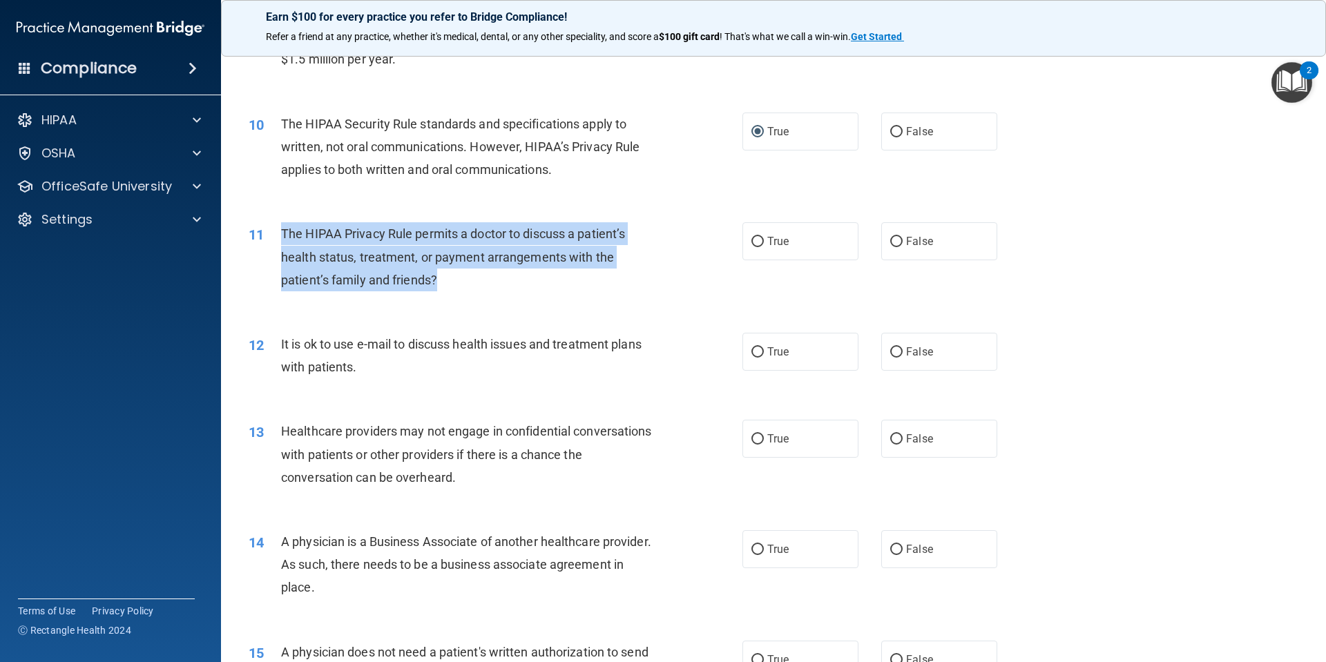
drag, startPoint x: 447, startPoint y: 283, endPoint x: 282, endPoint y: 229, distance: 173.2
click at [282, 229] on div "The HIPAA Privacy Rule permits a doctor to discuss a patient’s health status, t…" at bounding box center [474, 256] width 386 height 69
click at [751, 243] on input "True" at bounding box center [757, 242] width 12 height 10
radio input "true"
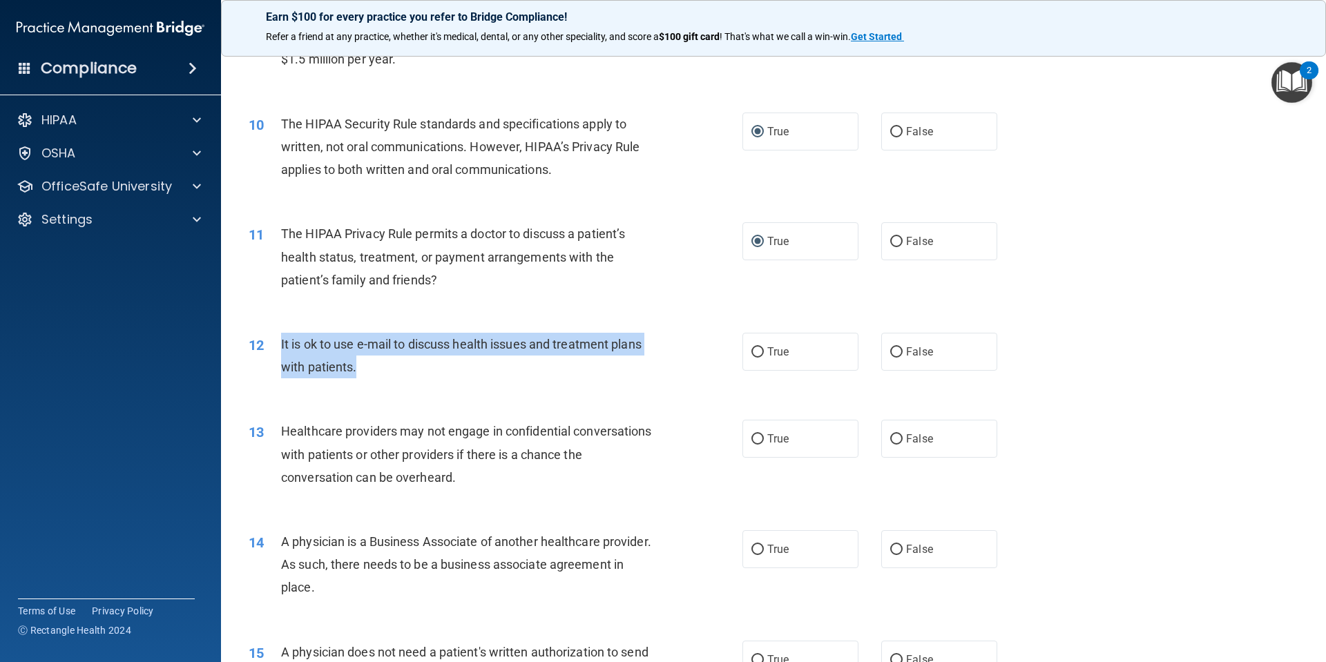
drag, startPoint x: 385, startPoint y: 366, endPoint x: 280, endPoint y: 346, distance: 106.9
click at [281, 346] on div "It is ok to use e-mail to discuss health issues and treatment plans with patien…" at bounding box center [474, 356] width 386 height 46
click at [754, 347] on input "True" at bounding box center [757, 352] width 12 height 10
radio input "true"
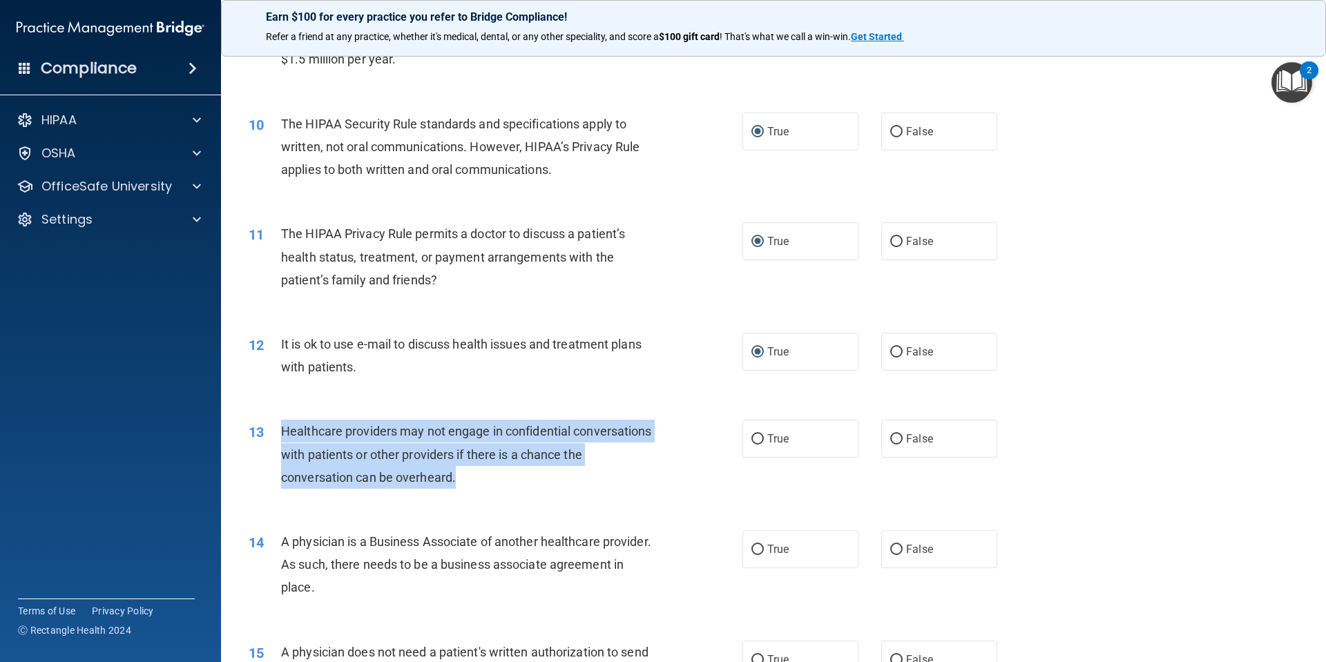
drag, startPoint x: 491, startPoint y: 478, endPoint x: 278, endPoint y: 431, distance: 217.9
click at [278, 431] on div "13 Healthcare providers may not engage in confidential conversations with patie…" at bounding box center [495, 458] width 535 height 76
click at [890, 441] on input "False" at bounding box center [896, 439] width 12 height 10
radio input "true"
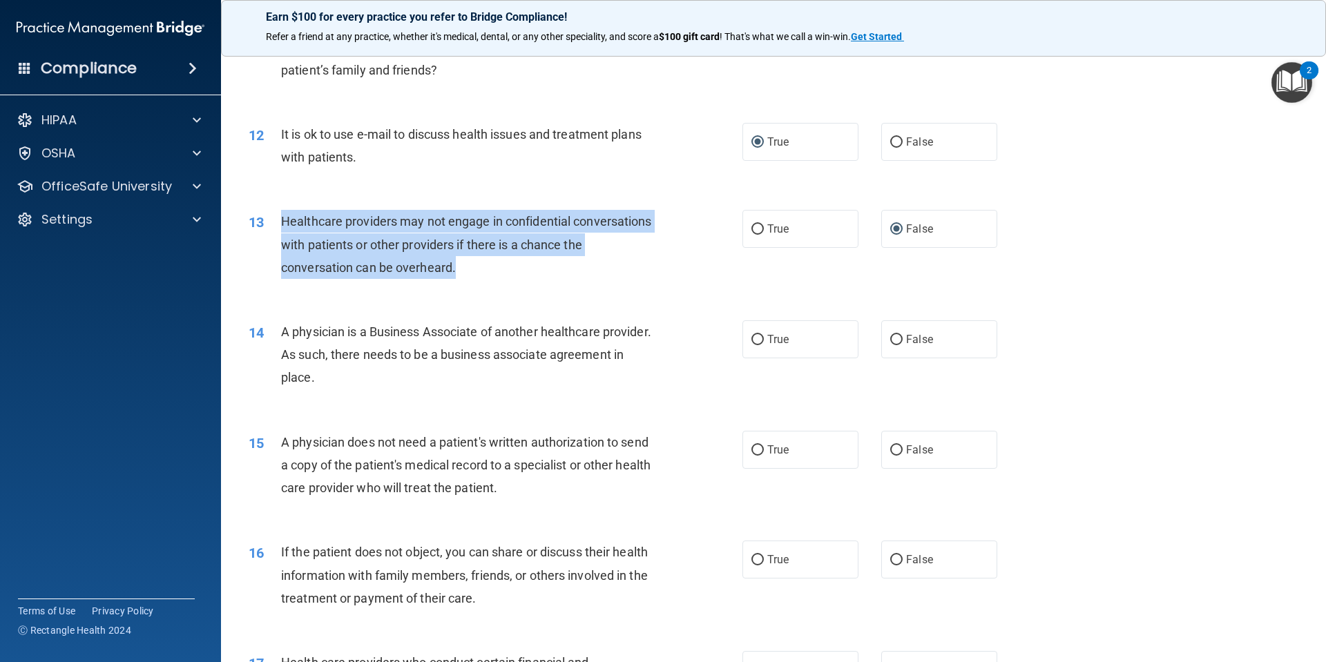
scroll to position [1151, 0]
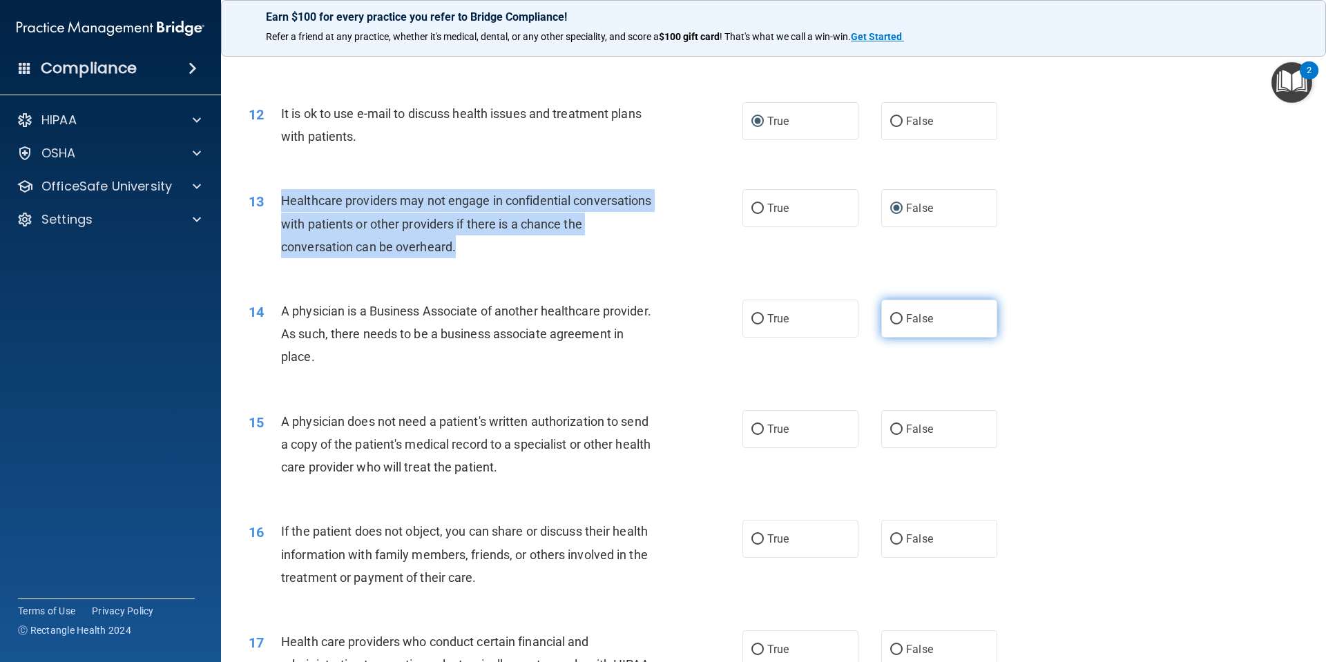
click at [890, 315] on input "False" at bounding box center [896, 319] width 12 height 10
radio input "true"
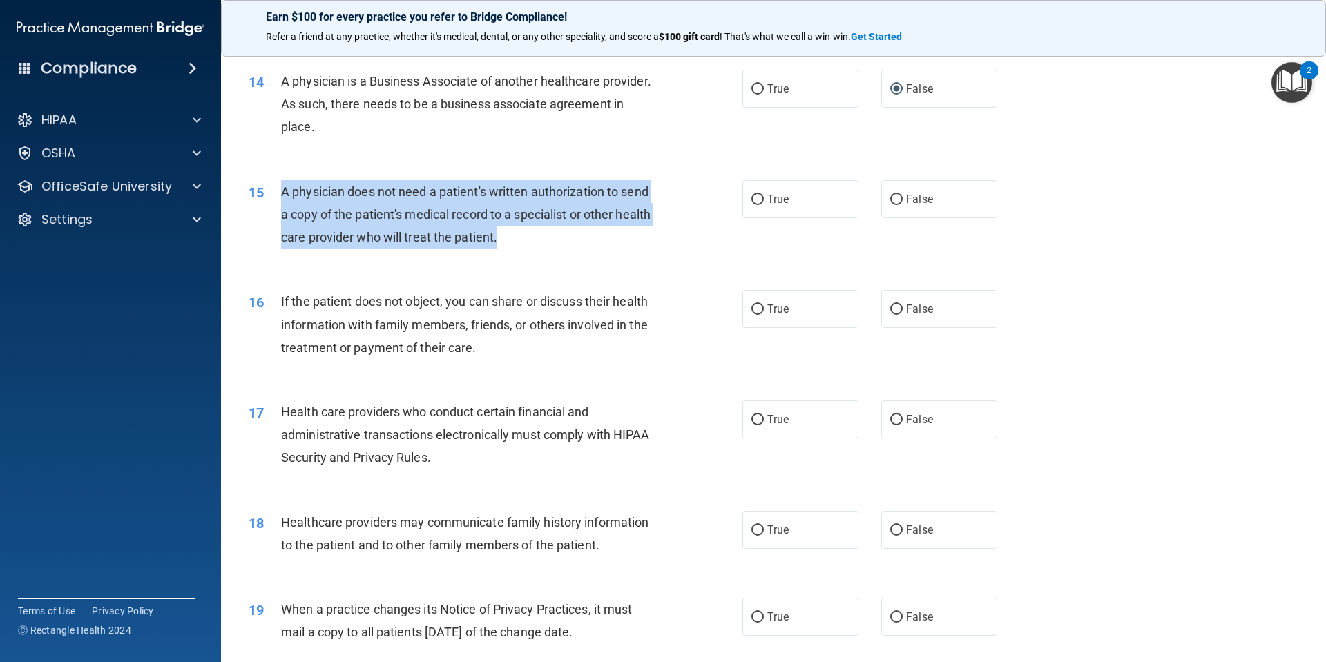
drag, startPoint x: 546, startPoint y: 241, endPoint x: 279, endPoint y: 196, distance: 270.4
click at [279, 196] on div "15 A physician does not need a patient's written authorization to send a copy o…" at bounding box center [495, 218] width 535 height 76
click at [751, 198] on input "True" at bounding box center [757, 200] width 12 height 10
radio input "true"
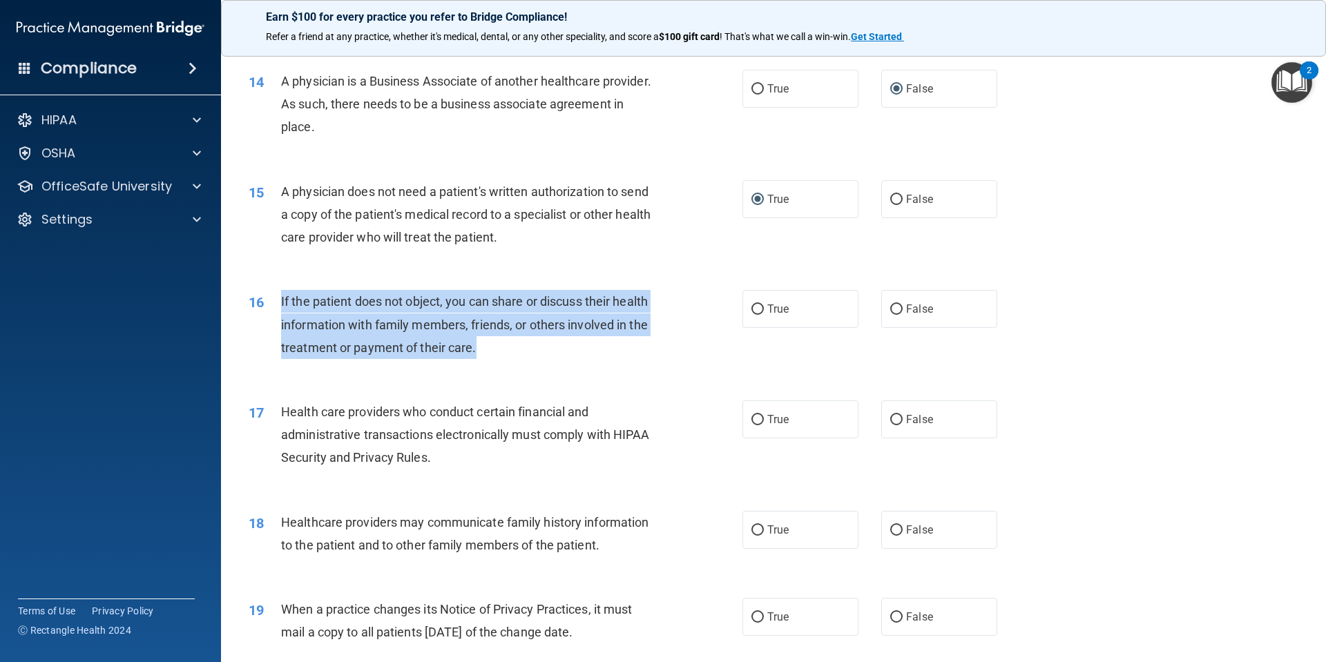
drag, startPoint x: 477, startPoint y: 349, endPoint x: 278, endPoint y: 300, distance: 205.0
click at [278, 300] on div "16 If the patient does not object, you can share or discuss their health inform…" at bounding box center [495, 328] width 535 height 76
click at [757, 307] on input "True" at bounding box center [757, 310] width 12 height 10
radio input "true"
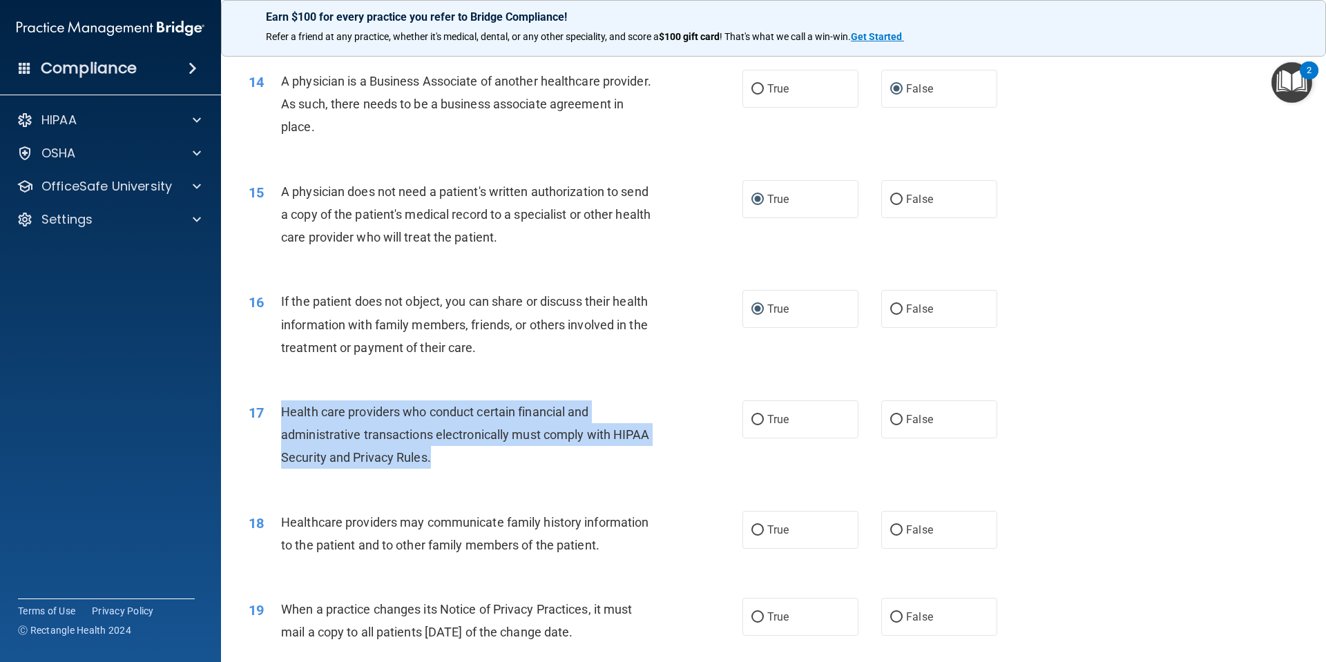
drag, startPoint x: 449, startPoint y: 456, endPoint x: 270, endPoint y: 424, distance: 181.7
click at [270, 424] on div "17 Health care providers who conduct certain financial and administrative trans…" at bounding box center [495, 439] width 535 height 76
click at [751, 419] on input "True" at bounding box center [757, 420] width 12 height 10
radio input "true"
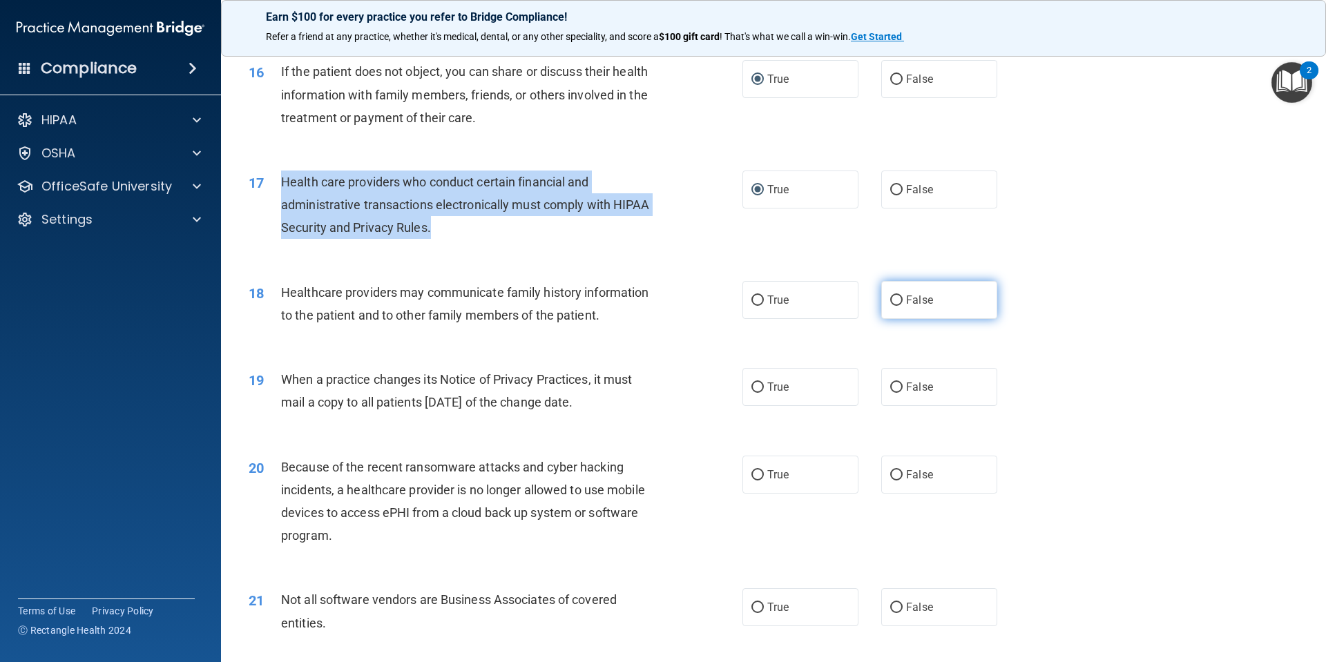
click at [891, 302] on input "False" at bounding box center [896, 301] width 12 height 10
radio input "true"
drag, startPoint x: 622, startPoint y: 399, endPoint x: 285, endPoint y: 377, distance: 337.1
click at [285, 377] on div "When a practice changes its Notice of Privacy Practices, it must mail a copy to…" at bounding box center [474, 391] width 386 height 46
click at [890, 388] on input "False" at bounding box center [896, 388] width 12 height 10
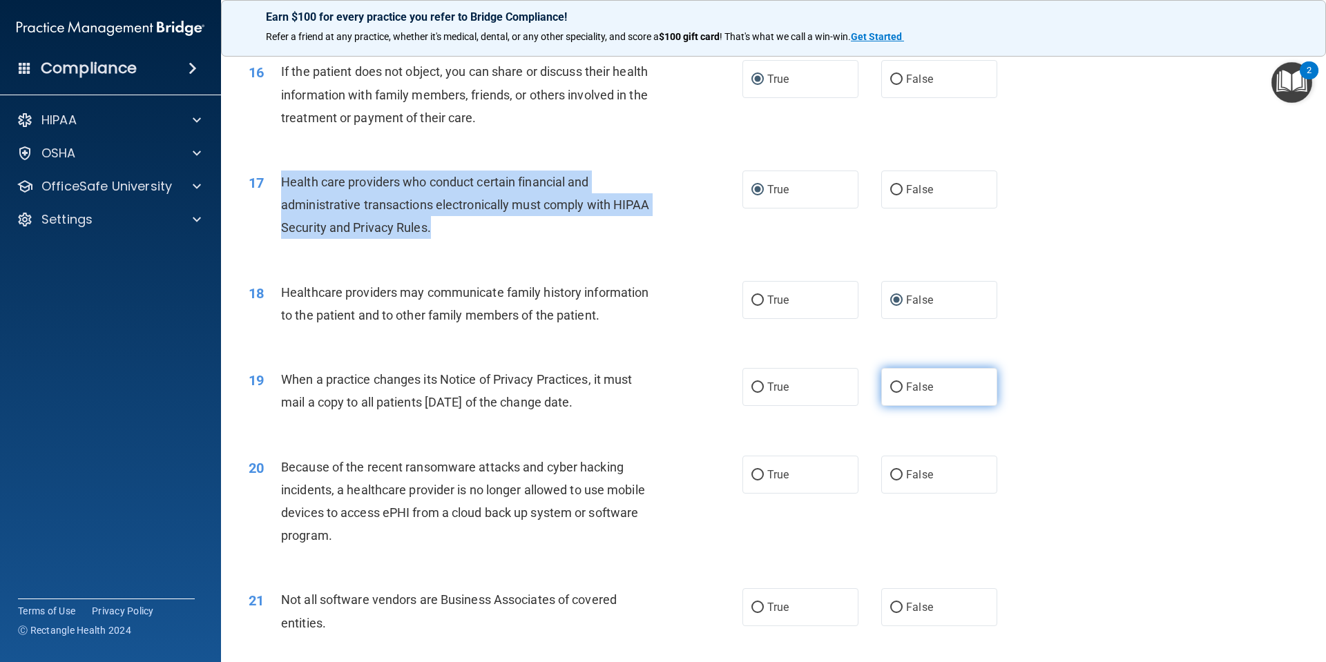
radio input "true"
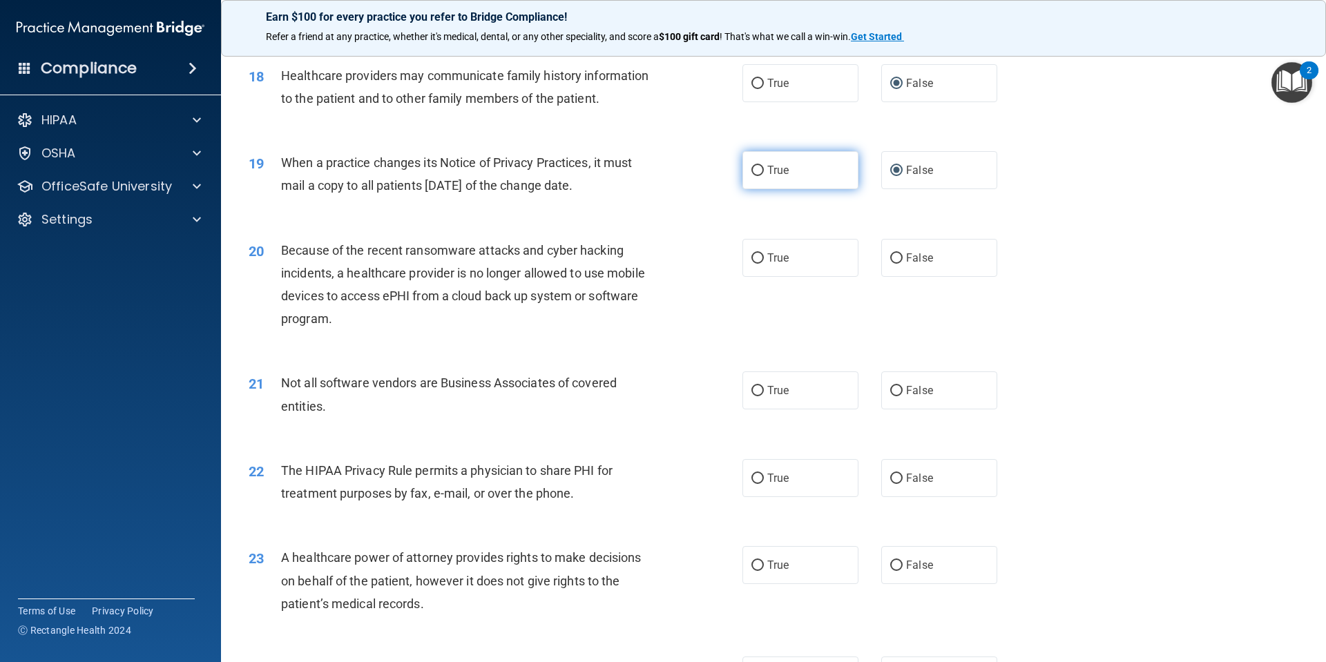
scroll to position [1842, 0]
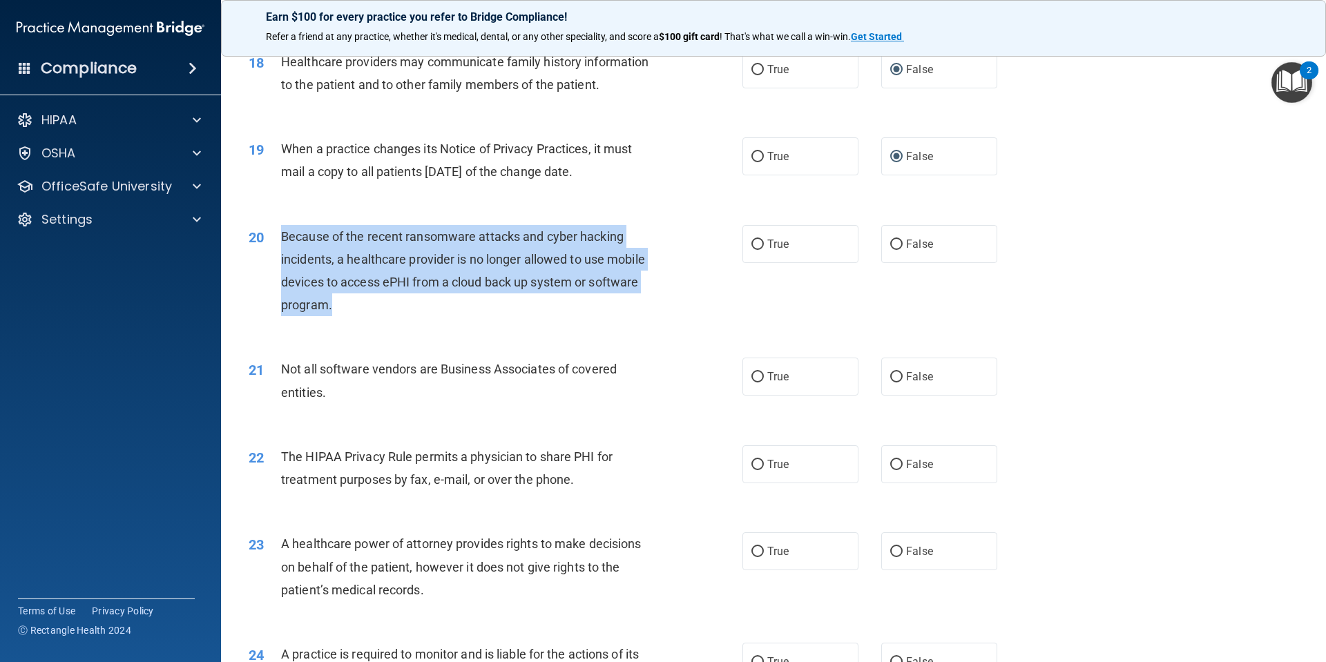
drag, startPoint x: 357, startPoint y: 302, endPoint x: 284, endPoint y: 230, distance: 102.6
click at [284, 230] on div "Because of the recent ransomware attacks and cyber hacking incidents, a healthc…" at bounding box center [474, 271] width 386 height 92
click at [893, 243] on input "False" at bounding box center [896, 245] width 12 height 10
radio input "true"
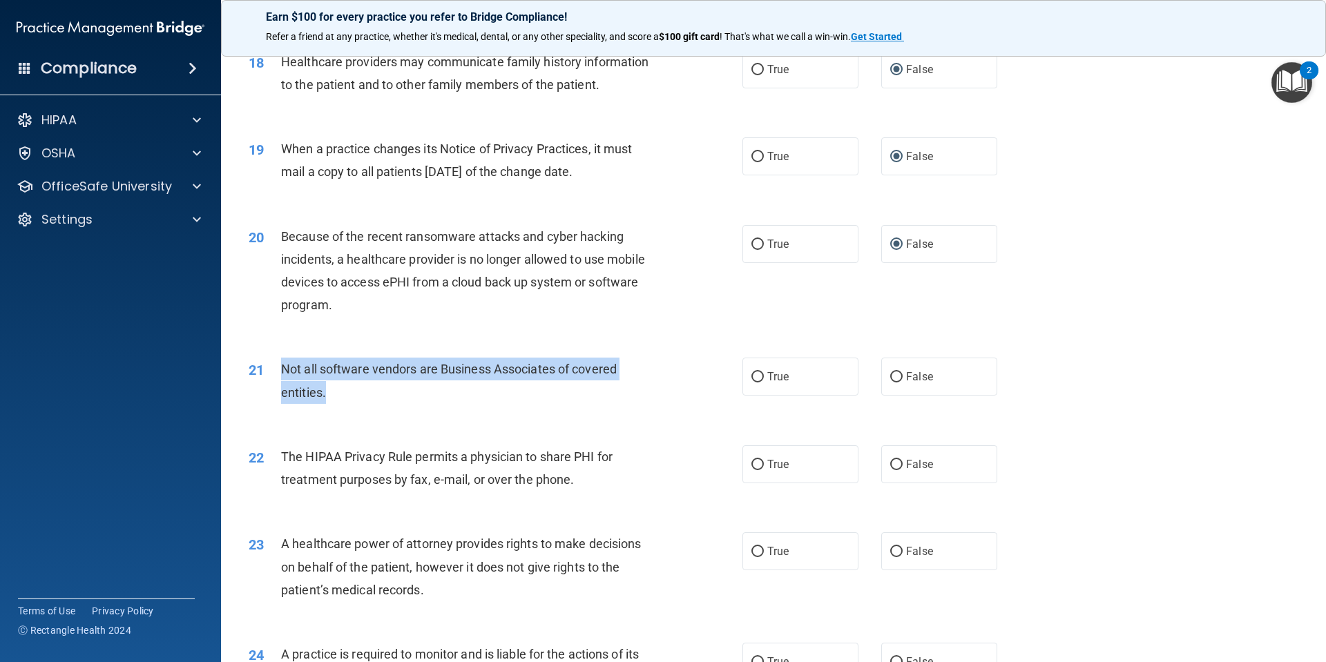
drag, startPoint x: 335, startPoint y: 392, endPoint x: 280, endPoint y: 372, distance: 58.4
click at [281, 372] on div "Not all software vendors are Business Associates of covered entities." at bounding box center [474, 381] width 386 height 46
click at [751, 375] on input "True" at bounding box center [757, 377] width 12 height 10
radio input "true"
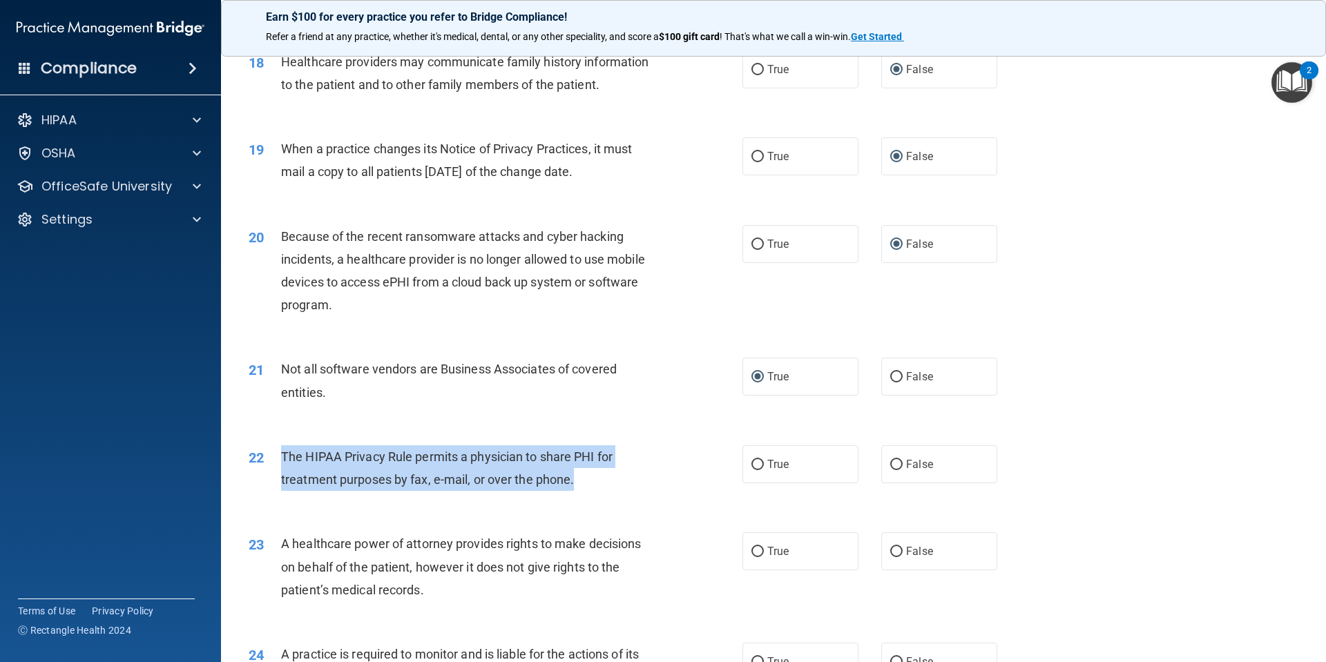
drag, startPoint x: 577, startPoint y: 479, endPoint x: 279, endPoint y: 468, distance: 297.9
click at [279, 468] on div "22 The HIPAA Privacy Rule permits a physician to share PHI for treatment purpos…" at bounding box center [495, 472] width 535 height 52
click at [751, 466] on input "True" at bounding box center [757, 465] width 12 height 10
radio input "true"
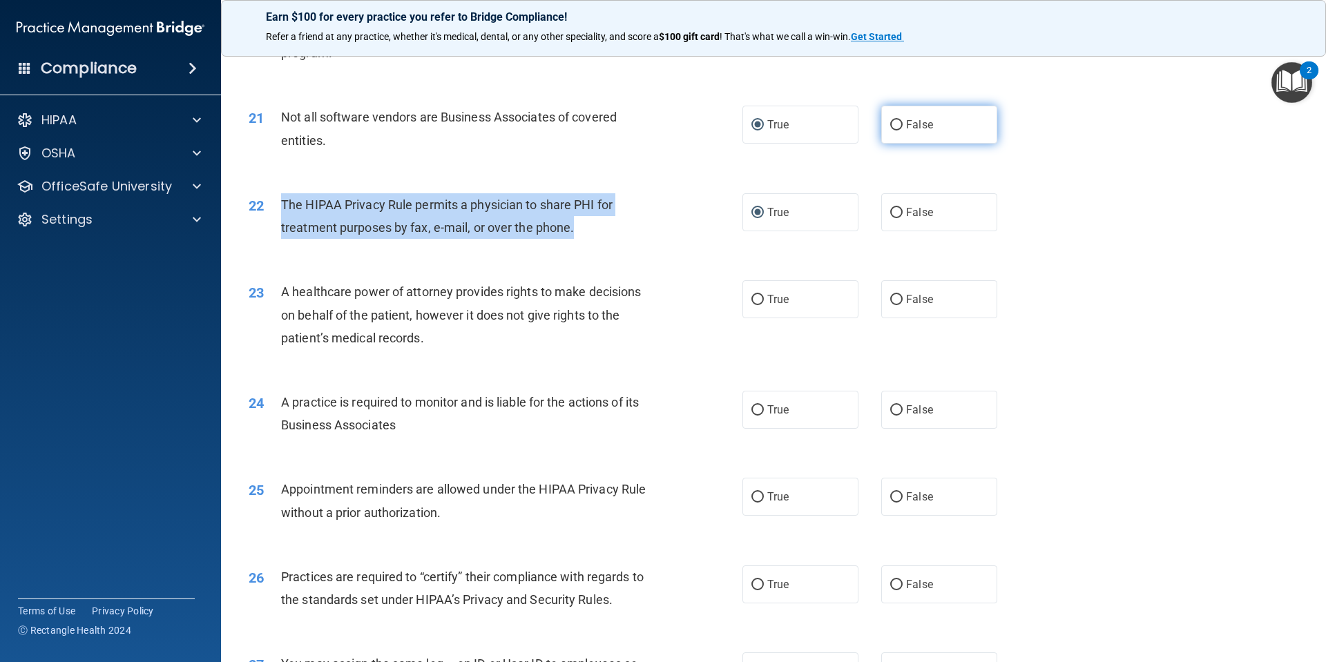
scroll to position [2072, 0]
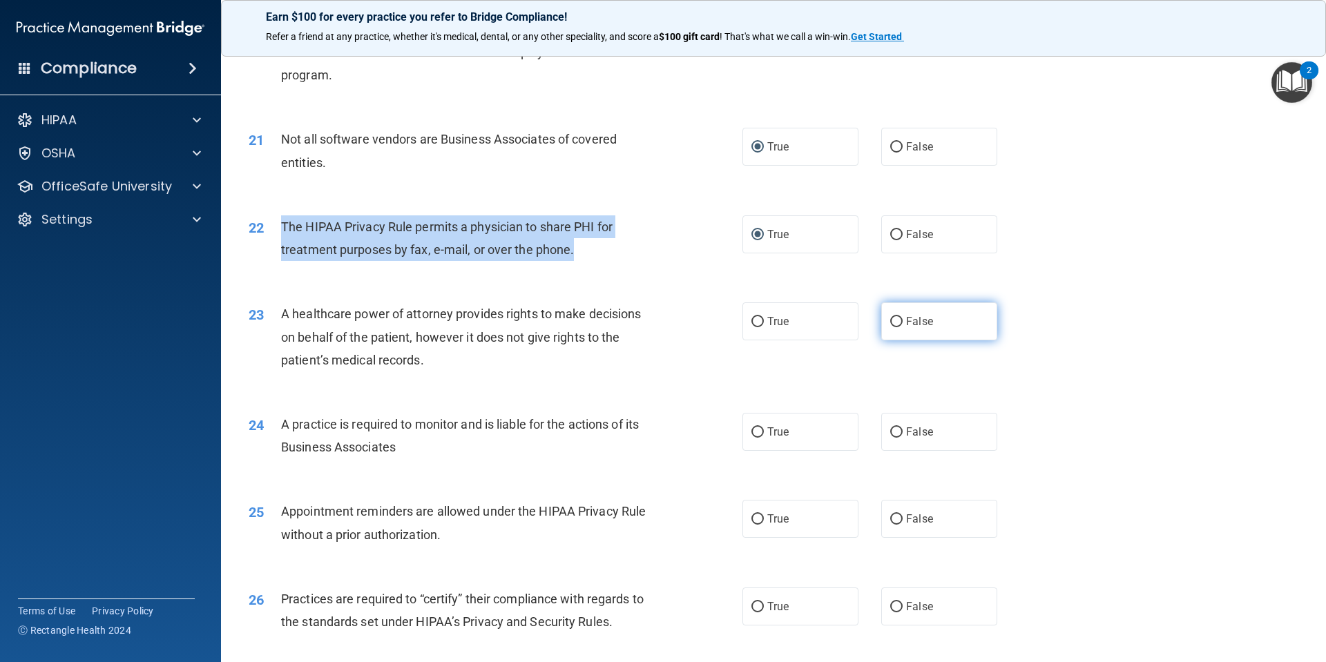
click at [890, 320] on input "False" at bounding box center [896, 322] width 12 height 10
radio input "true"
click at [890, 432] on input "False" at bounding box center [896, 433] width 12 height 10
radio input "true"
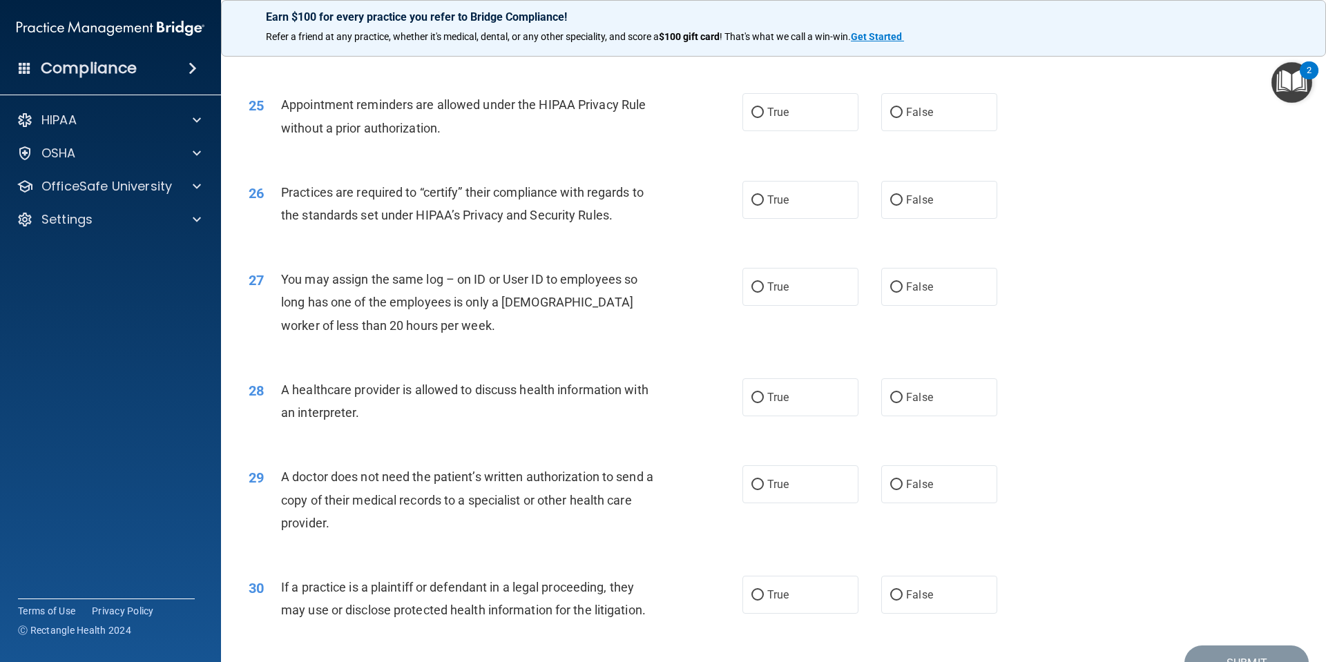
scroll to position [2533, 0]
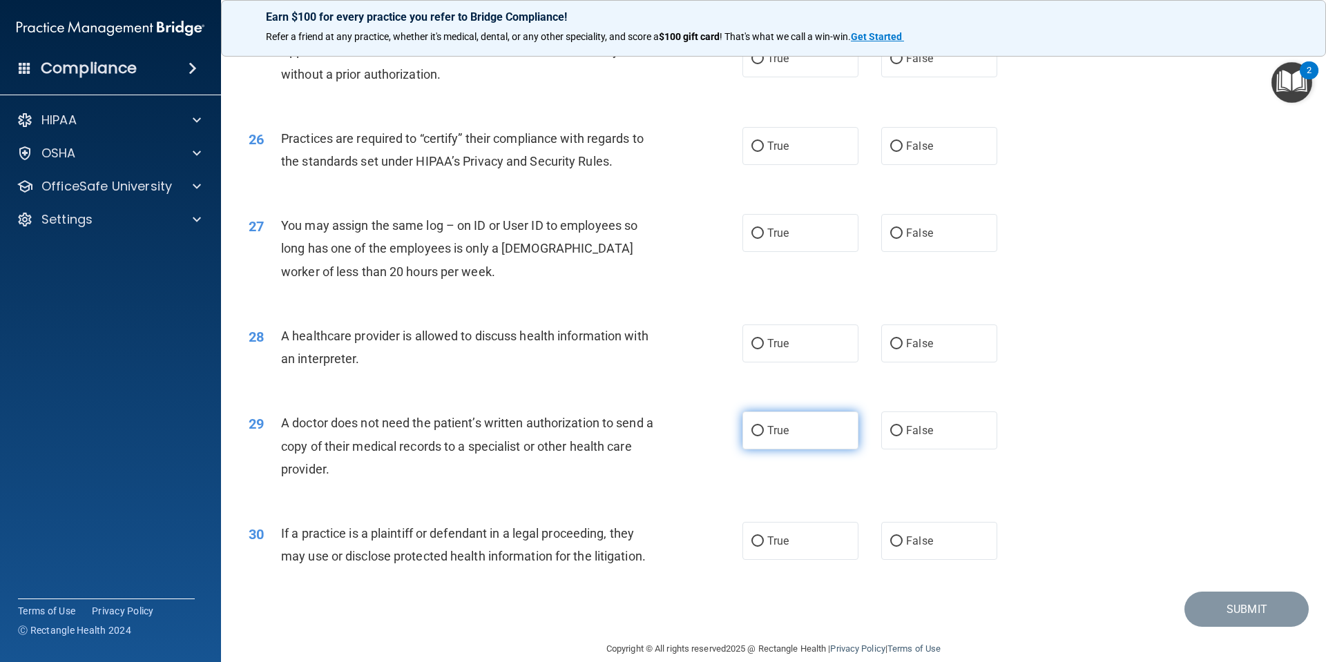
click at [753, 433] on input "True" at bounding box center [757, 431] width 12 height 10
radio input "true"
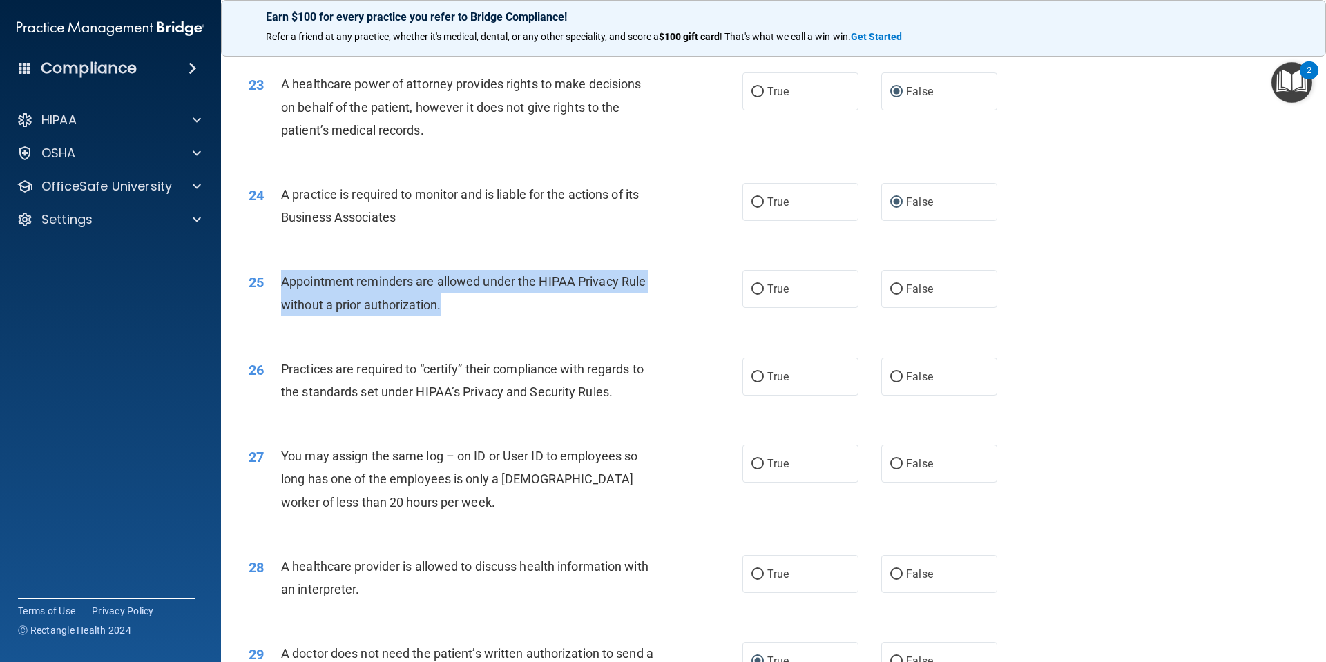
drag, startPoint x: 450, startPoint y: 298, endPoint x: 282, endPoint y: 291, distance: 168.7
click at [282, 291] on div "Appointment reminders are allowed under the HIPAA Privacy Rule without a prior …" at bounding box center [474, 293] width 386 height 46
click at [751, 291] on input "True" at bounding box center [757, 290] width 12 height 10
radio input "true"
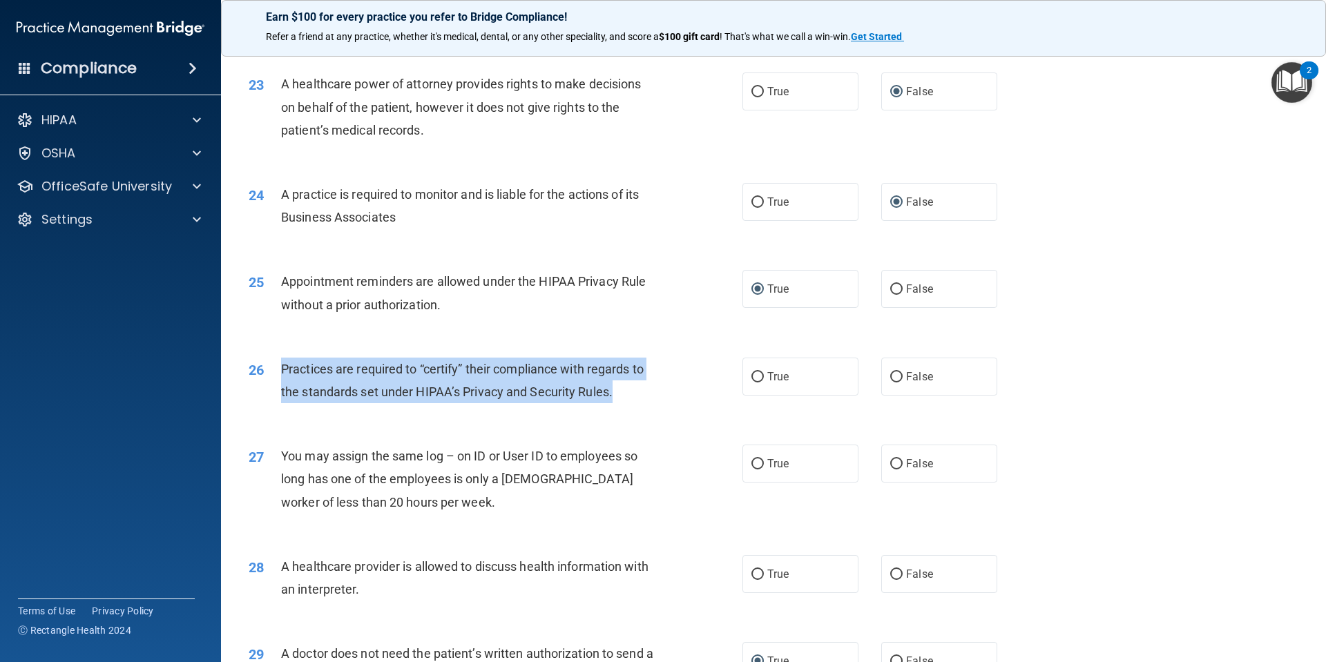
drag, startPoint x: 624, startPoint y: 397, endPoint x: 271, endPoint y: 380, distance: 353.4
click at [271, 380] on div "26 Practices are required to “certify” their compliance with regards to the sta…" at bounding box center [495, 384] width 535 height 52
click at [890, 376] on input "False" at bounding box center [896, 377] width 12 height 10
radio input "true"
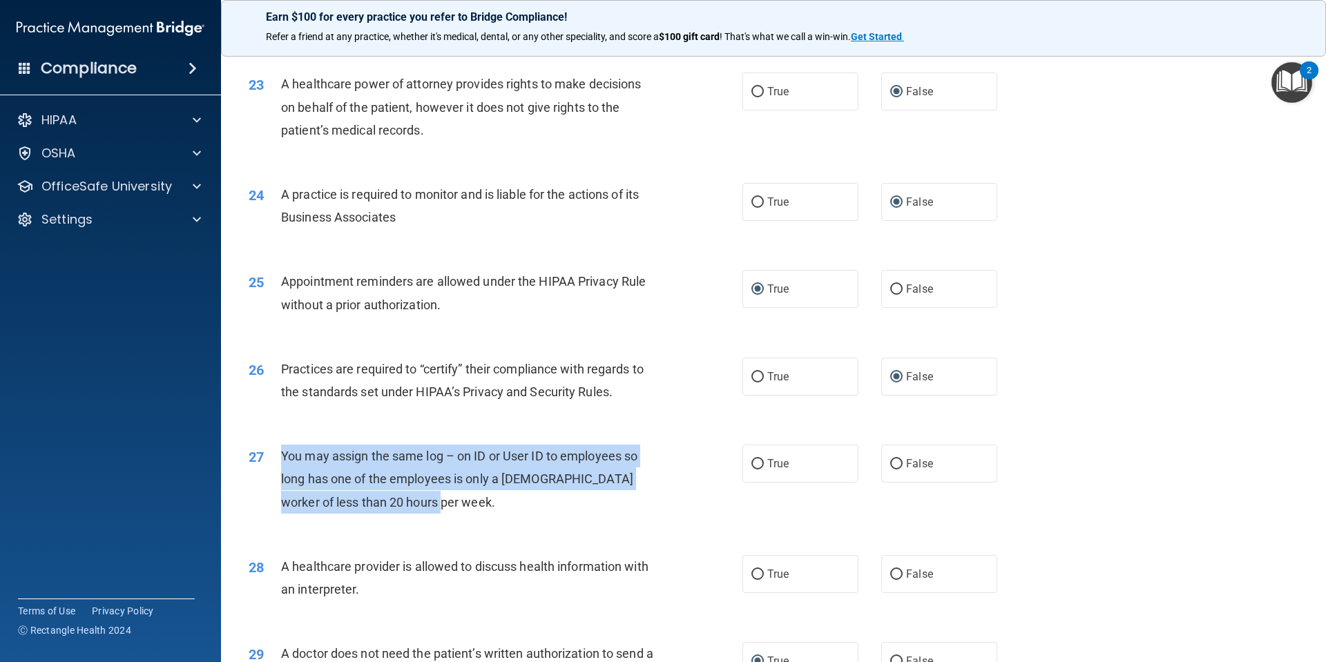
drag, startPoint x: 424, startPoint y: 504, endPoint x: 276, endPoint y: 463, distance: 153.1
click at [276, 463] on div "27 You may assign the same log – on ID or User ID to employees so long has one …" at bounding box center [495, 483] width 535 height 76
click at [890, 467] on input "False" at bounding box center [896, 464] width 12 height 10
radio input "true"
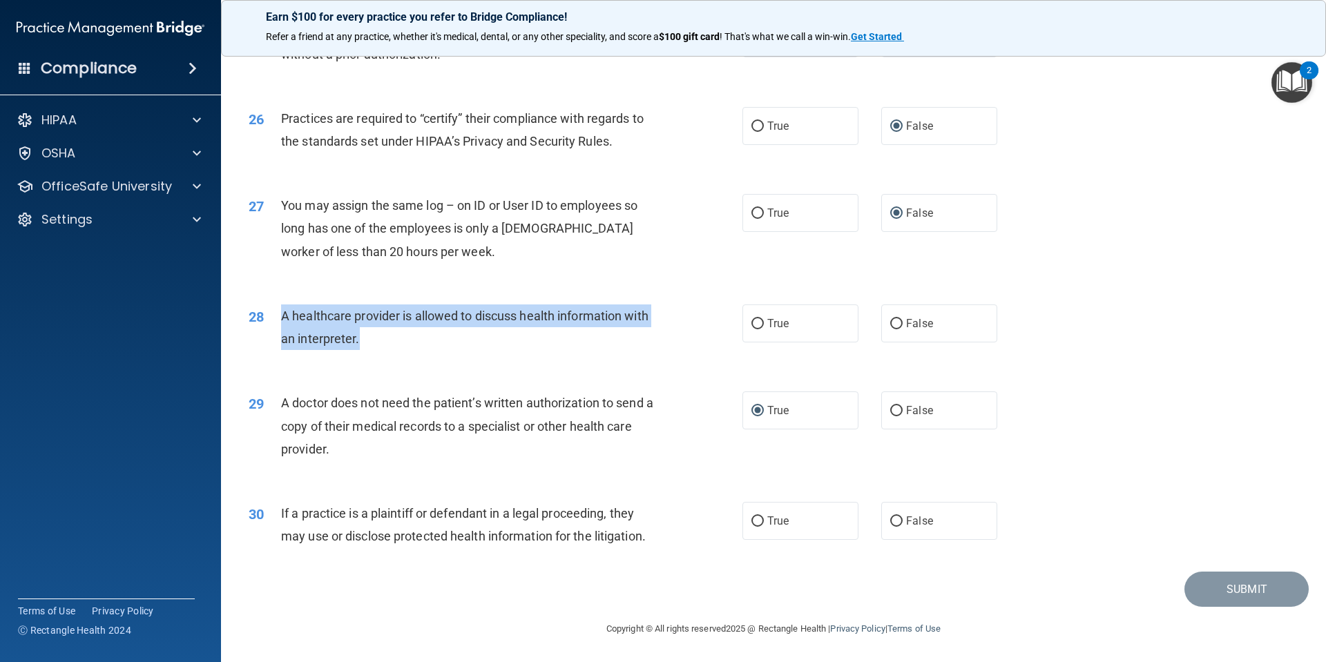
drag, startPoint x: 369, startPoint y: 343, endPoint x: 282, endPoint y: 315, distance: 90.7
click at [282, 315] on div "A healthcare provider is allowed to discuss health information with an interpre…" at bounding box center [474, 328] width 386 height 46
click at [751, 325] on input "True" at bounding box center [757, 324] width 12 height 10
radio input "true"
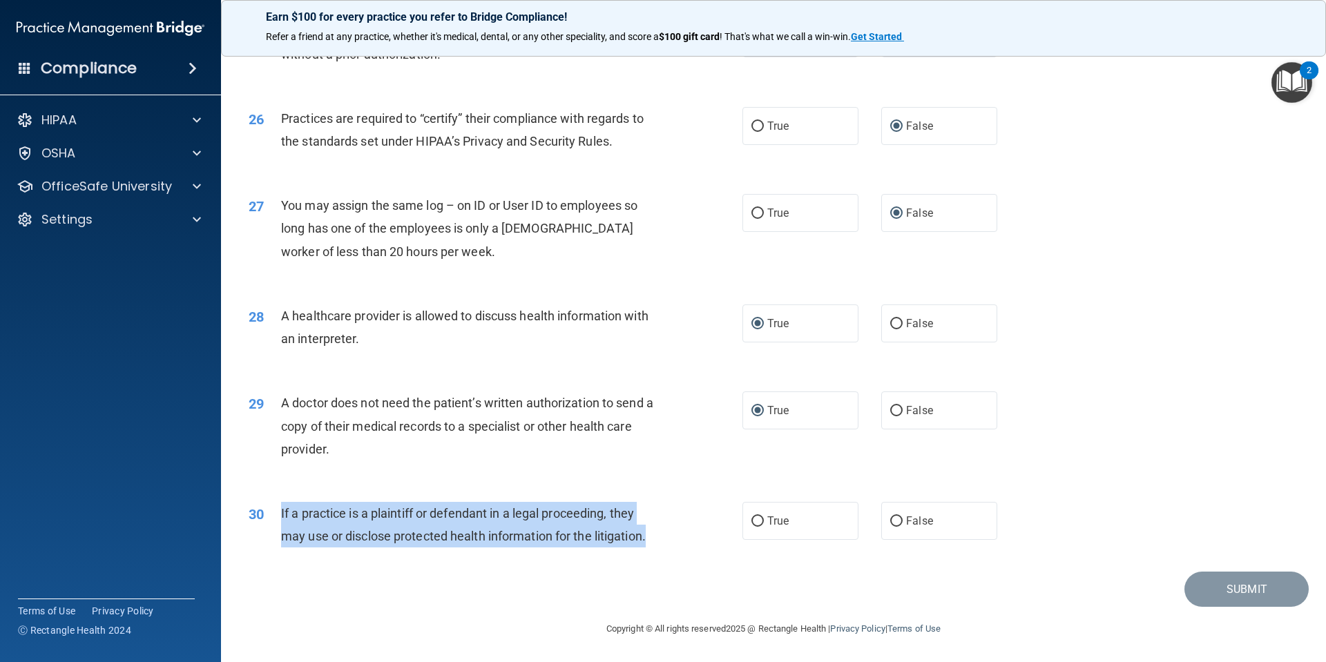
drag, startPoint x: 658, startPoint y: 538, endPoint x: 282, endPoint y: 507, distance: 377.7
click at [282, 507] on div "If a practice is a plaintiff or defendant in a legal proceeding, they may use o…" at bounding box center [474, 525] width 386 height 46
click at [751, 521] on input "True" at bounding box center [757, 522] width 12 height 10
radio input "true"
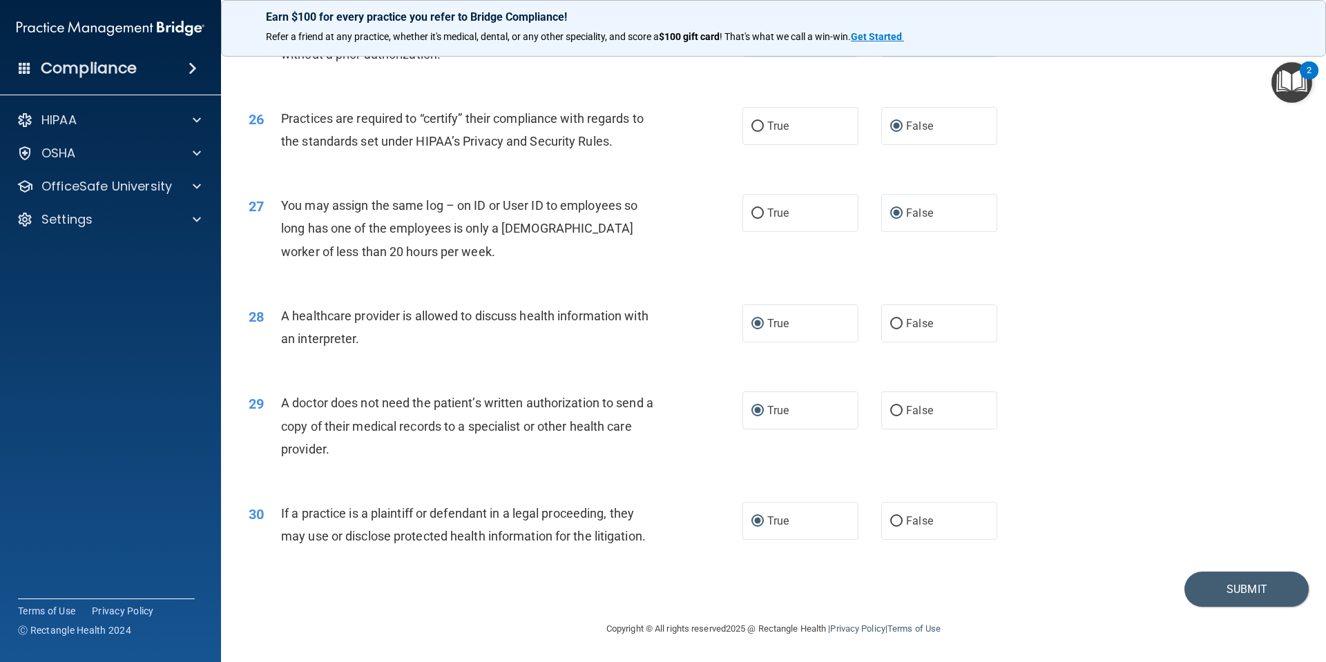
click at [1071, 466] on div "29 A doctor does not need the patient’s written authorization to send a copy of…" at bounding box center [773, 429] width 1071 height 111
click at [1255, 588] on button "Submit" at bounding box center [1247, 589] width 124 height 35
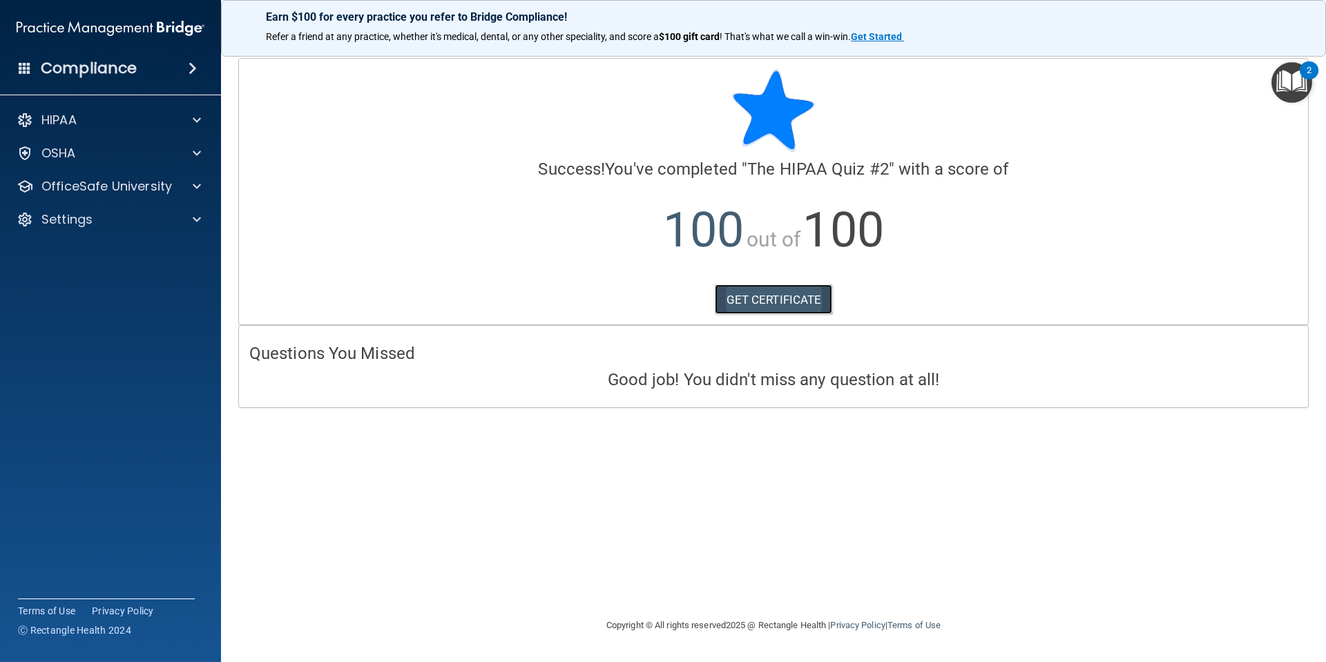
click at [765, 294] on link "GET CERTIFICATE" at bounding box center [774, 300] width 118 height 30
